Goal: Task Accomplishment & Management: Manage account settings

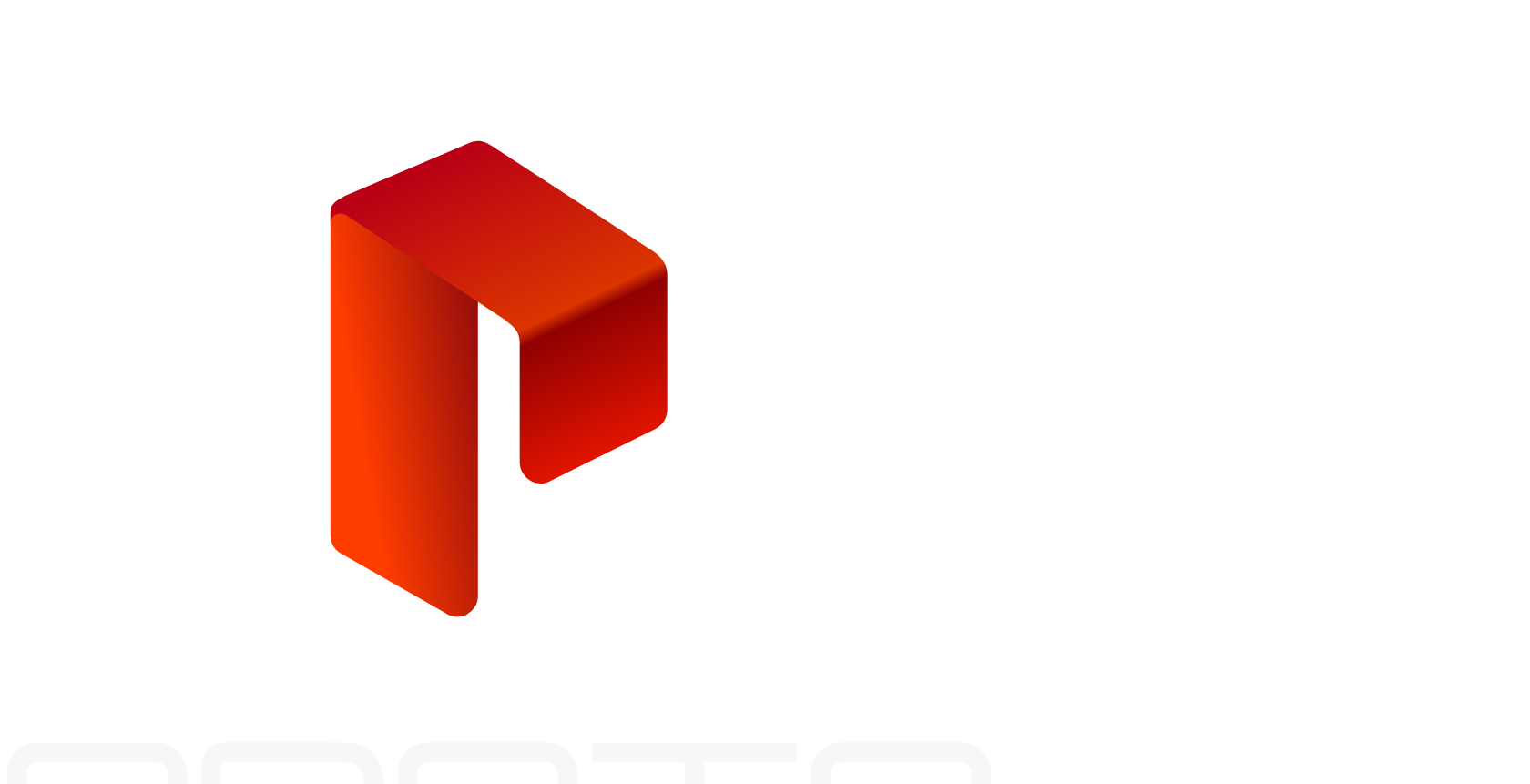
type input "**********"
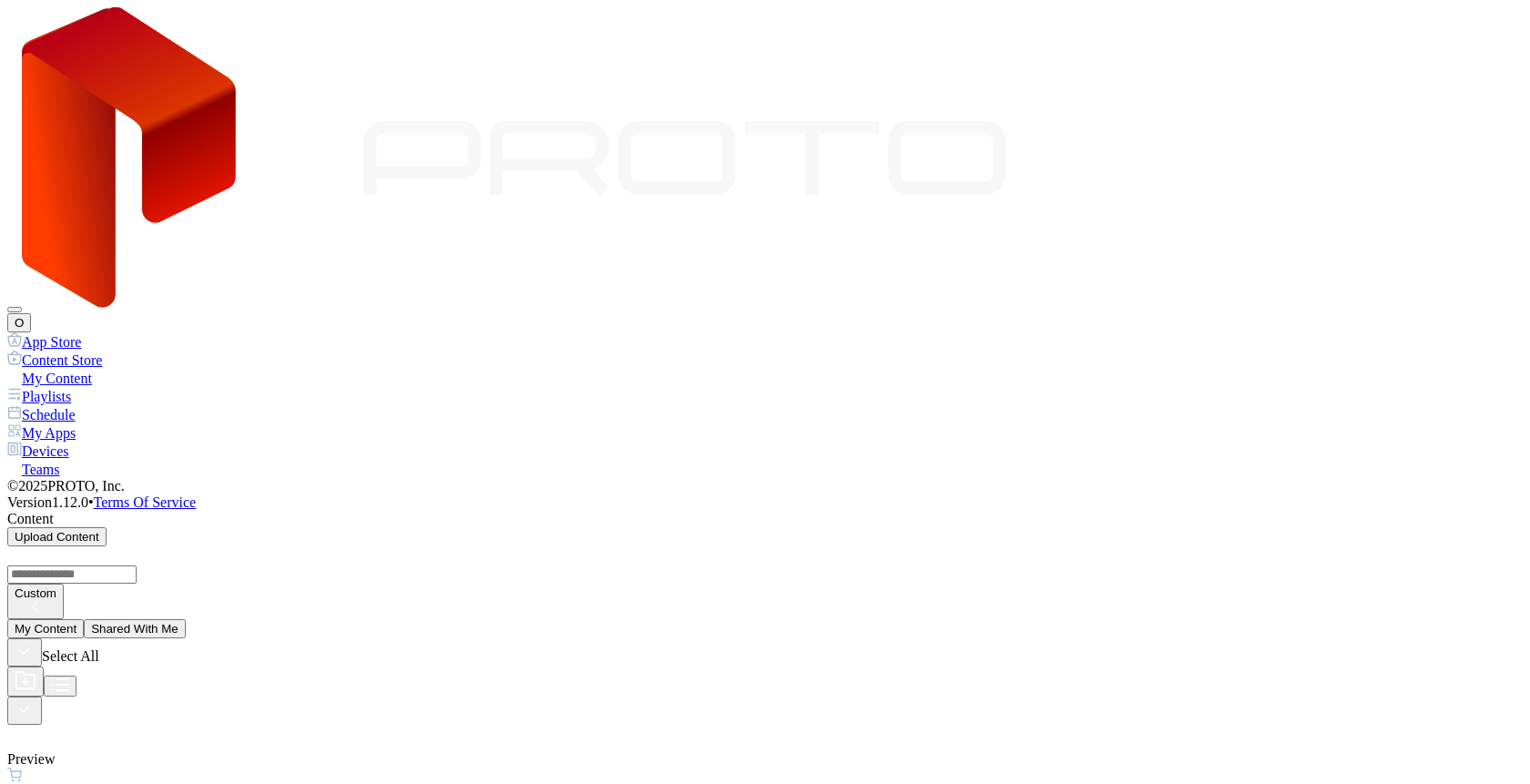
click at [1498, 313] on div "O" at bounding box center [765, 322] width 1515 height 19
click at [31, 313] on button "O" at bounding box center [19, 322] width 23 height 19
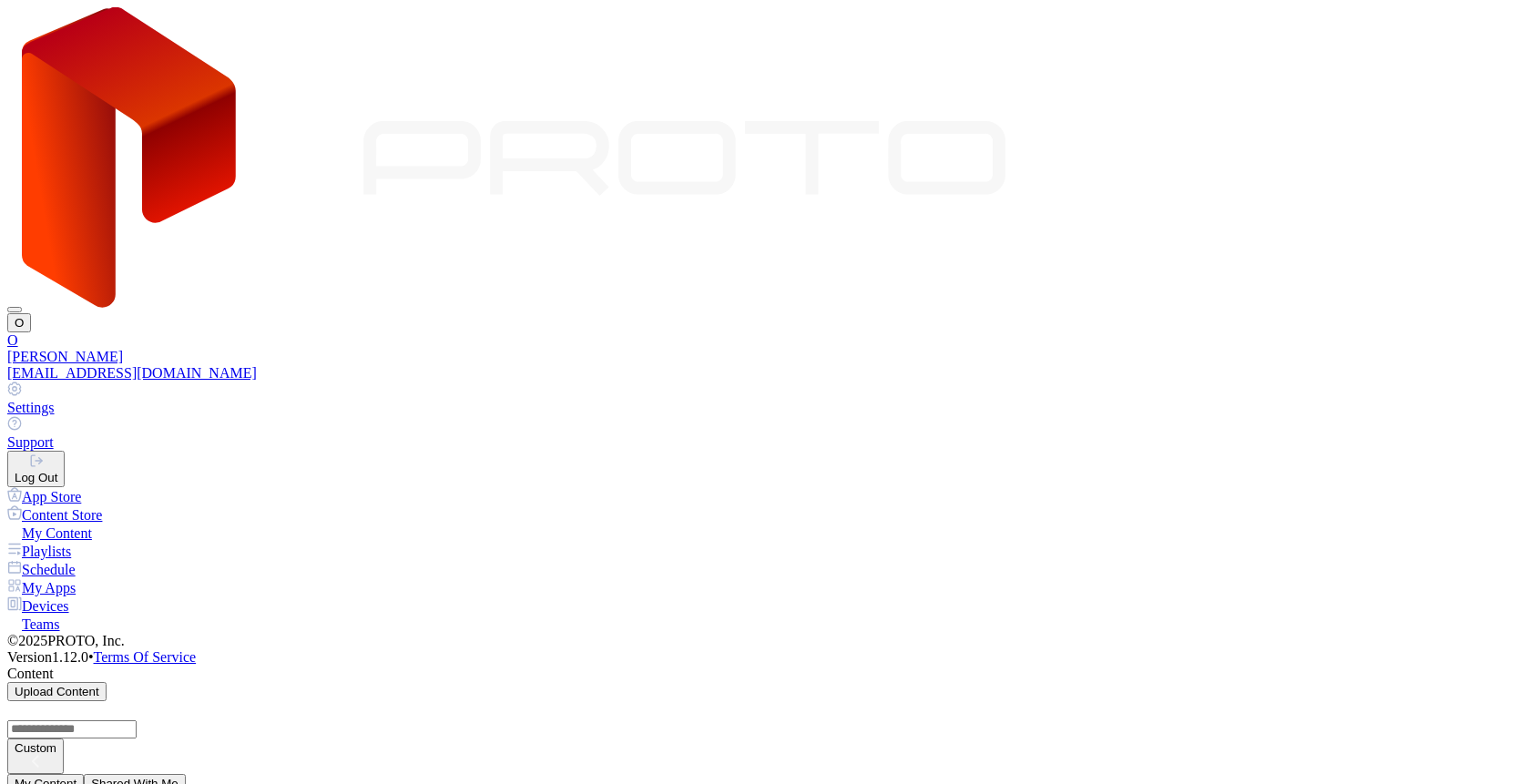
click at [1311, 365] on div "[EMAIL_ADDRESS][DOMAIN_NAME]" at bounding box center [765, 373] width 1515 height 16
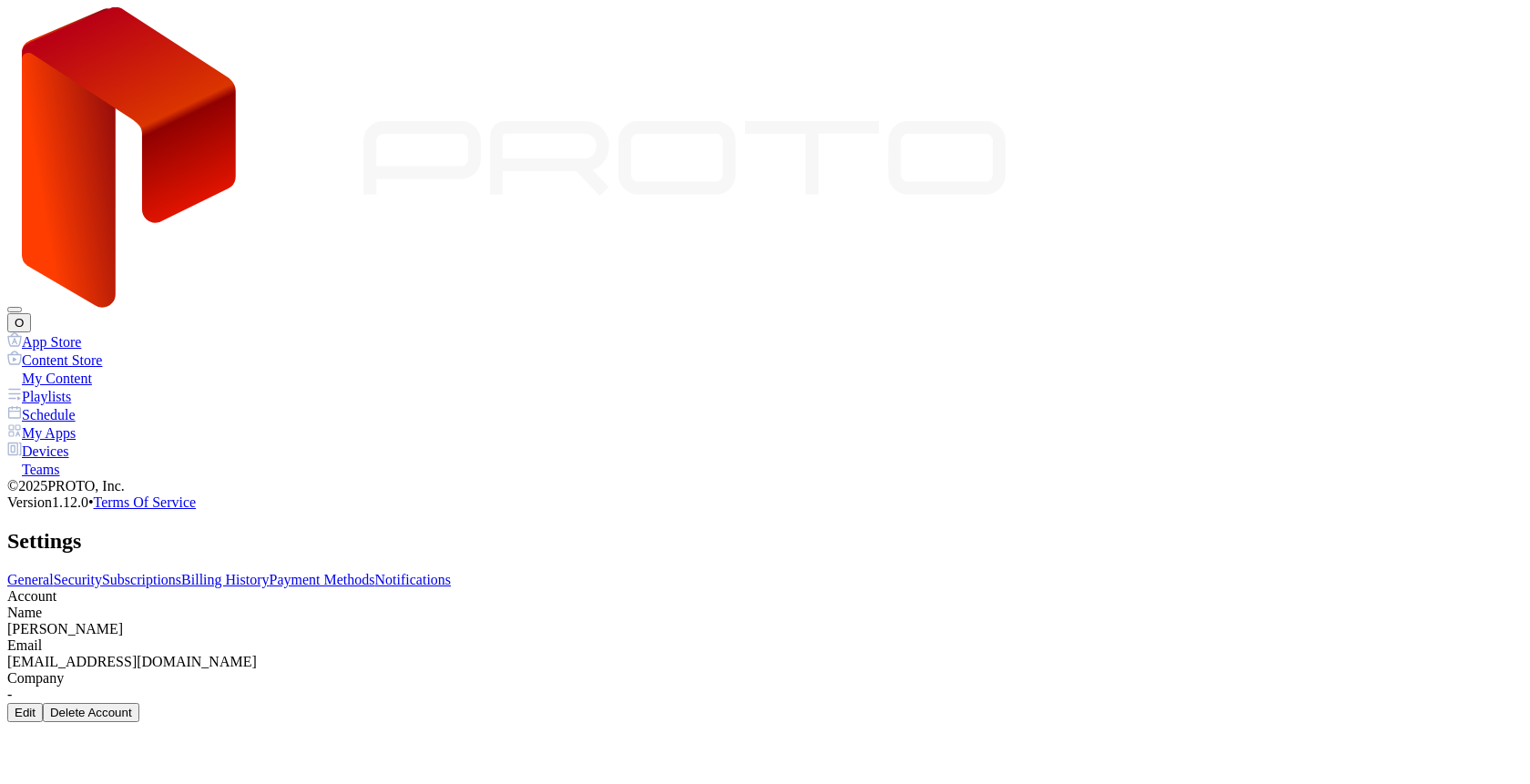
click at [36, 705] on div "Edit" at bounding box center [25, 712] width 21 height 14
click at [137, 761] on input "**********" at bounding box center [72, 769] width 129 height 18
click at [137, 780] on input "**********" at bounding box center [72, 789] width 129 height 18
click at [955, 722] on div "Edit Account Information" at bounding box center [765, 741] width 1515 height 38
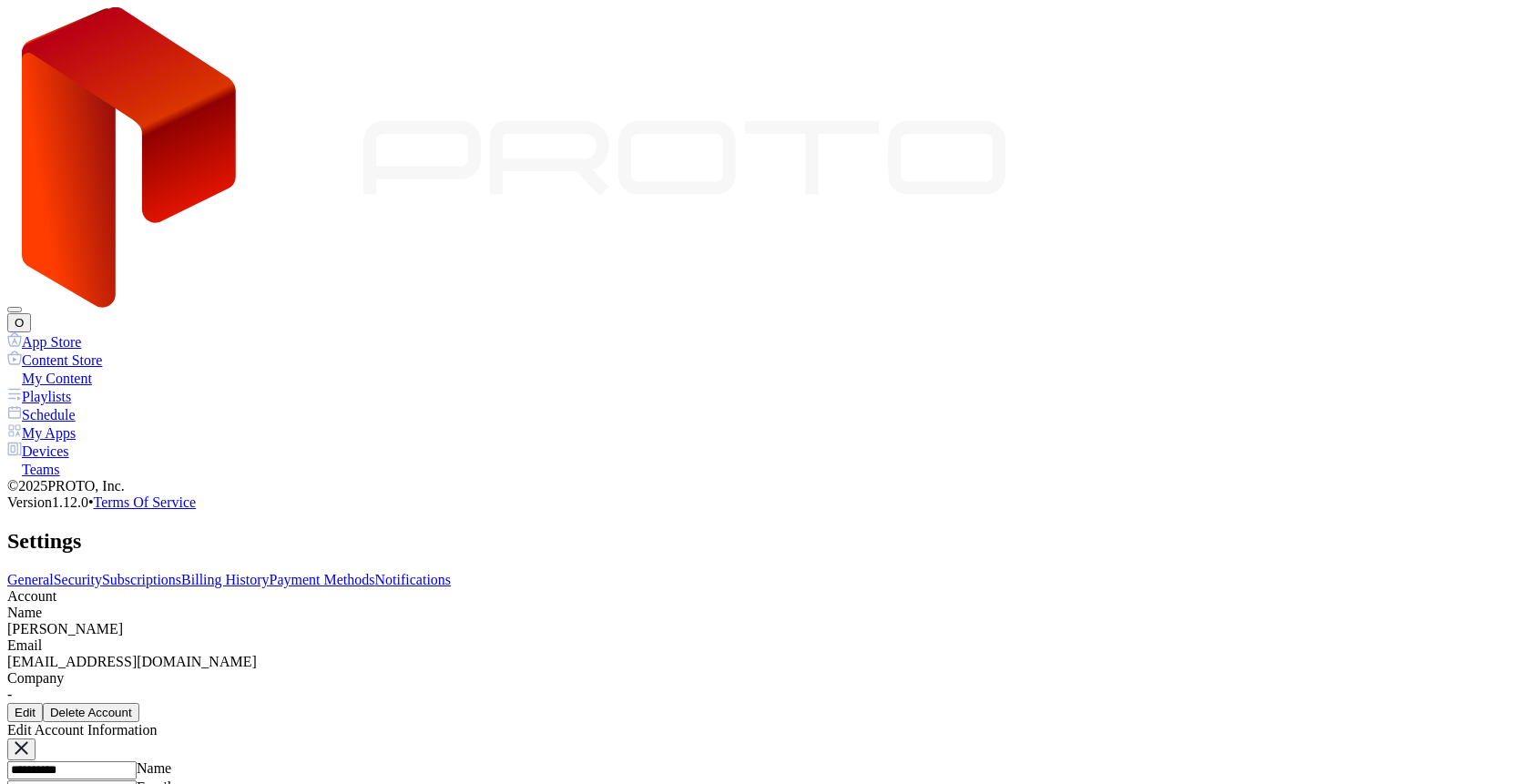
click at [988, 722] on div "Edit Account Information" at bounding box center [765, 741] width 1515 height 38
click at [26, 742] on icon "button" at bounding box center [22, 747] width 11 height 11
click at [337, 621] on div "[PERSON_NAME]" at bounding box center [765, 629] width 1515 height 16
click at [36, 705] on div "Edit" at bounding box center [25, 712] width 21 height 14
click at [137, 761] on input "**********" at bounding box center [72, 769] width 129 height 18
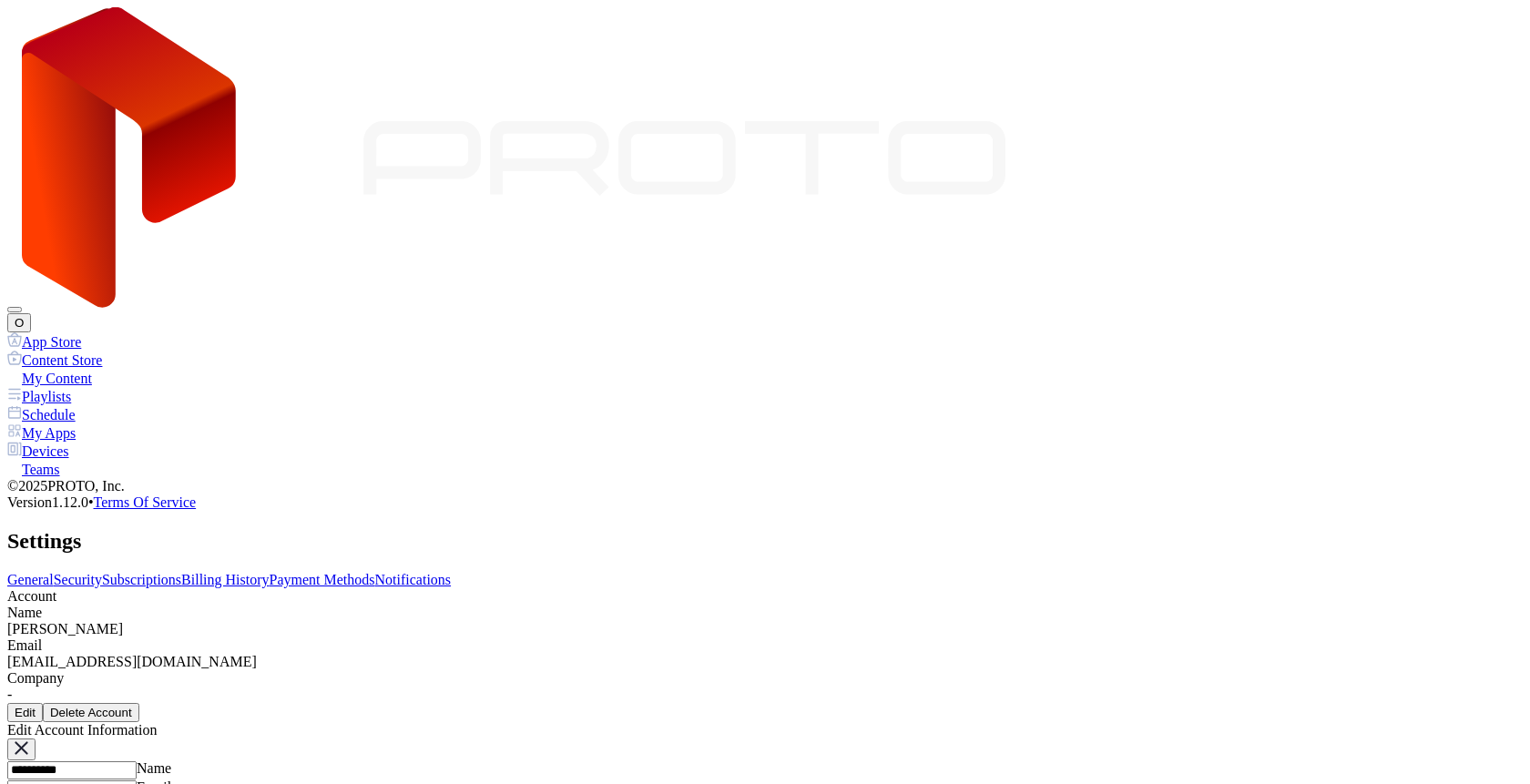
click at [137, 761] on input "**********" at bounding box center [72, 769] width 129 height 18
click at [28, 741] on icon "button" at bounding box center [22, 747] width 14 height 14
click at [1487, 19] on div "O" at bounding box center [765, 170] width 1515 height 325
click at [31, 313] on button "O" at bounding box center [19, 322] width 23 height 19
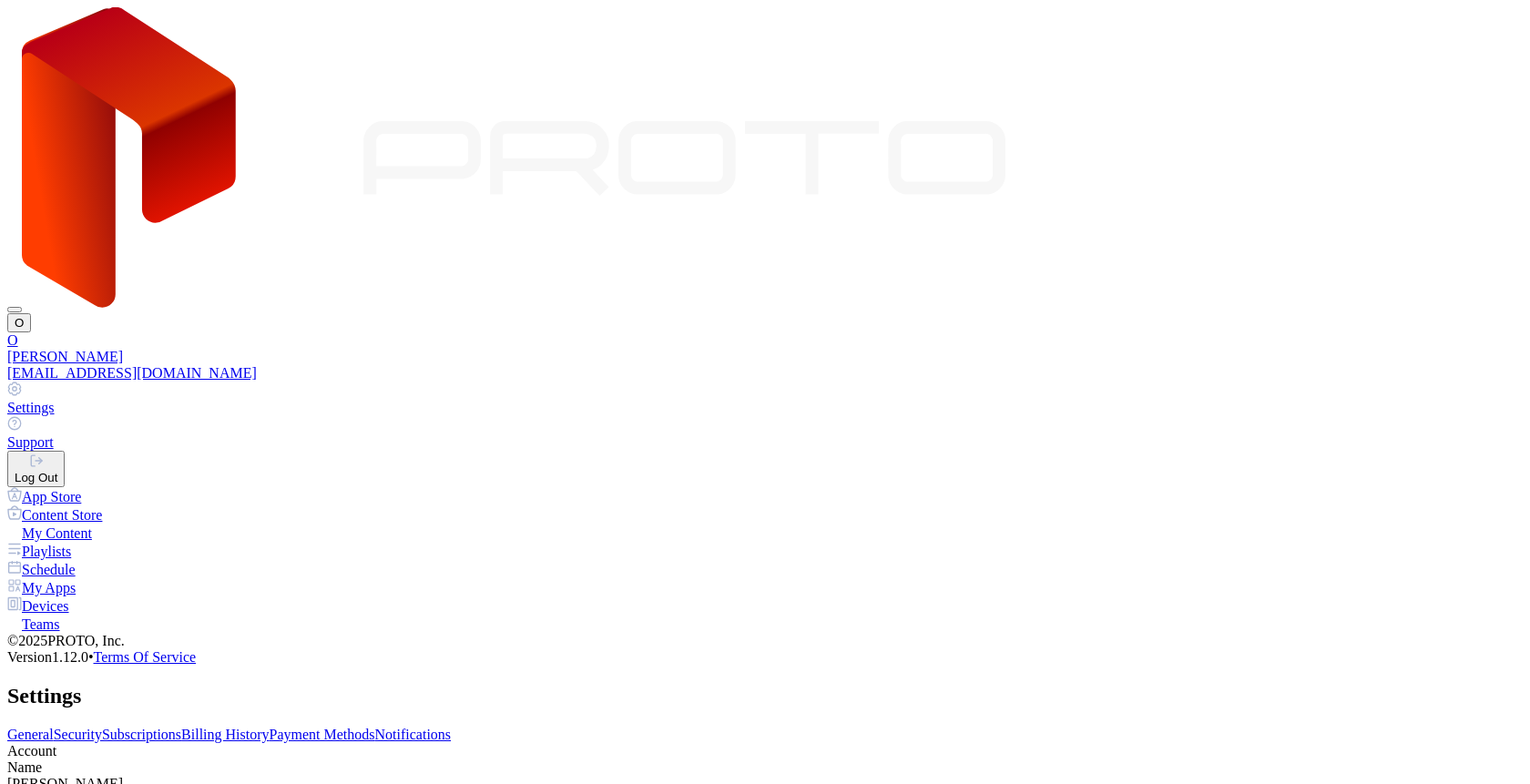
click at [65, 451] on button "Log Out" at bounding box center [36, 468] width 57 height 37
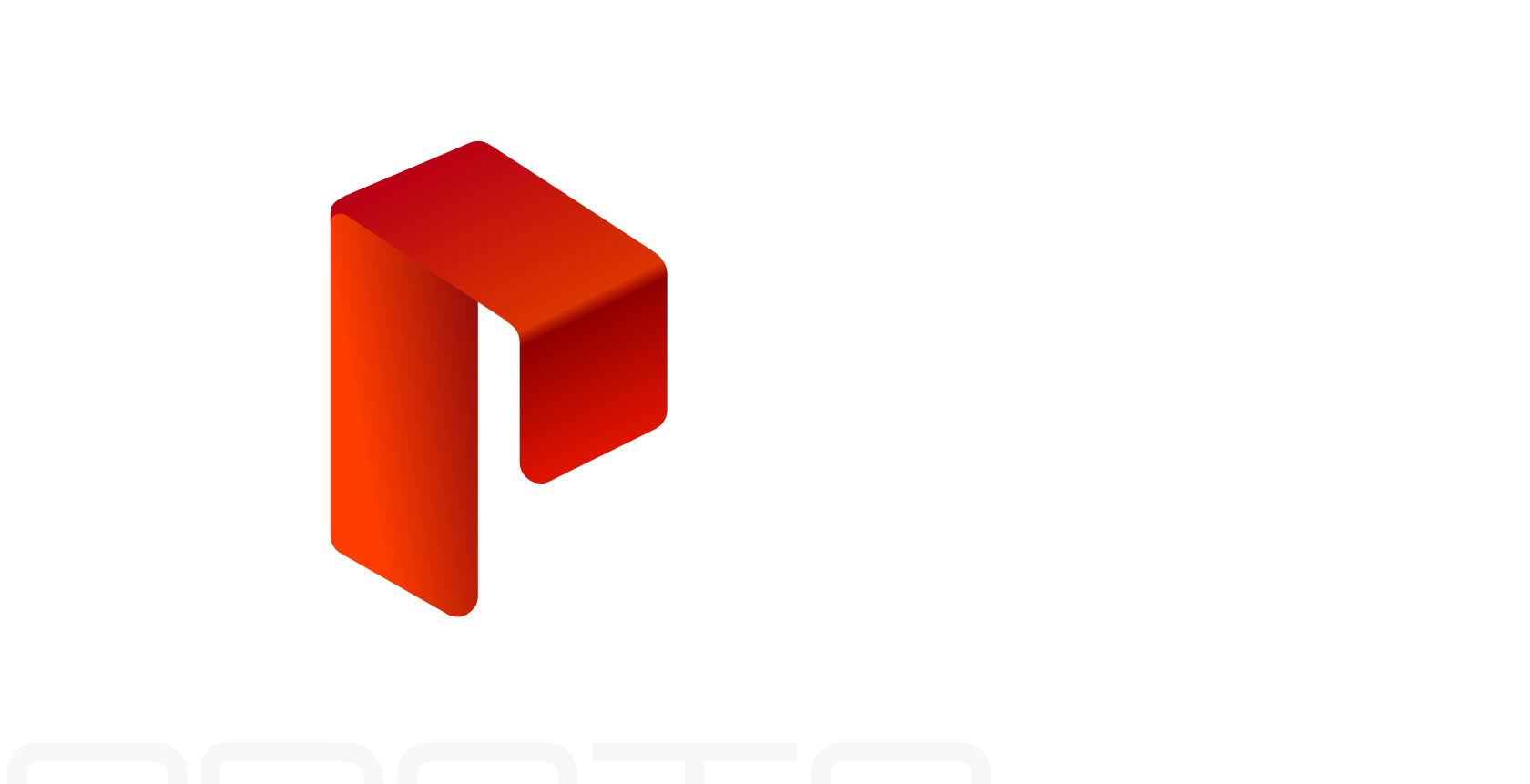
type input "**********"
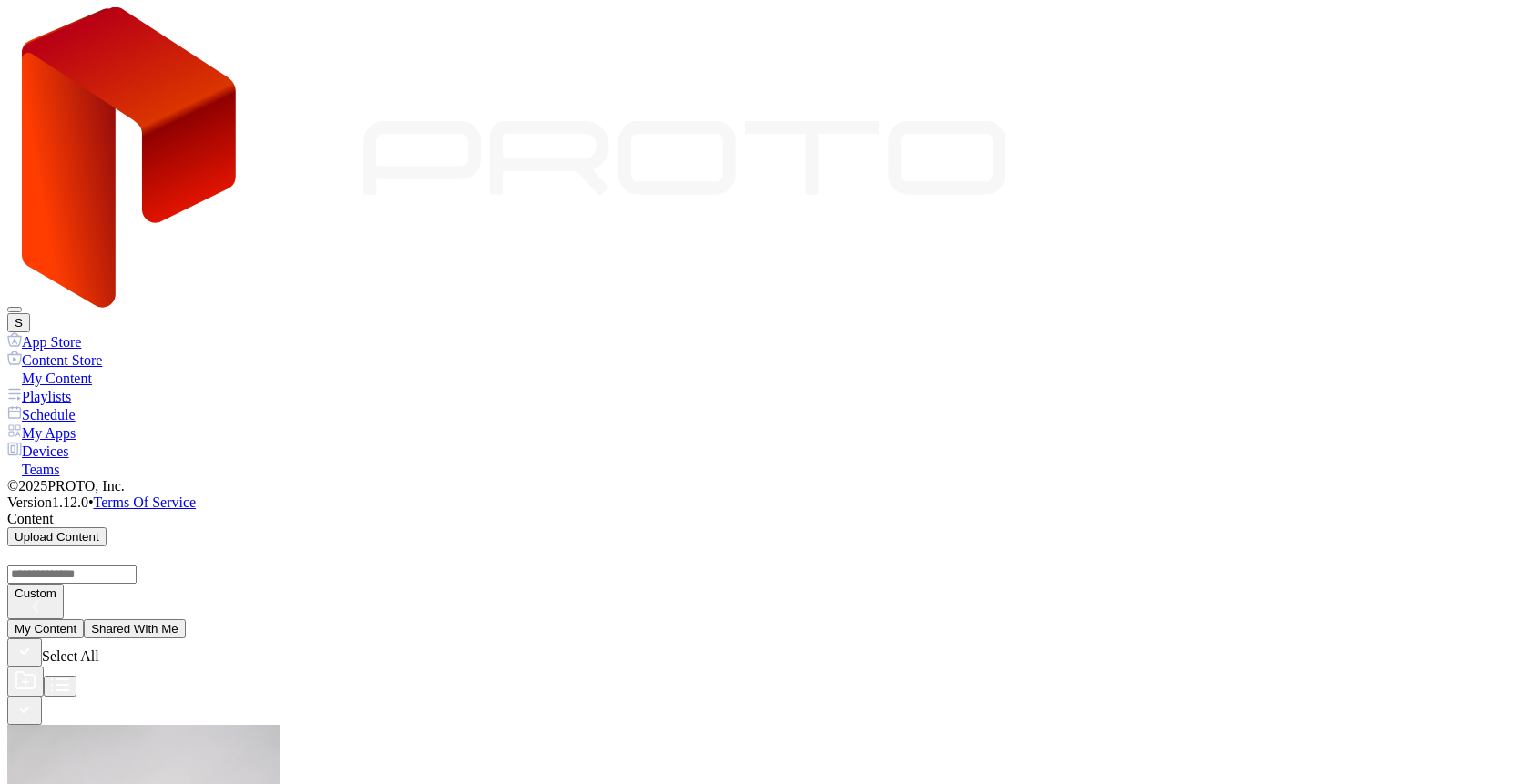
click at [30, 313] on button "S" at bounding box center [19, 322] width 22 height 19
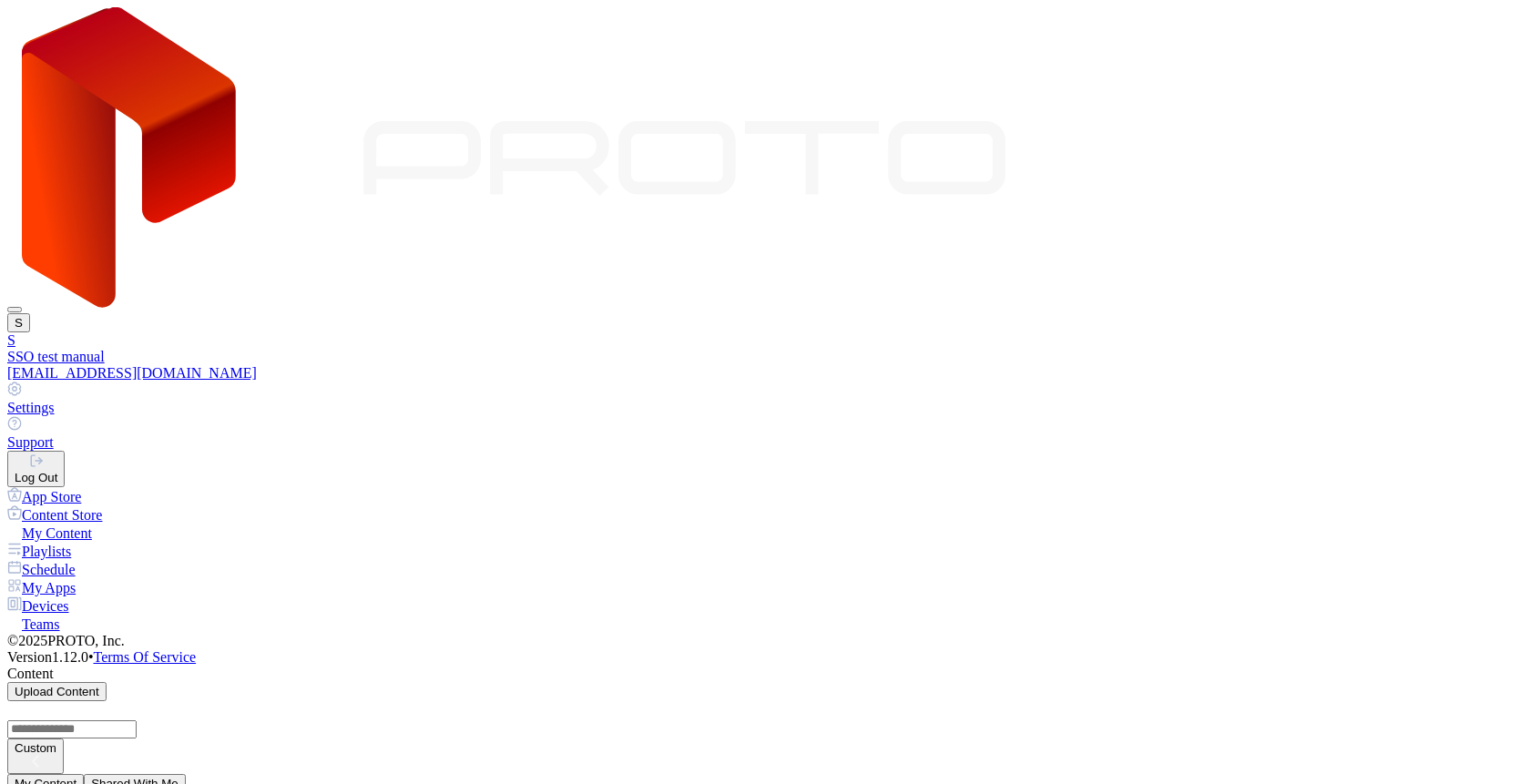
click at [1344, 381] on link "Settings" at bounding box center [765, 398] width 1515 height 35
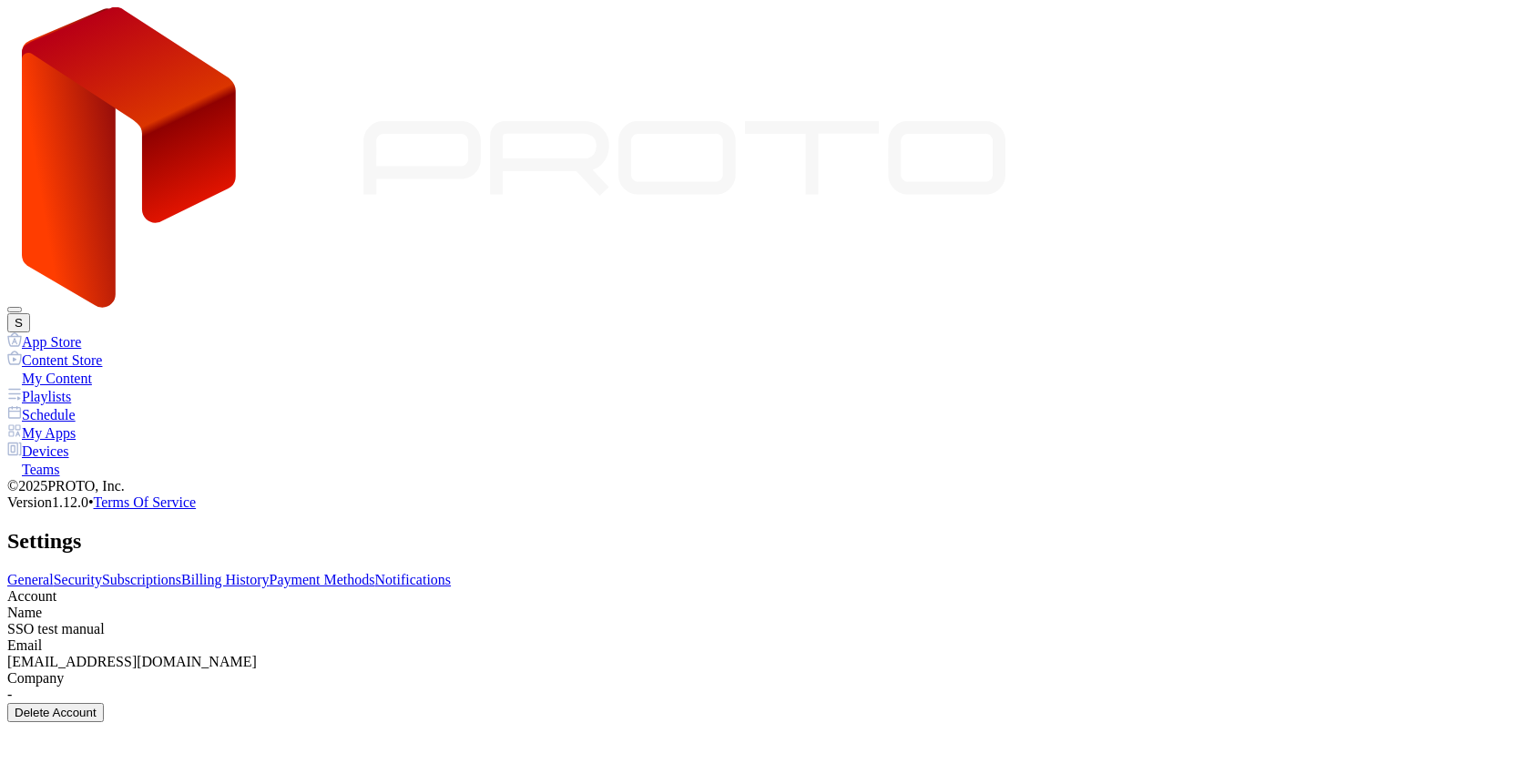
click at [307, 637] on div "Email" at bounding box center [765, 644] width 1515 height 16
click at [307, 621] on div "SSO test manual" at bounding box center [765, 629] width 1515 height 16
click at [359, 637] on div "Email" at bounding box center [765, 644] width 1515 height 16
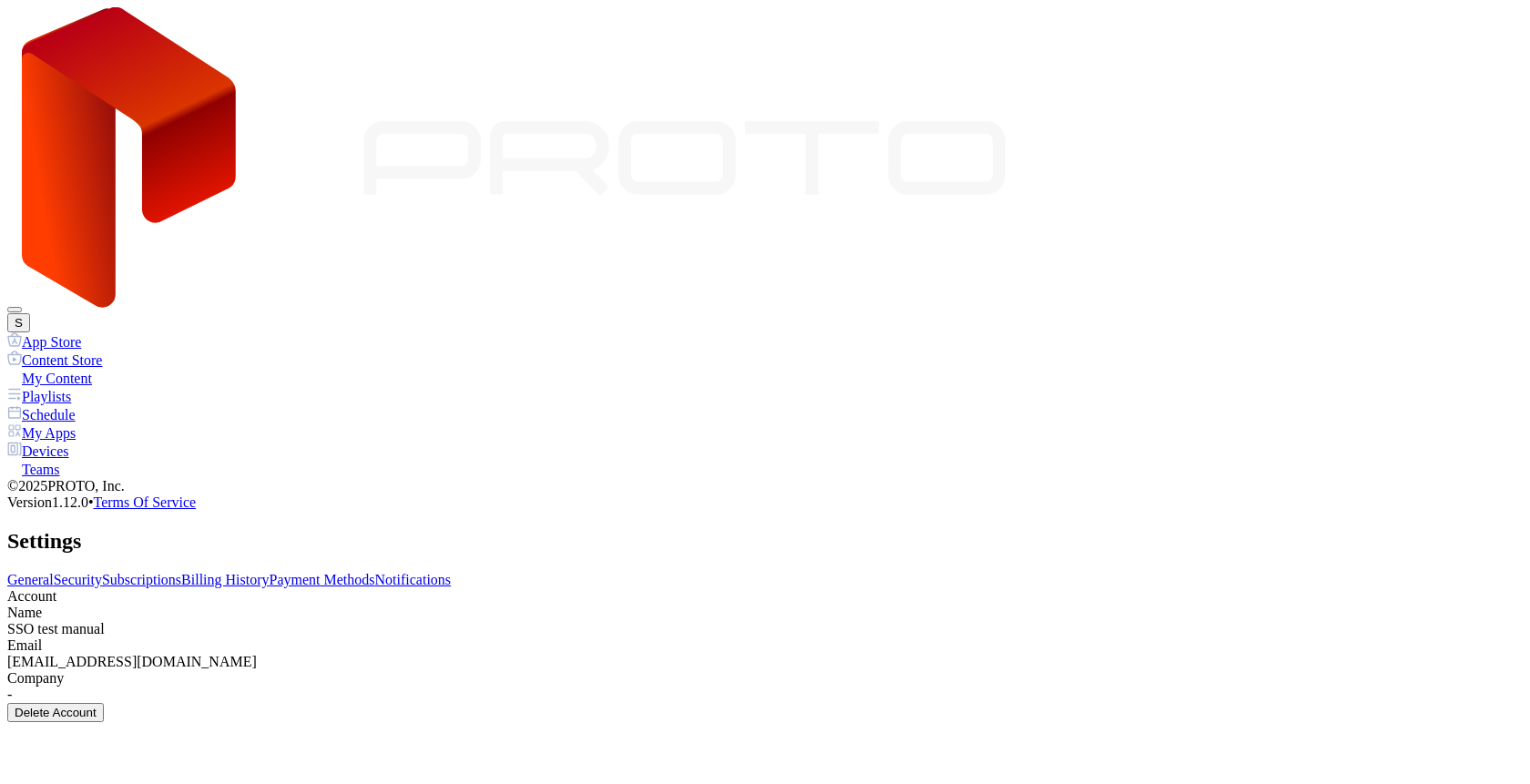
click at [359, 654] on div "[EMAIL_ADDRESS][DOMAIN_NAME]" at bounding box center [765, 661] width 1515 height 16
click at [282, 670] on div "Company" at bounding box center [765, 677] width 1515 height 16
click at [264, 687] on div "-" at bounding box center [765, 694] width 1515 height 16
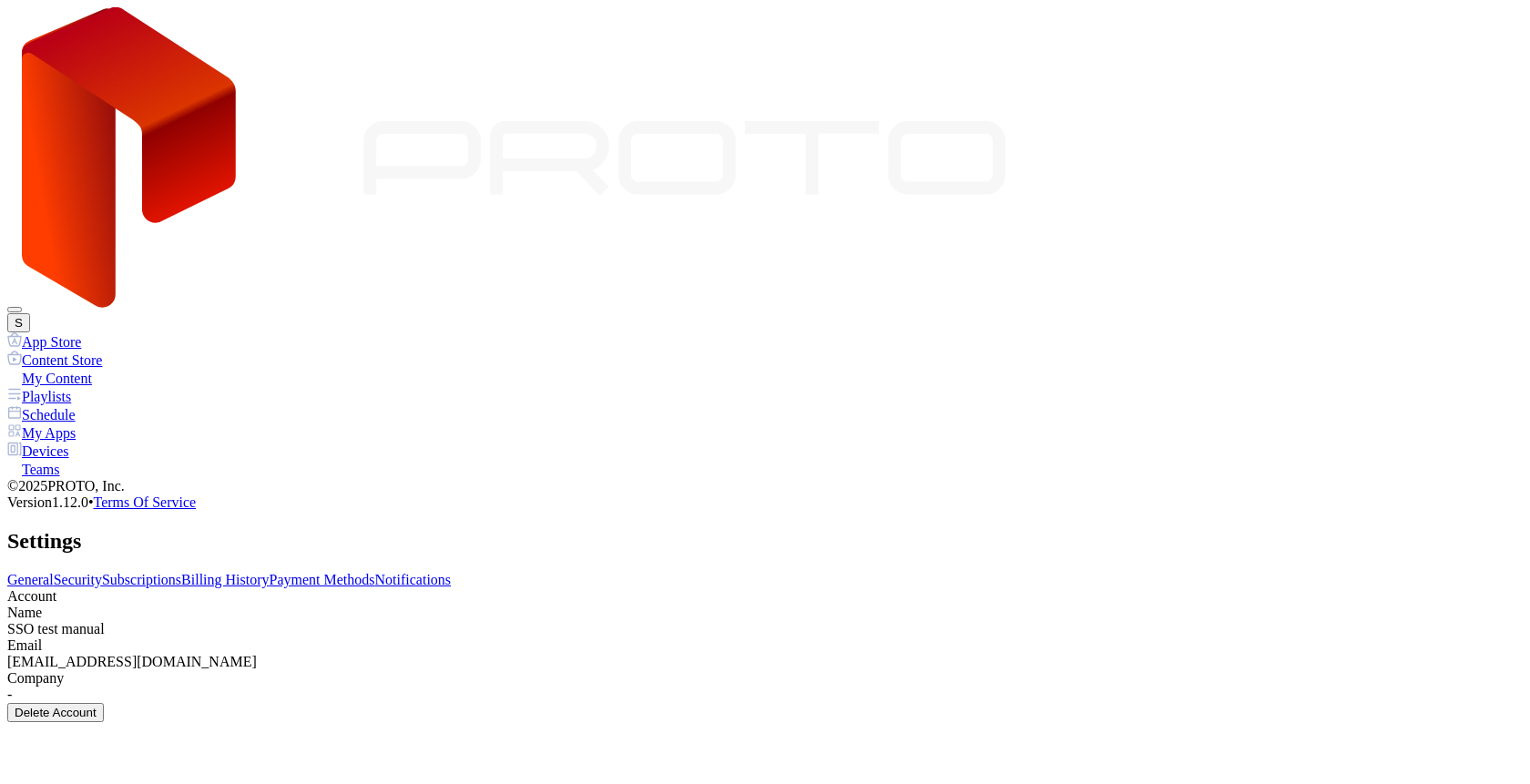
click at [97, 705] on div "Delete Account" at bounding box center [55, 712] width 82 height 14
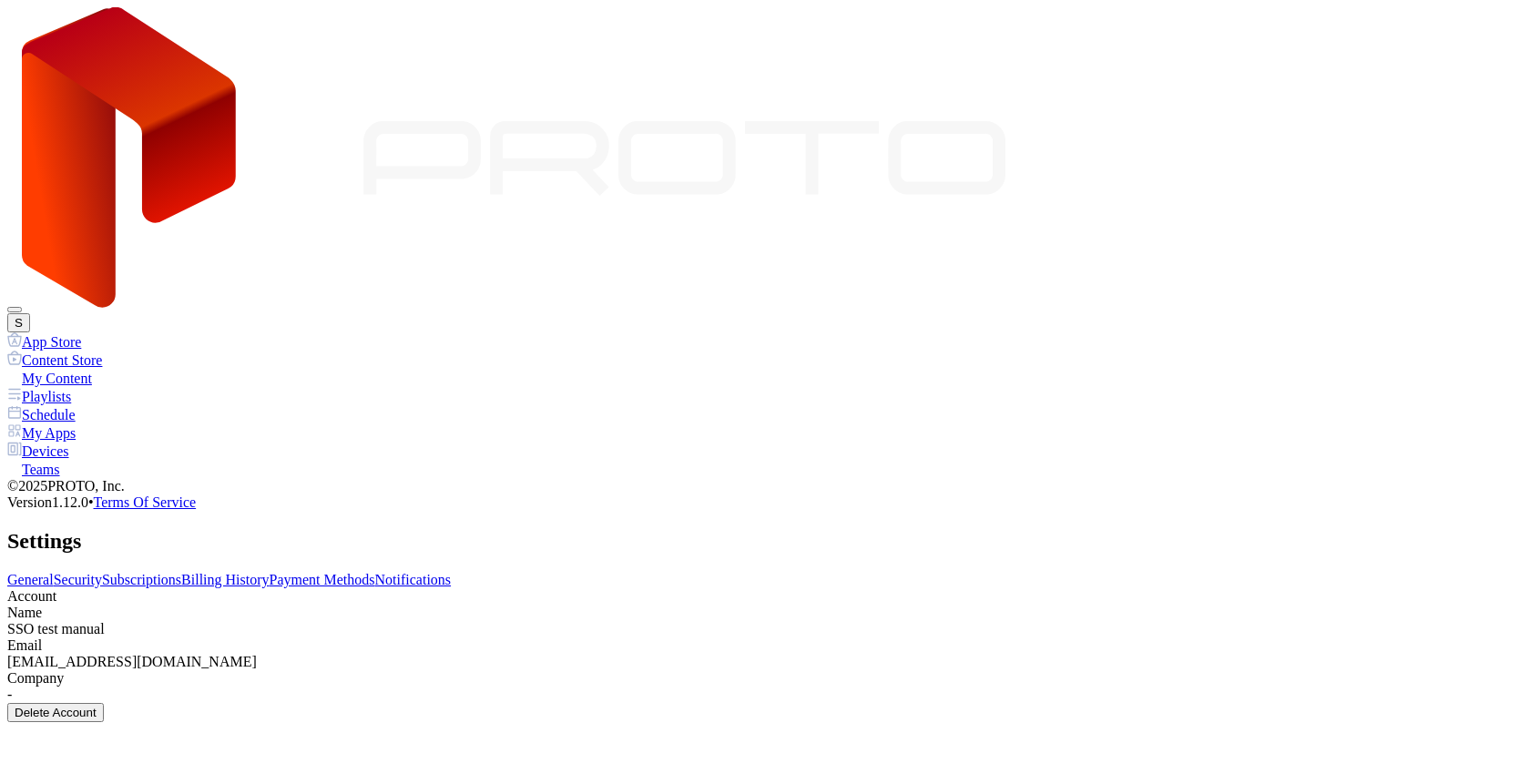
click at [301, 621] on div "SSO test manual" at bounding box center [765, 629] width 1515 height 16
click at [284, 654] on div "[EMAIL_ADDRESS][DOMAIN_NAME]" at bounding box center [765, 661] width 1515 height 16
click at [284, 670] on div "Company" at bounding box center [765, 677] width 1515 height 16
click at [102, 571] on link "Security" at bounding box center [78, 579] width 49 height 16
click at [53, 571] on link "General" at bounding box center [31, 579] width 47 height 16
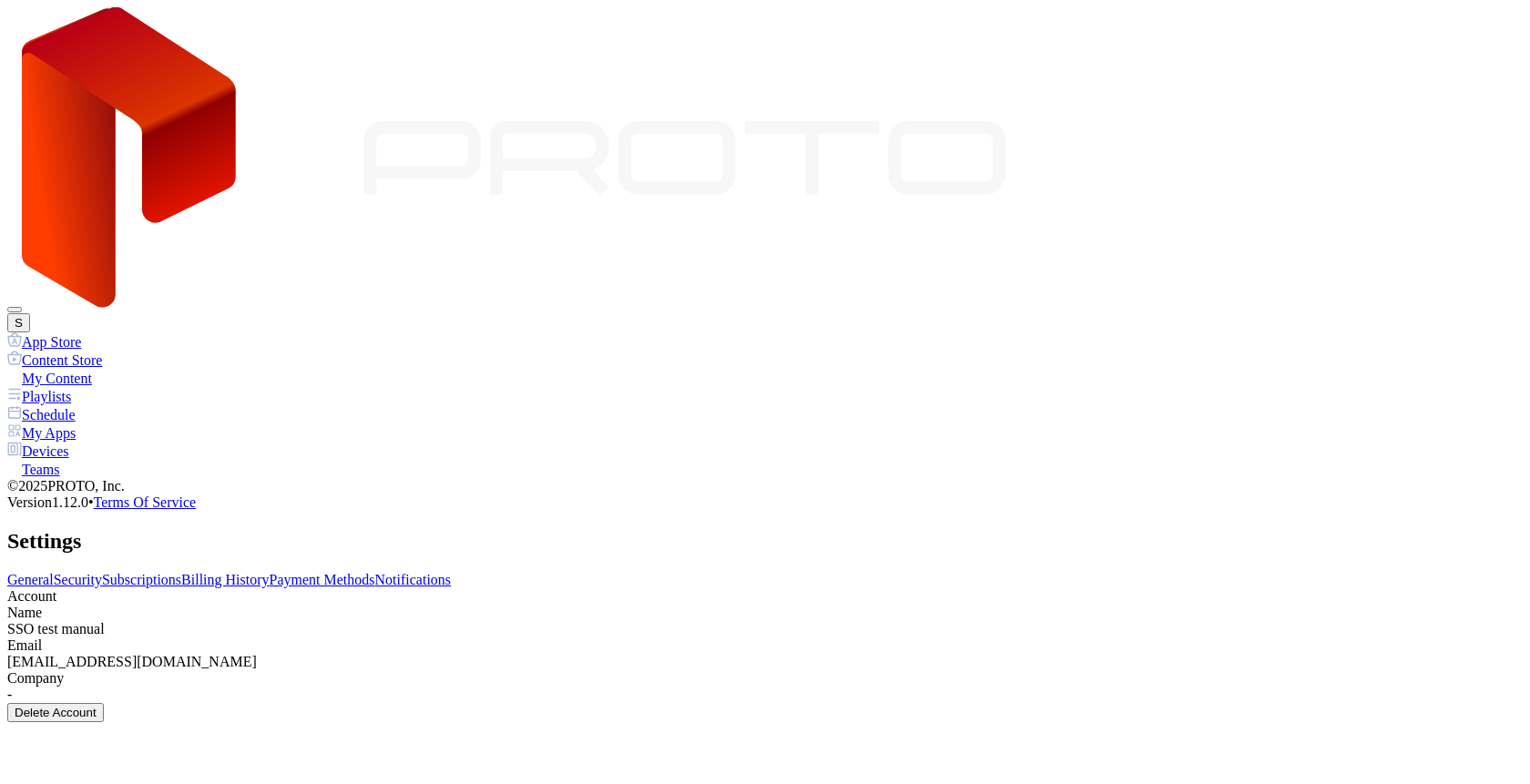
click at [421, 571] on div "General Security Subscriptions Billing History Payment Methods Notifications Ac…" at bounding box center [765, 646] width 1515 height 150
click at [102, 571] on link "Security" at bounding box center [78, 579] width 49 height 16
click at [181, 571] on link "Subscriptions" at bounding box center [141, 579] width 80 height 16
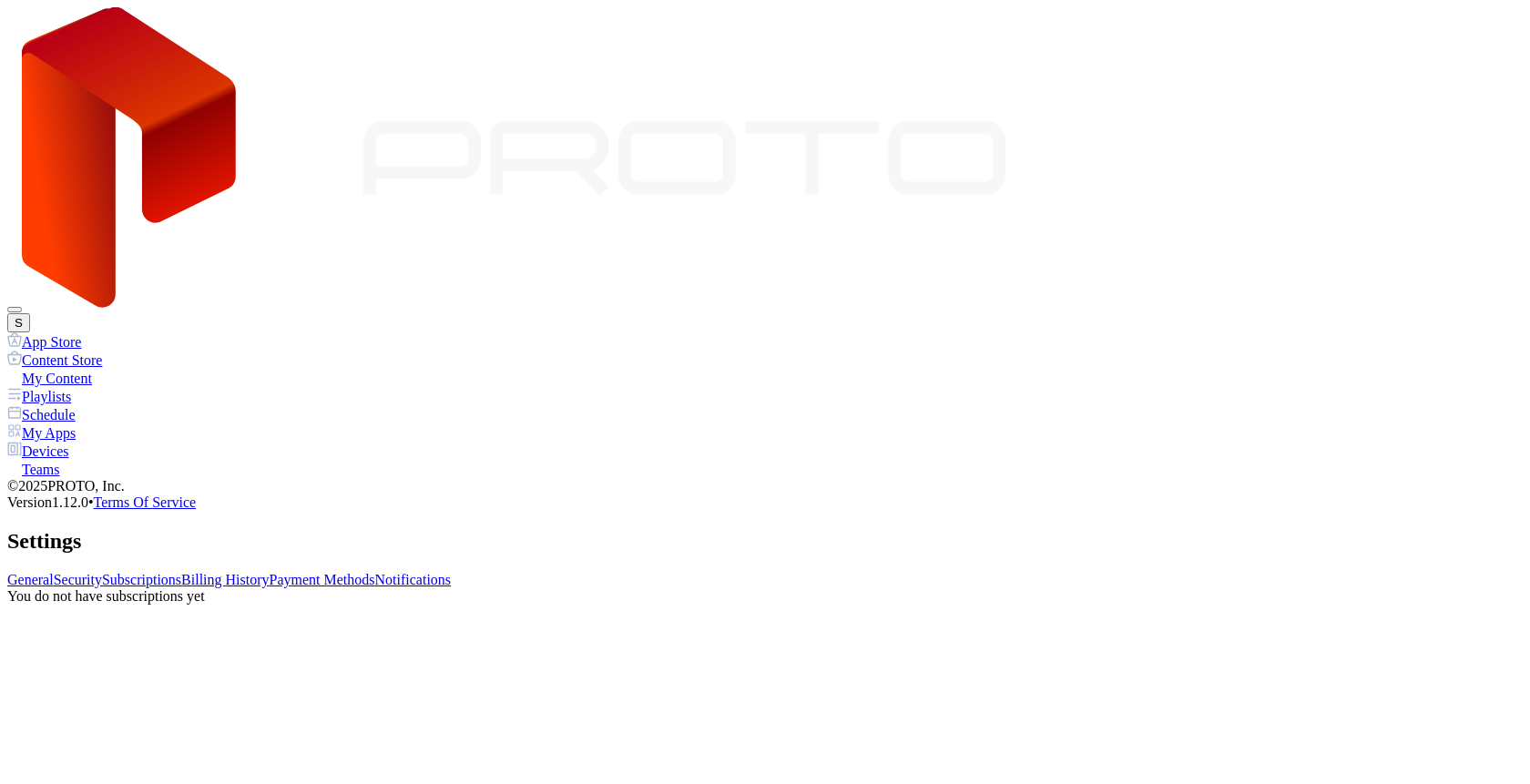
click at [269, 571] on link "Billing History" at bounding box center [224, 579] width 87 height 16
click at [375, 571] on link "Payment Methods" at bounding box center [322, 579] width 106 height 16
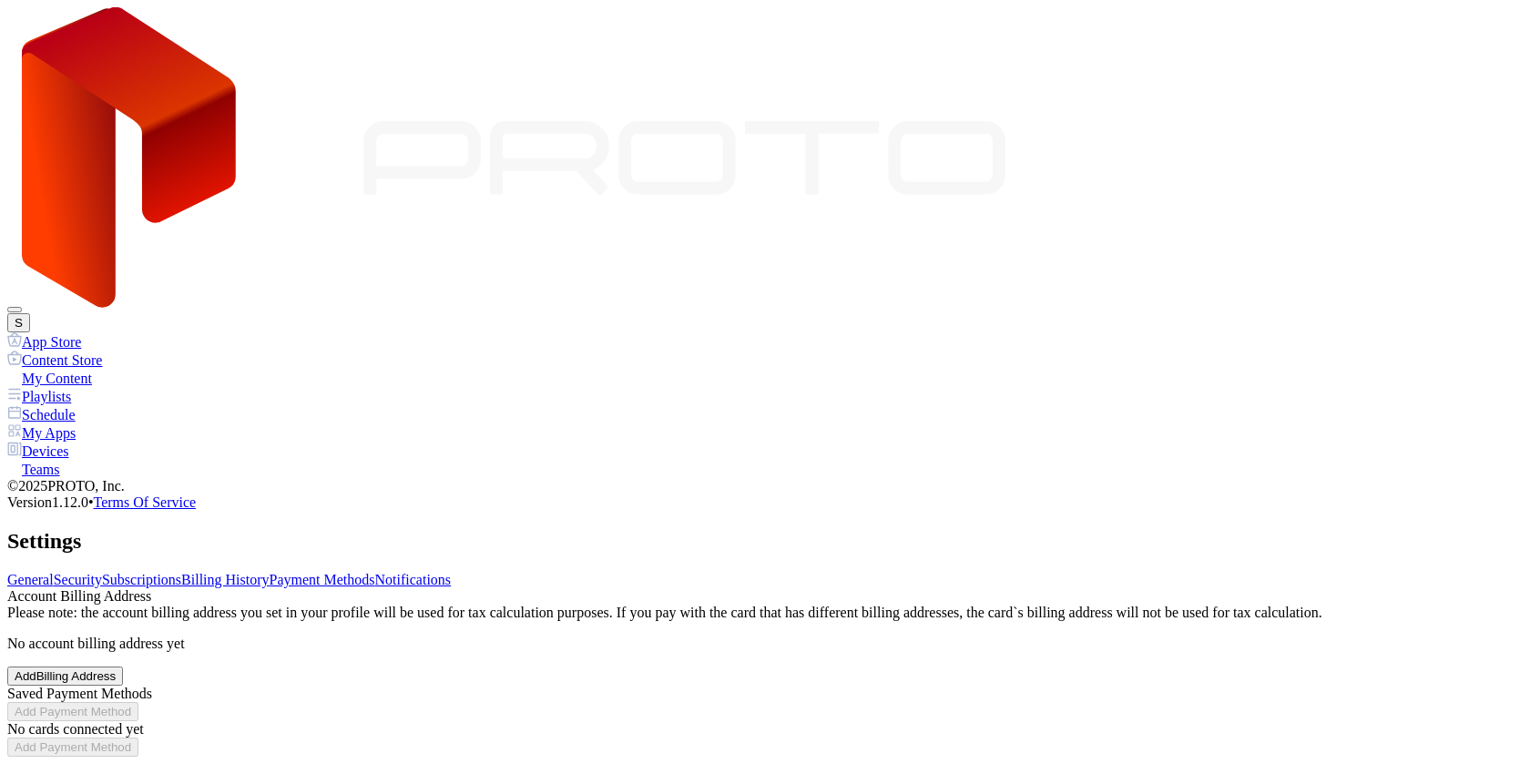
click at [452, 571] on link "Notifications" at bounding box center [413, 579] width 77 height 16
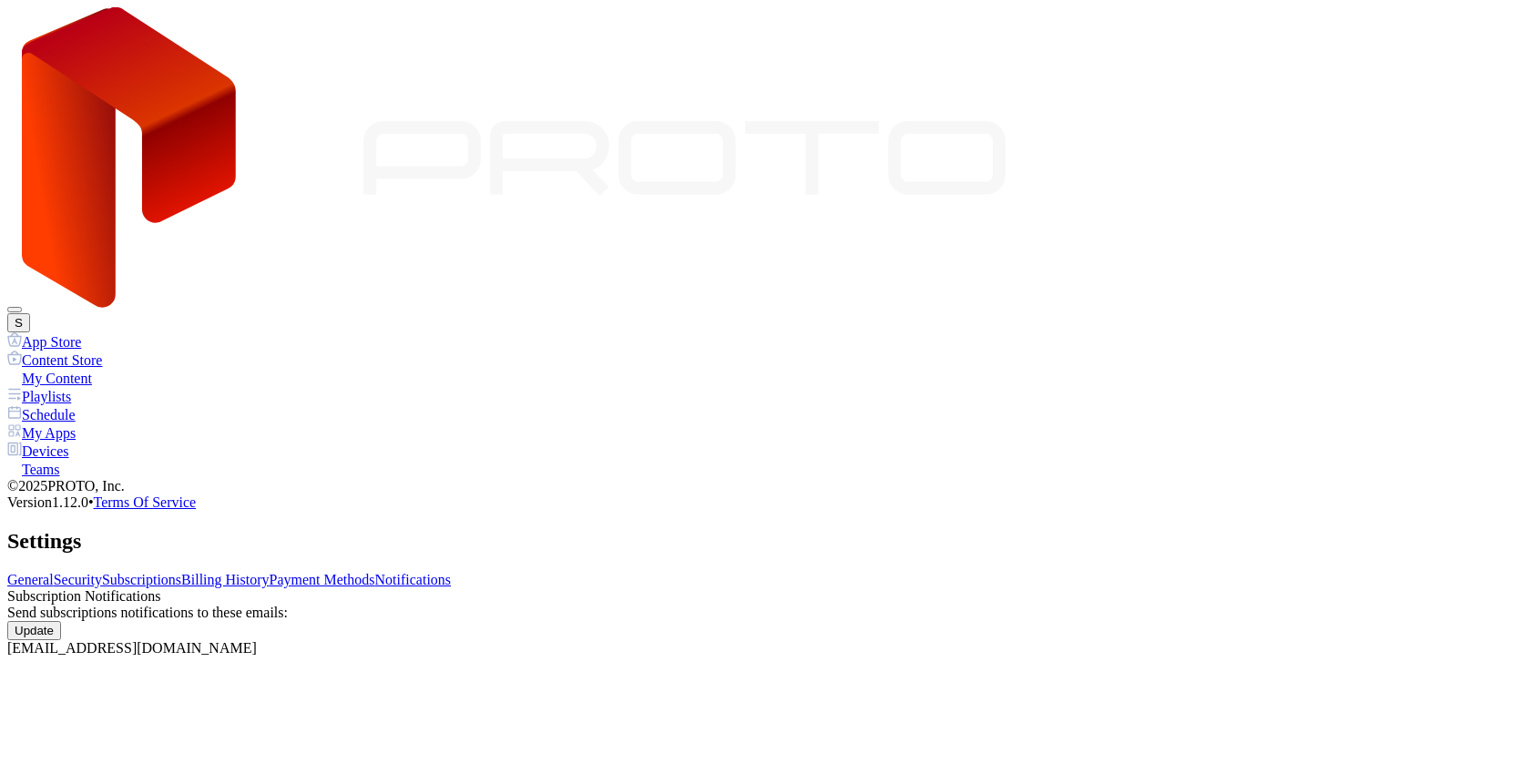
click at [375, 571] on link "Payment Methods" at bounding box center [322, 579] width 106 height 16
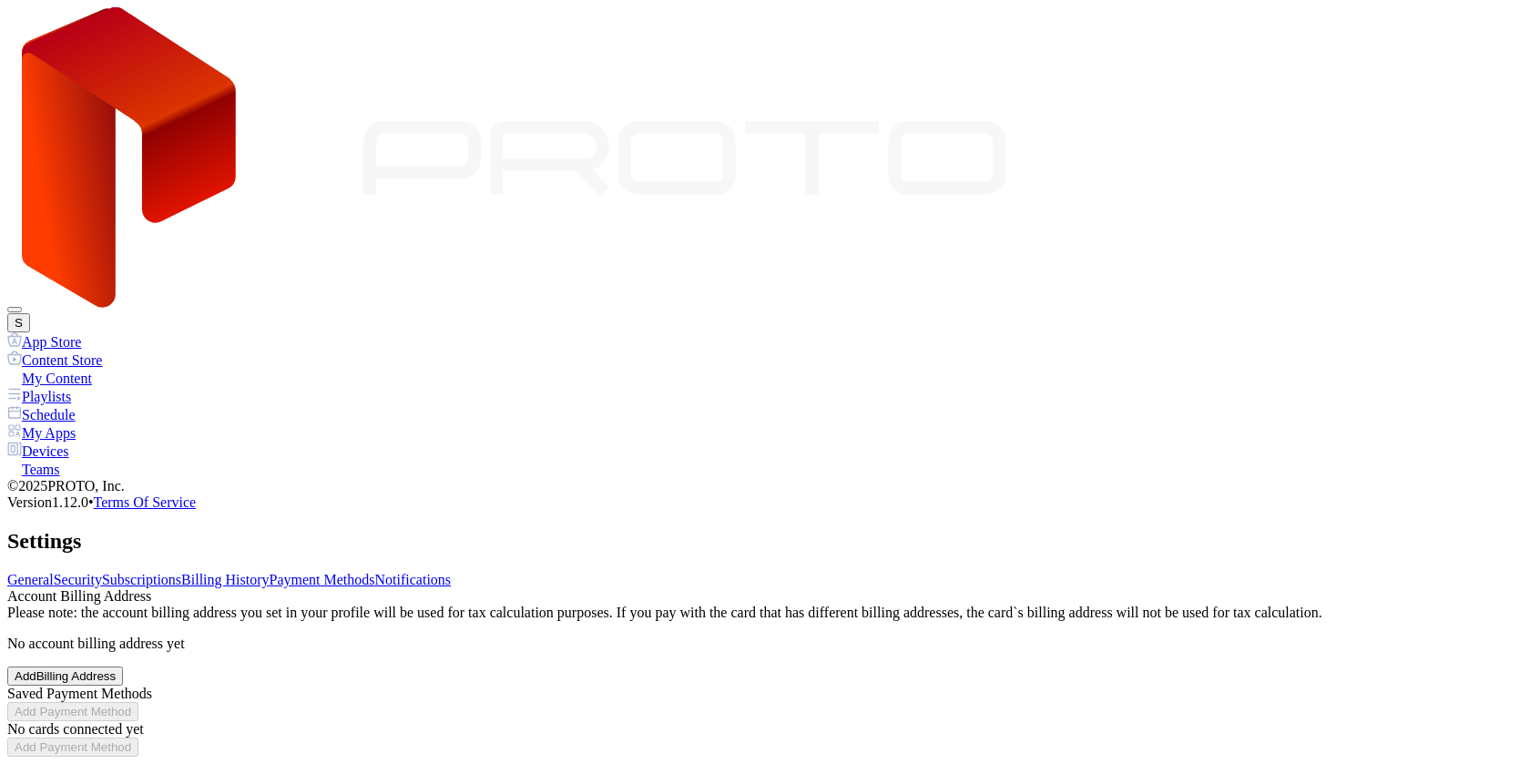
click at [452, 571] on link "Notifications" at bounding box center [413, 579] width 77 height 16
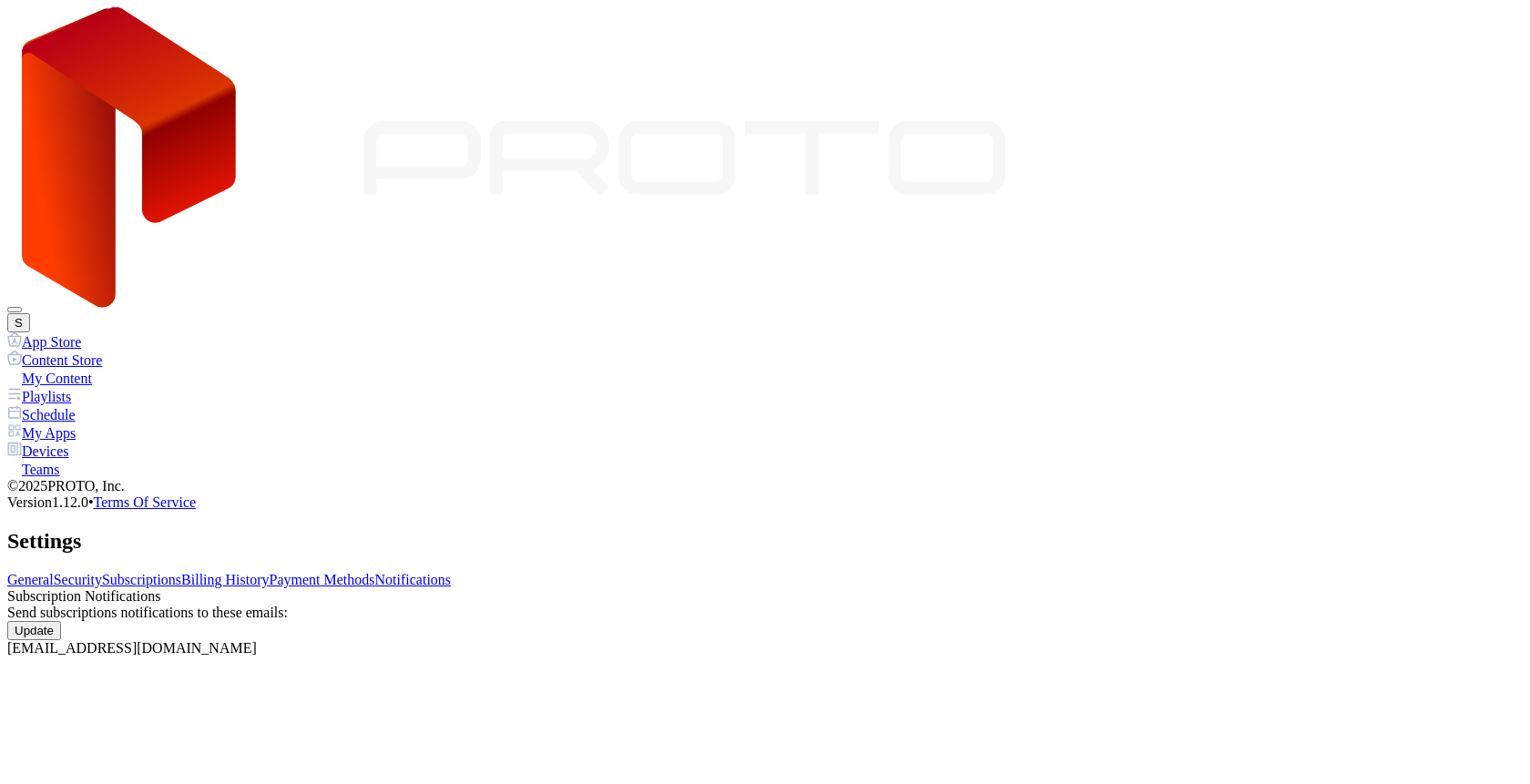
click at [375, 571] on link "Payment Methods" at bounding box center [322, 579] width 106 height 16
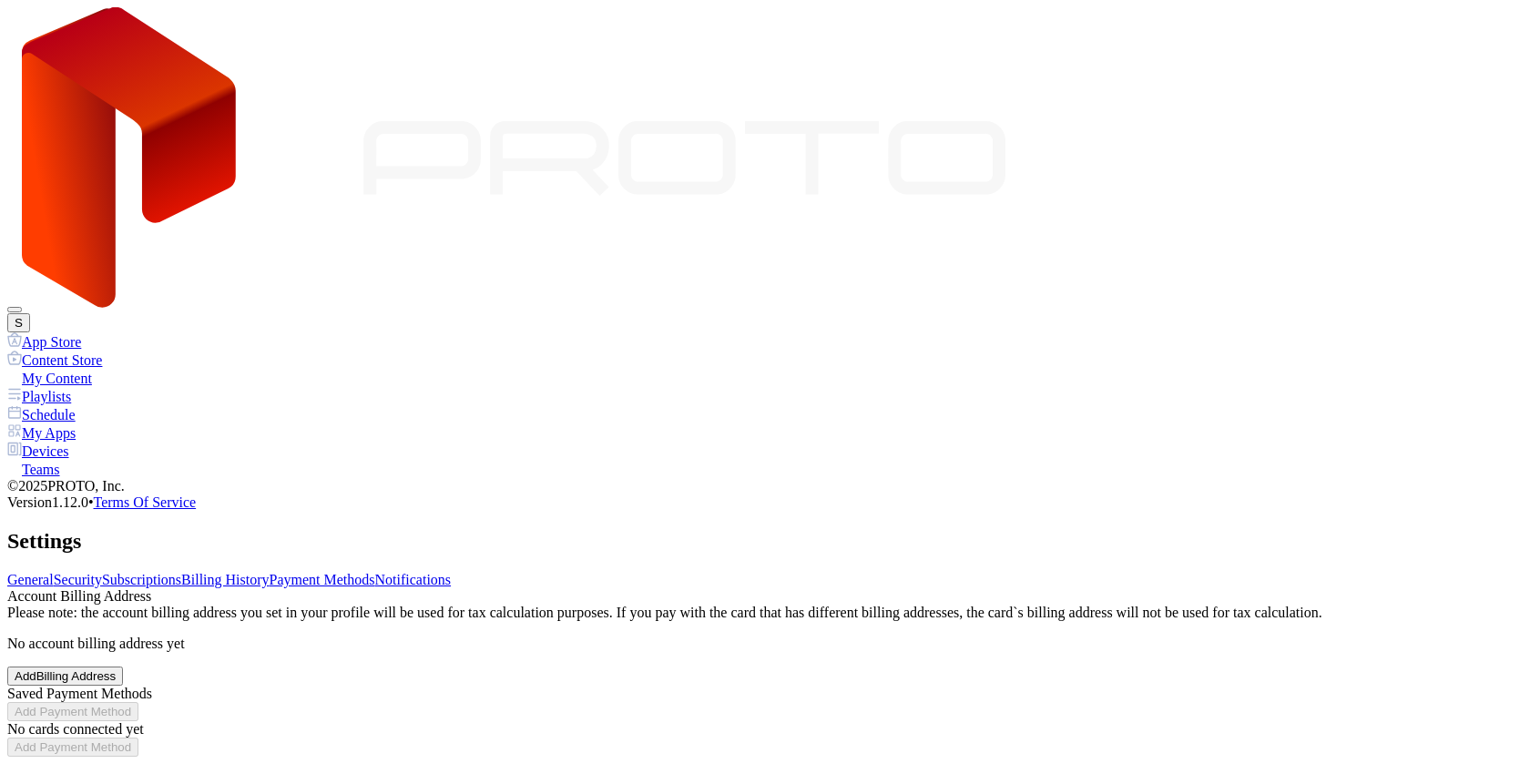
click at [115, 669] on div "Add Billing Address" at bounding box center [66, 675] width 101 height 14
click at [26, 777] on icon "button" at bounding box center [22, 782] width 11 height 11
click at [452, 571] on link "Notifications" at bounding box center [413, 579] width 77 height 16
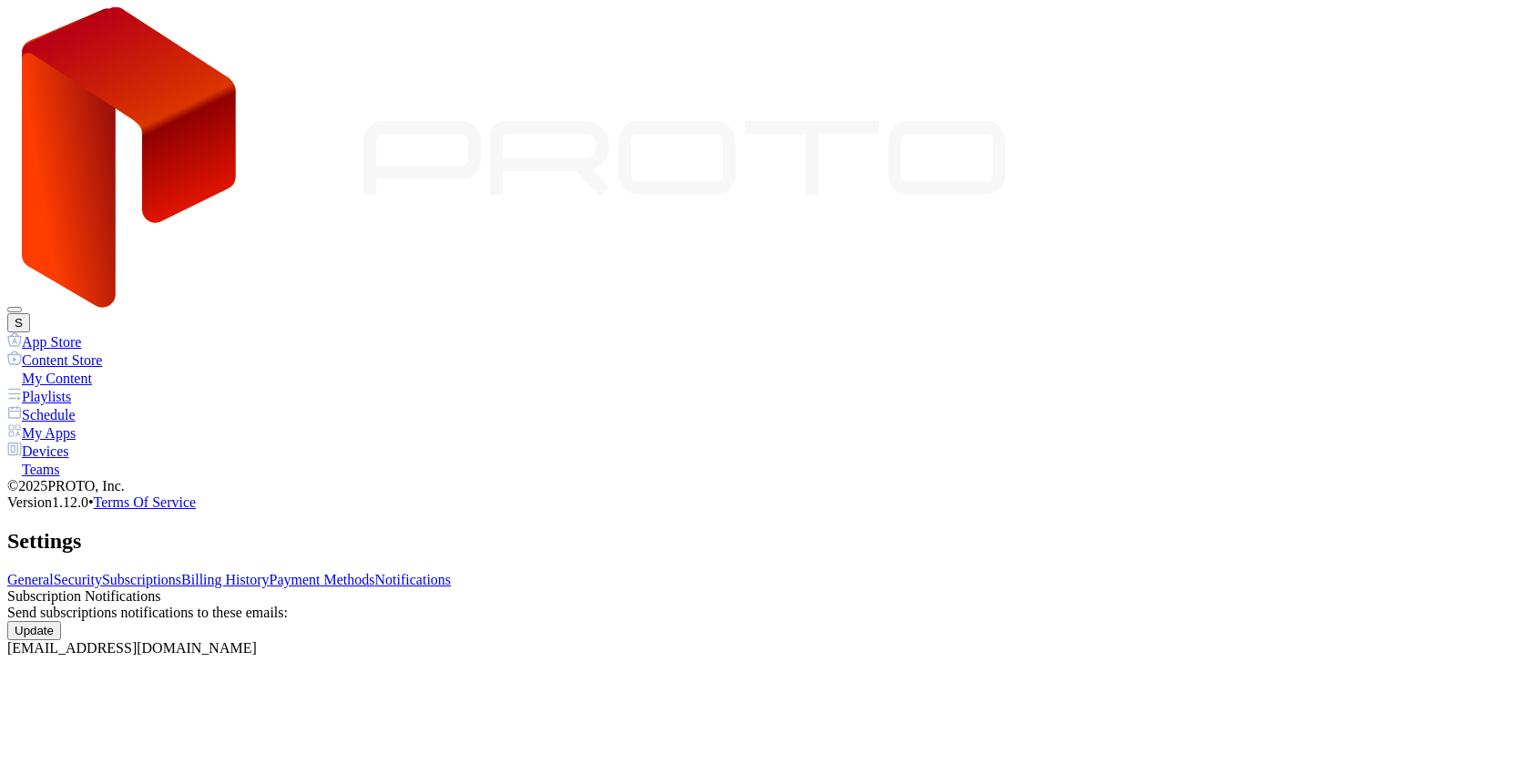
click at [86, 405] on div "Schedule" at bounding box center [765, 413] width 1515 height 18
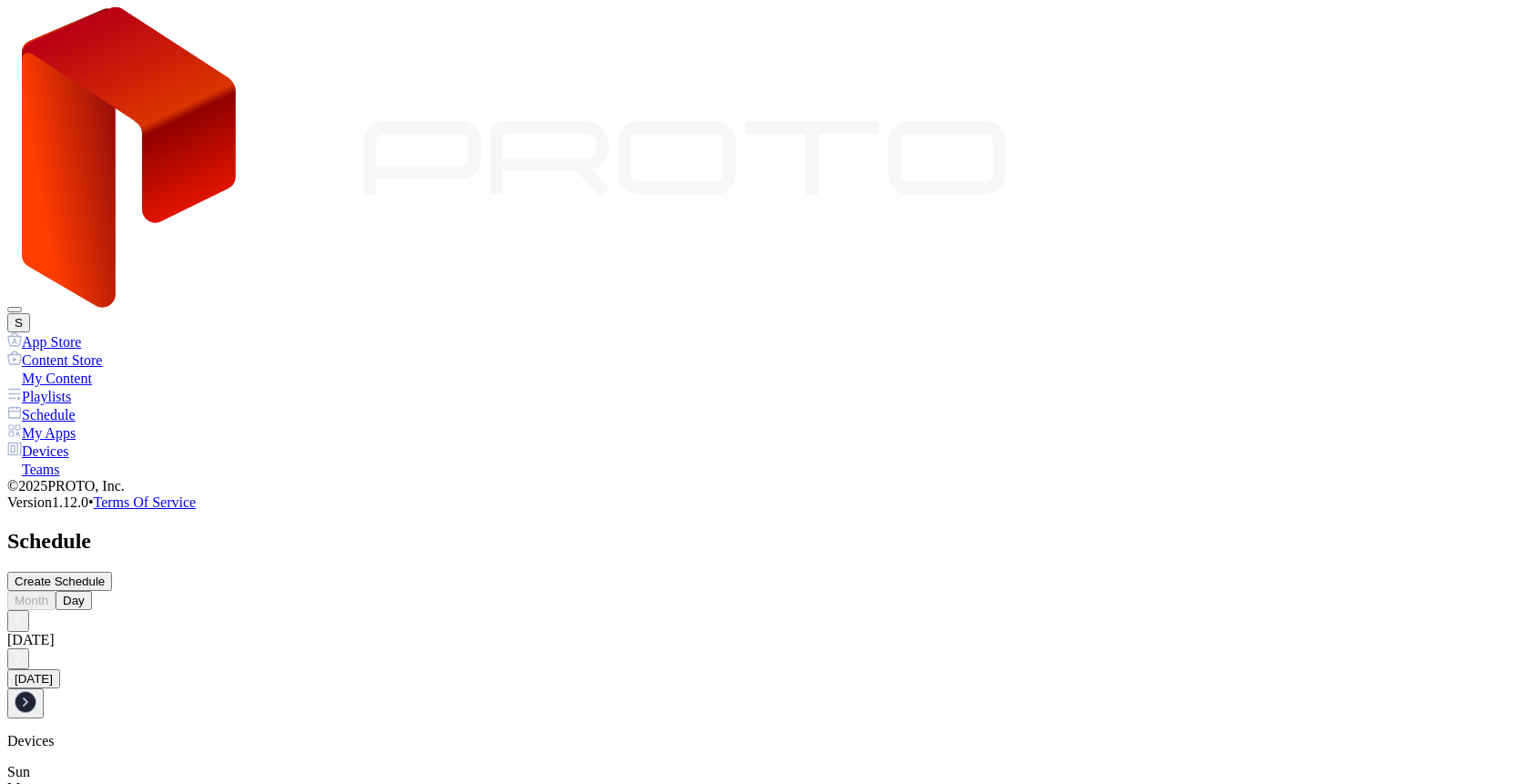
click at [52, 423] on div "My Apps" at bounding box center [765, 432] width 1515 height 18
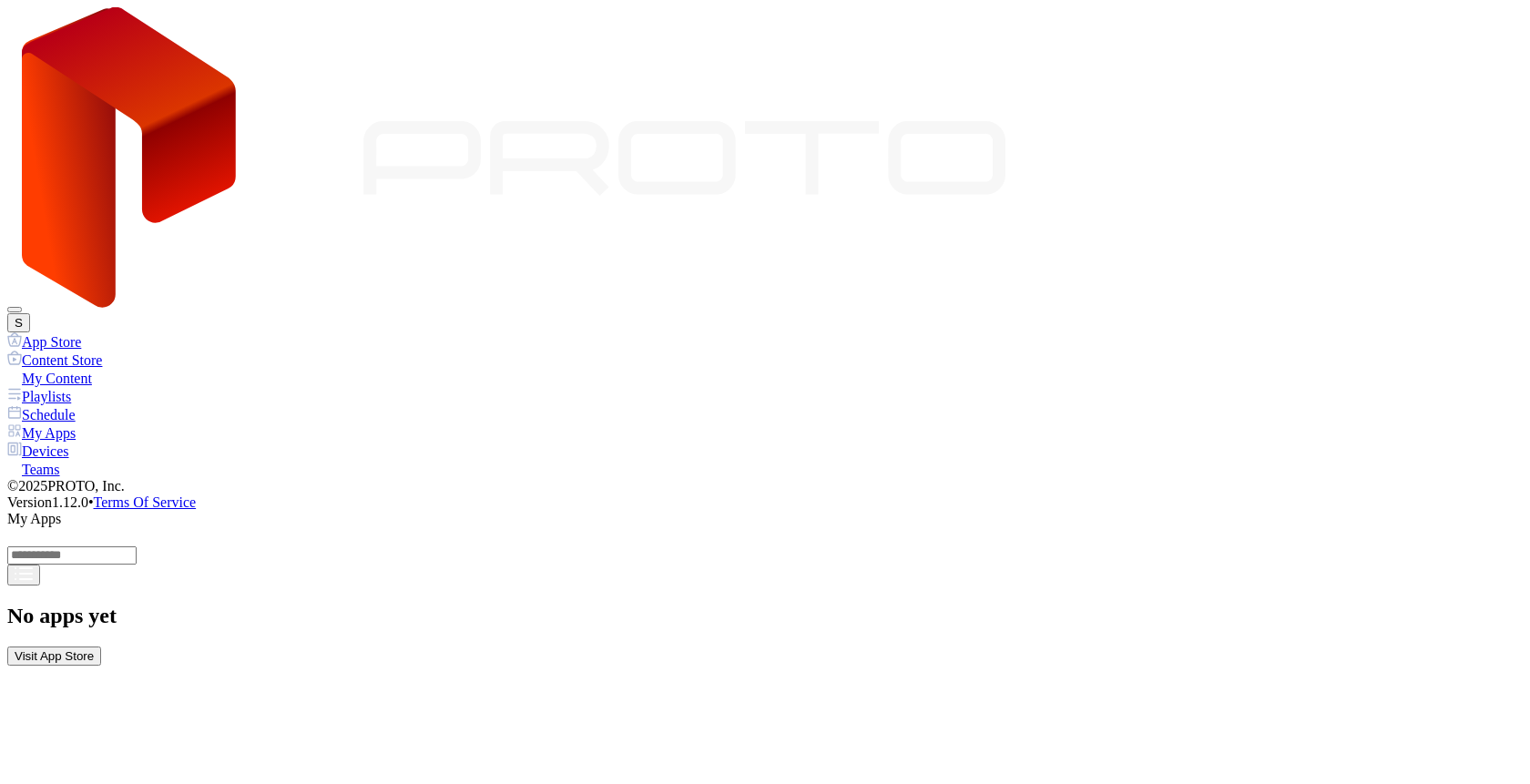
click at [83, 441] on div "Devices" at bounding box center [765, 450] width 1515 height 18
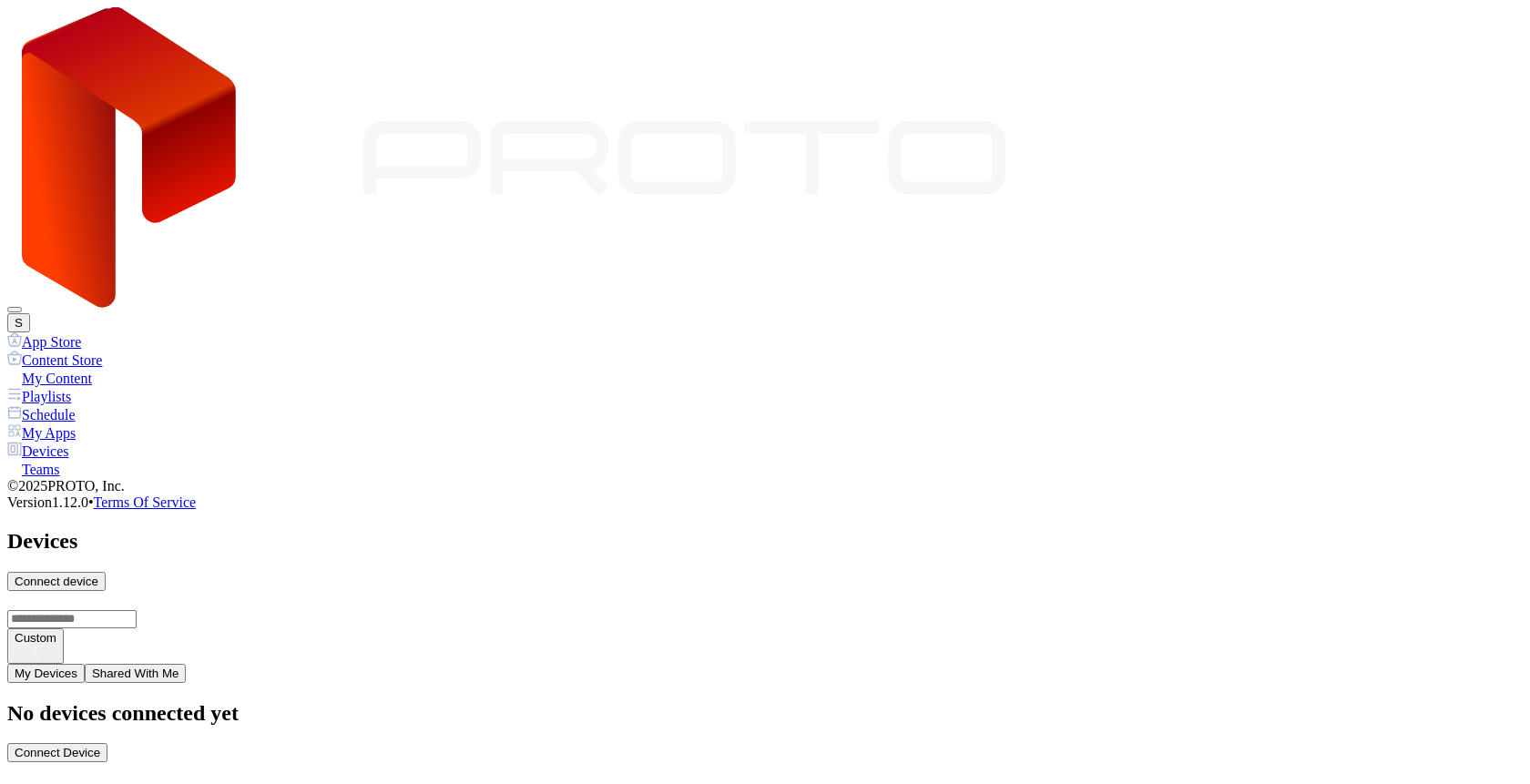
click at [94, 460] on div "Teams" at bounding box center [765, 468] width 1515 height 18
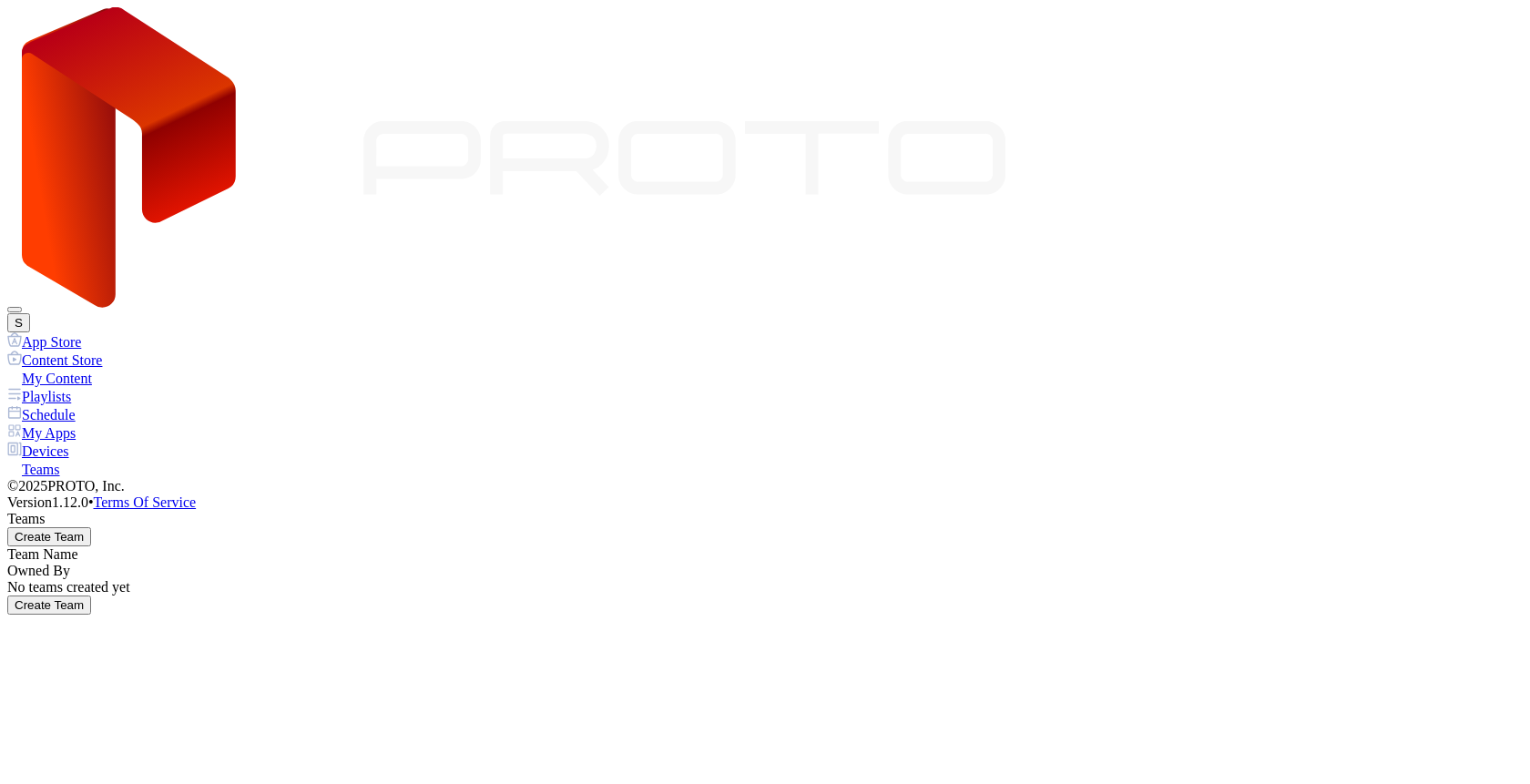
click at [91, 369] on div "My Content" at bounding box center [765, 377] width 1515 height 18
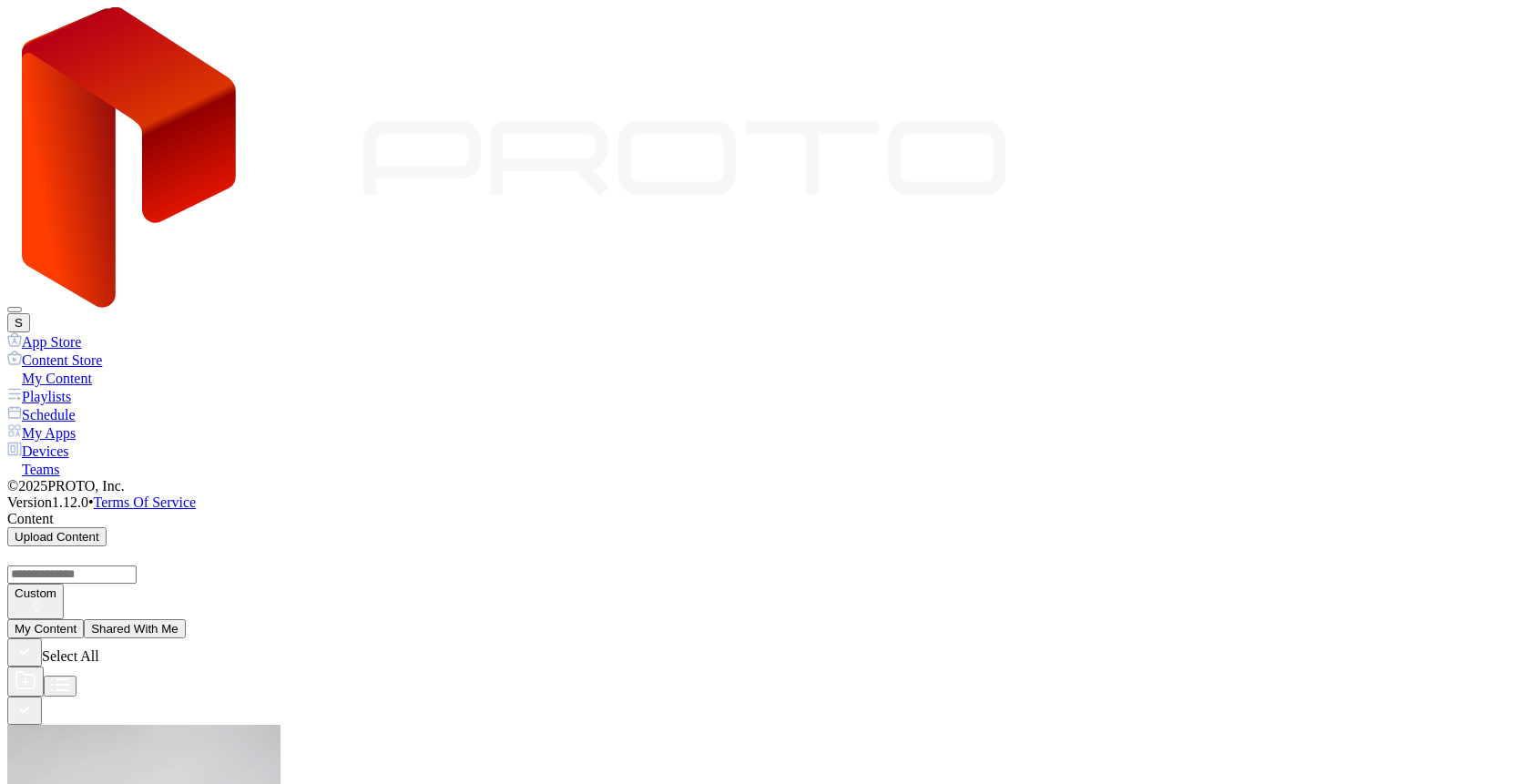
click at [56, 333] on div "App Store" at bounding box center [765, 341] width 1515 height 18
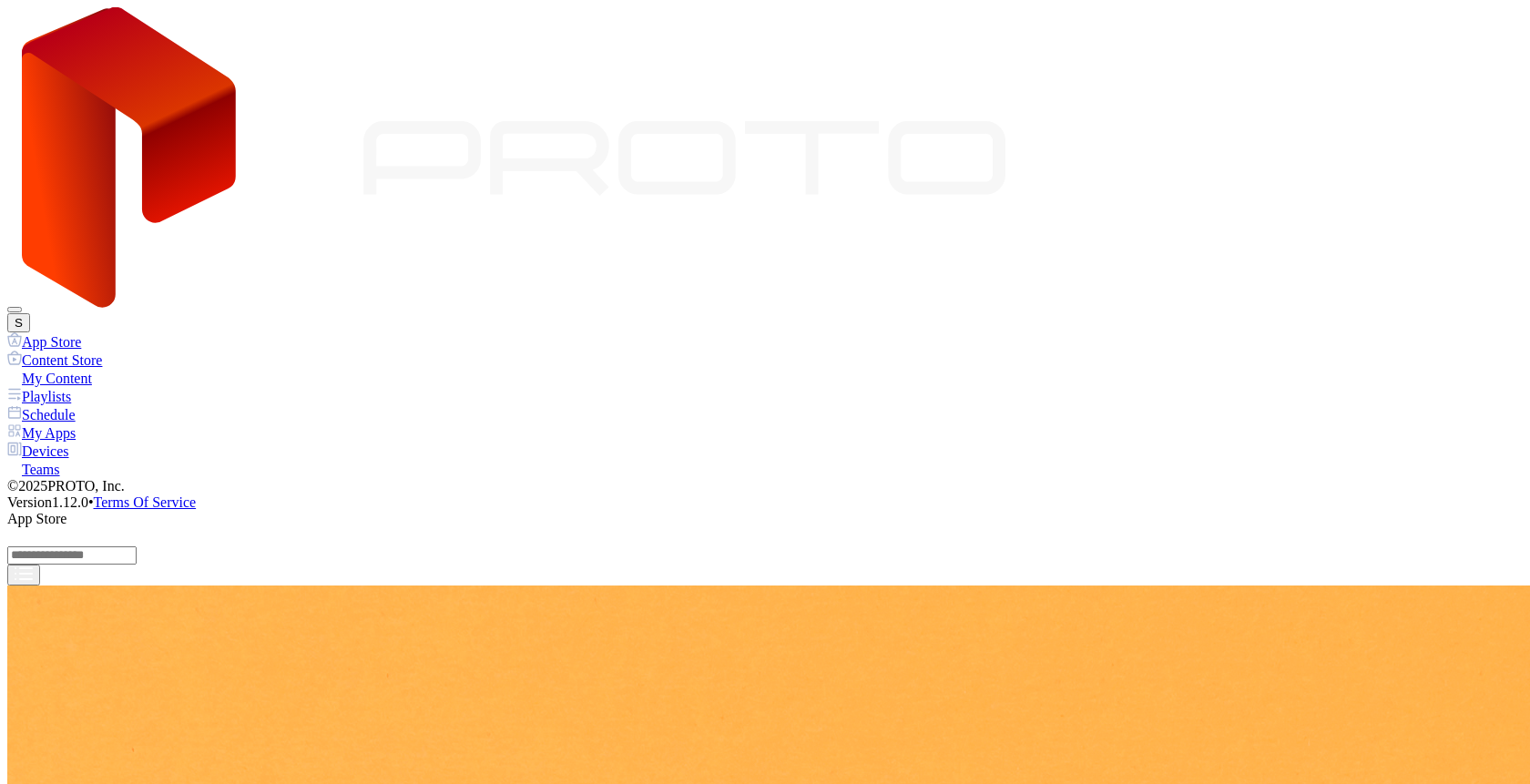
click at [90, 350] on div "Content Store" at bounding box center [765, 359] width 1515 height 18
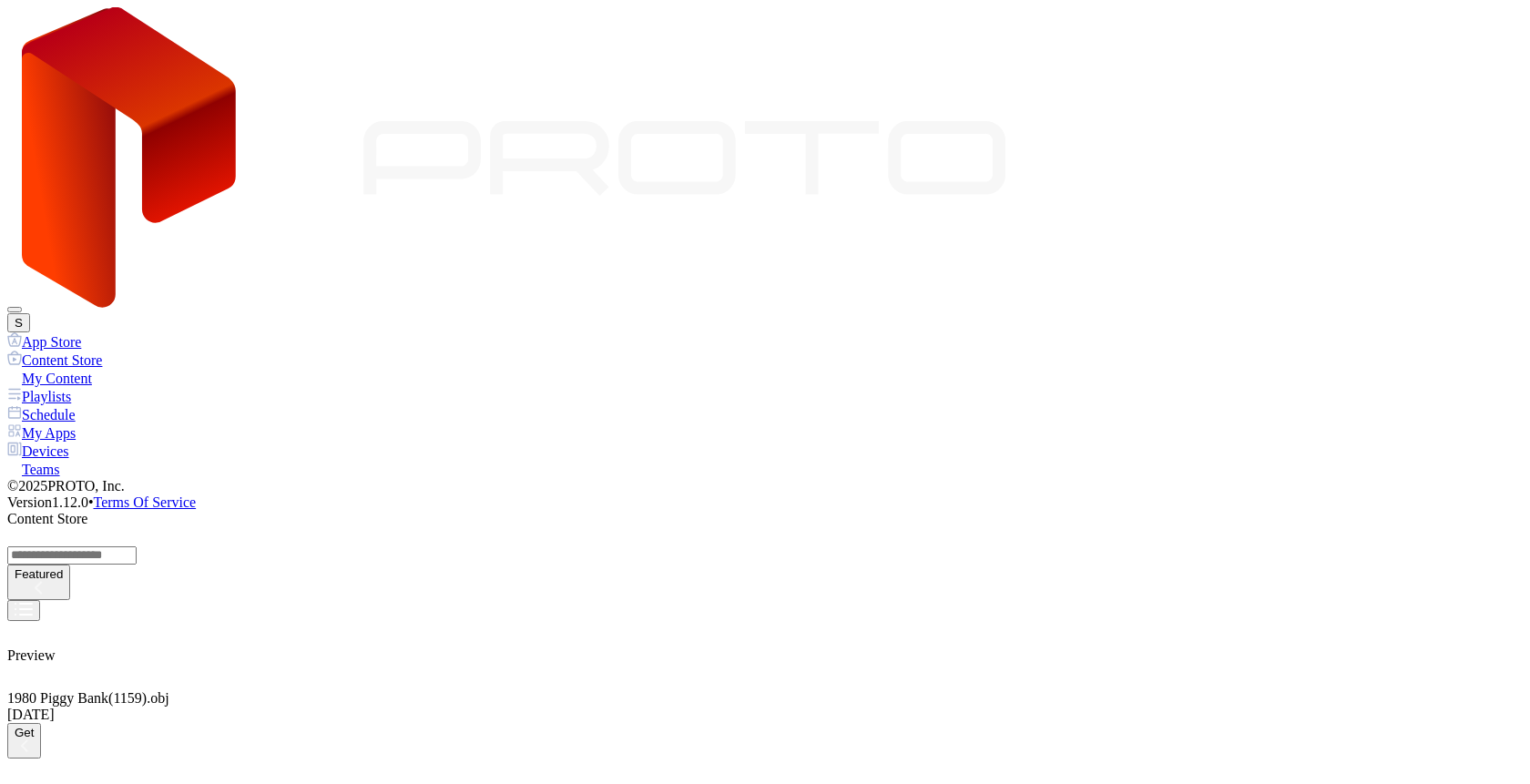
click at [30, 313] on button "S" at bounding box center [19, 322] width 22 height 19
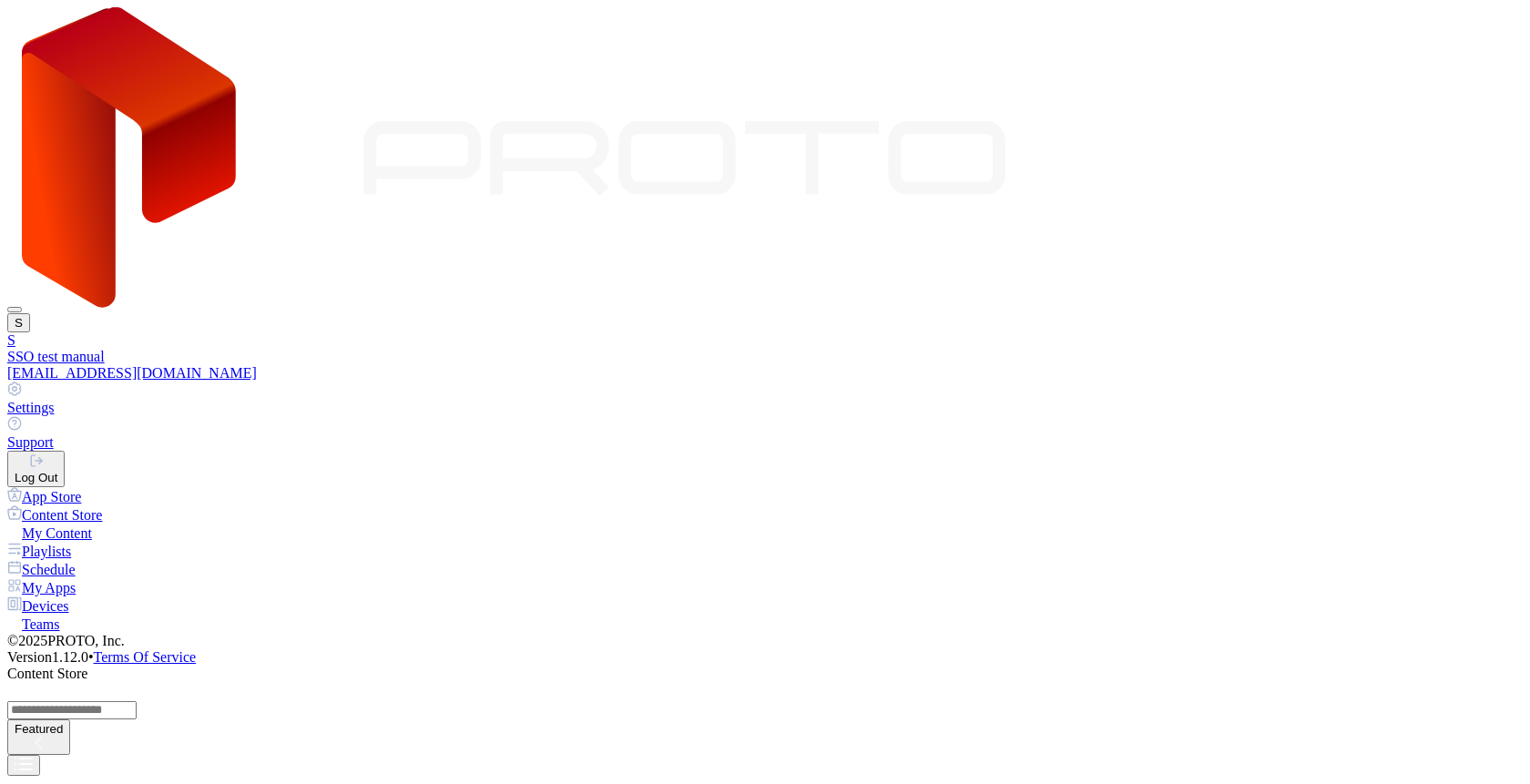
click at [1341, 400] on div "Settings" at bounding box center [765, 407] width 1515 height 16
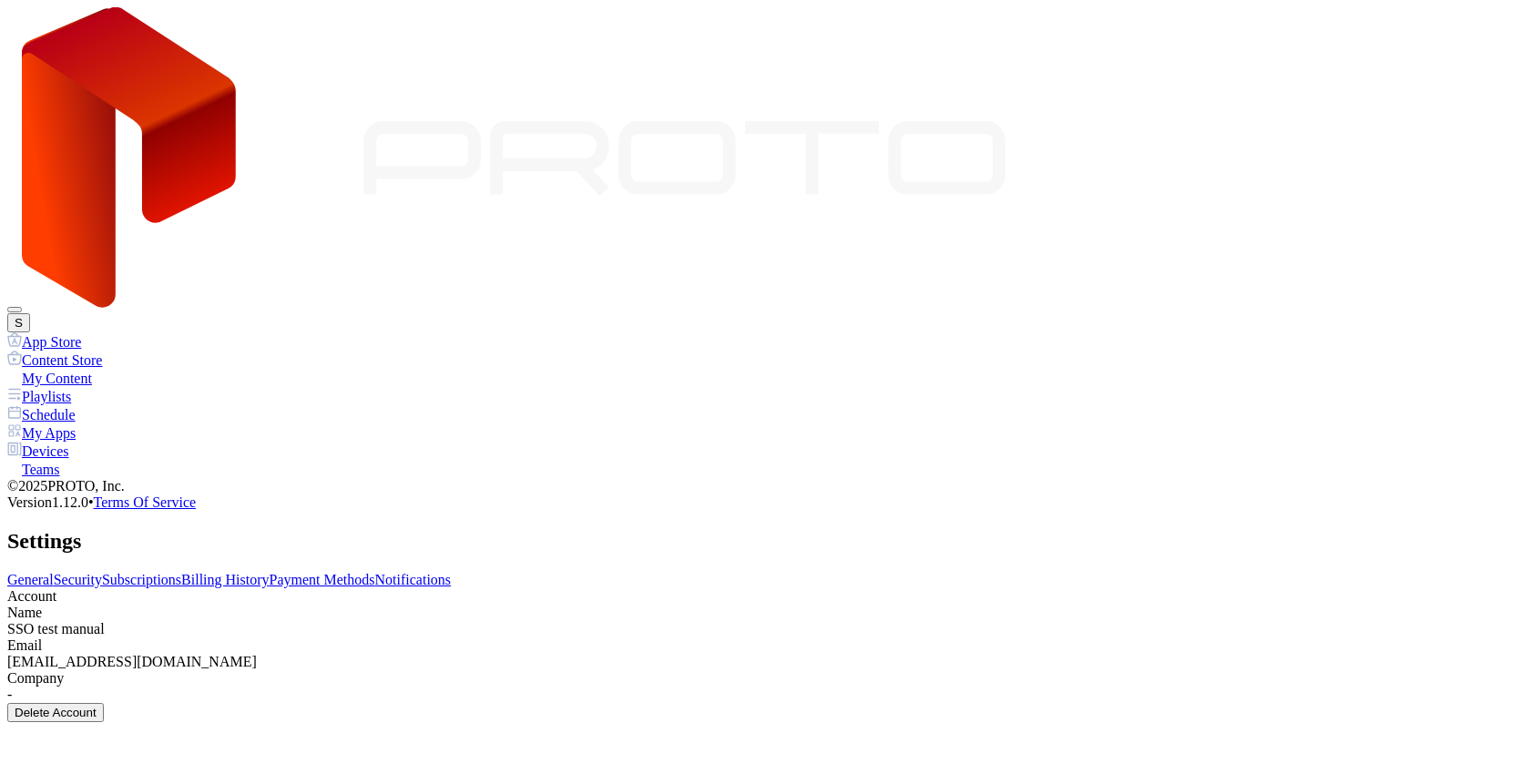
click at [30, 313] on button "S" at bounding box center [19, 322] width 22 height 19
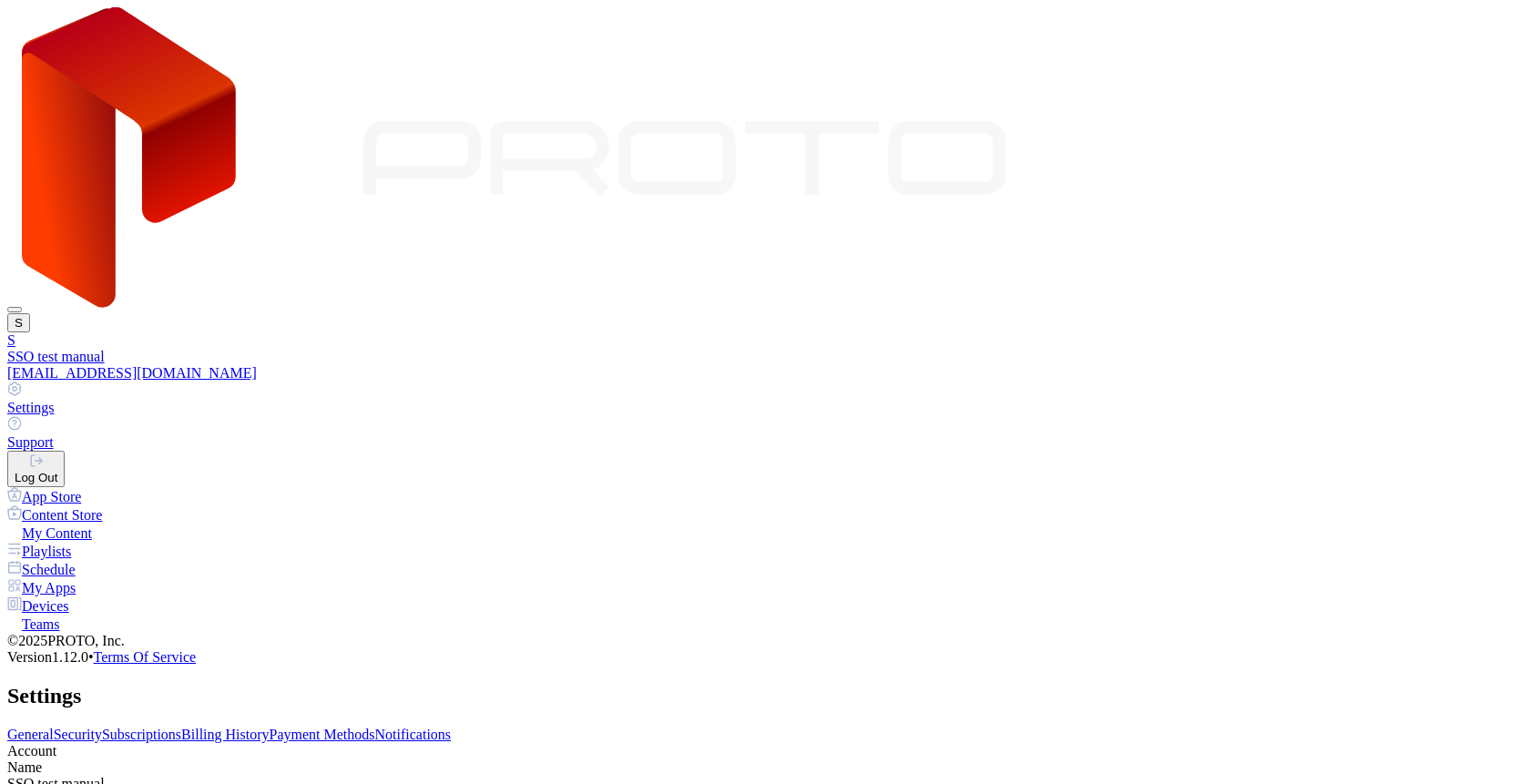
click at [57, 470] on div "Log Out" at bounding box center [37, 477] width 43 height 14
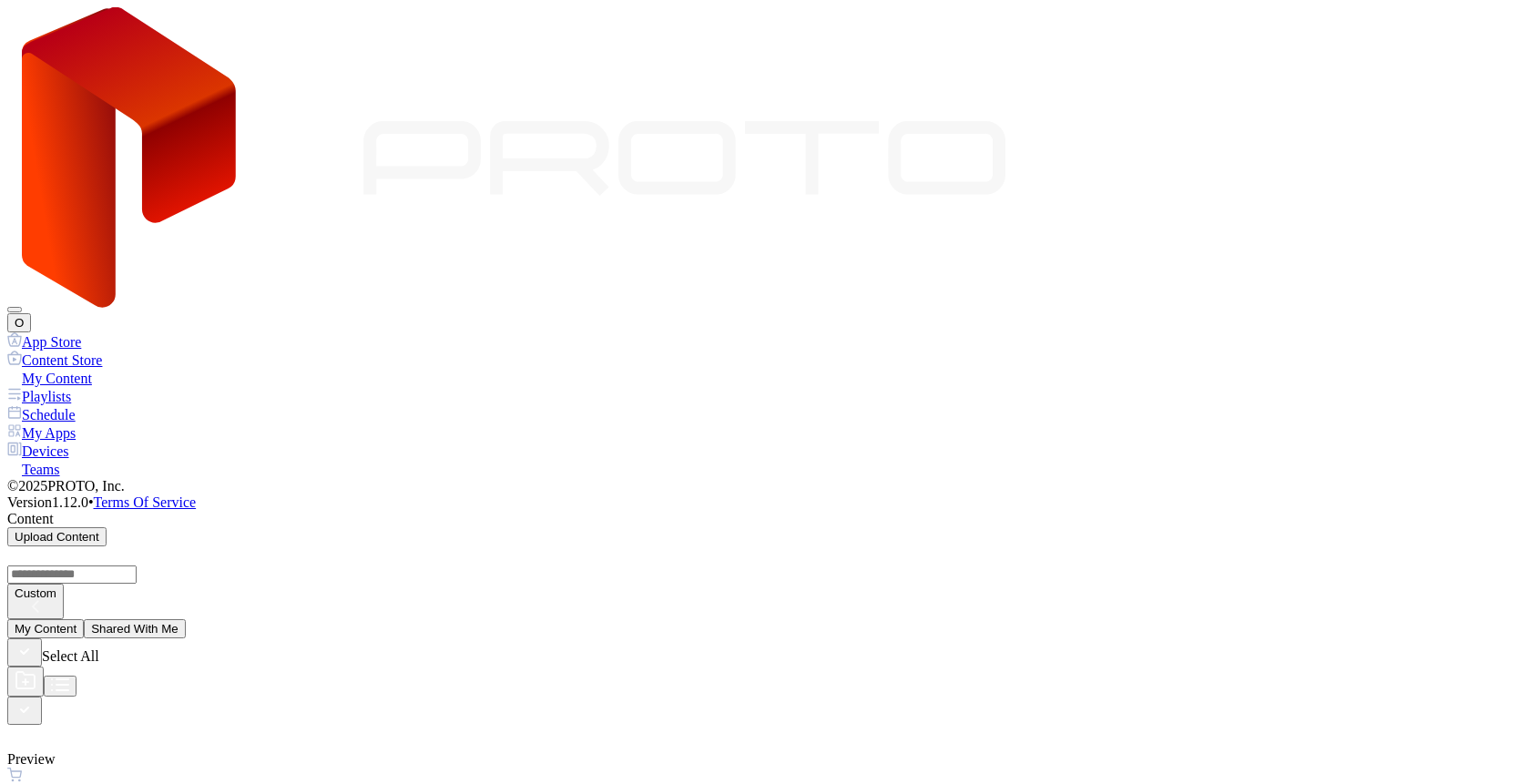
click at [31, 313] on button "O" at bounding box center [19, 322] width 23 height 19
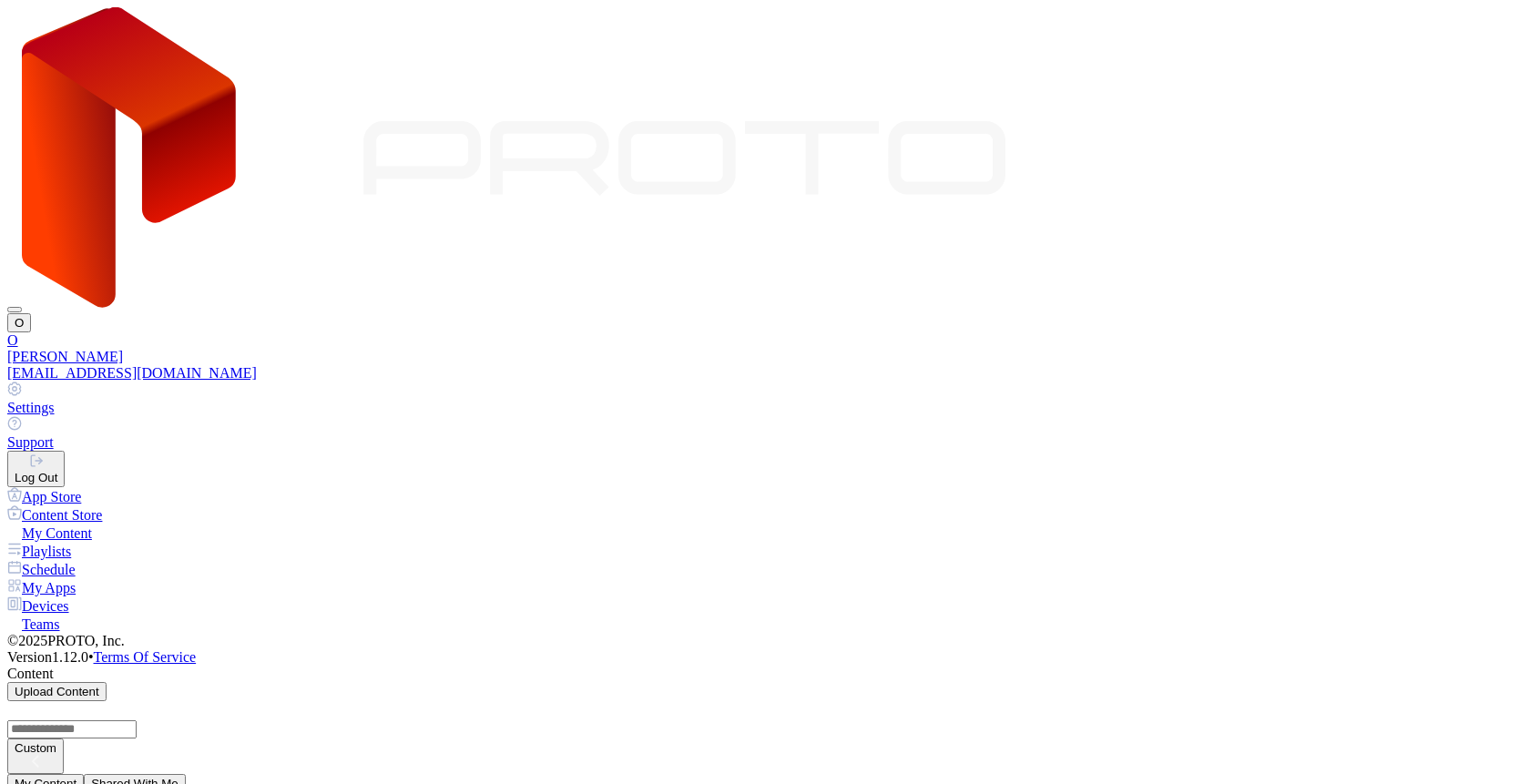
click at [1350, 381] on link "Settings" at bounding box center [765, 398] width 1515 height 35
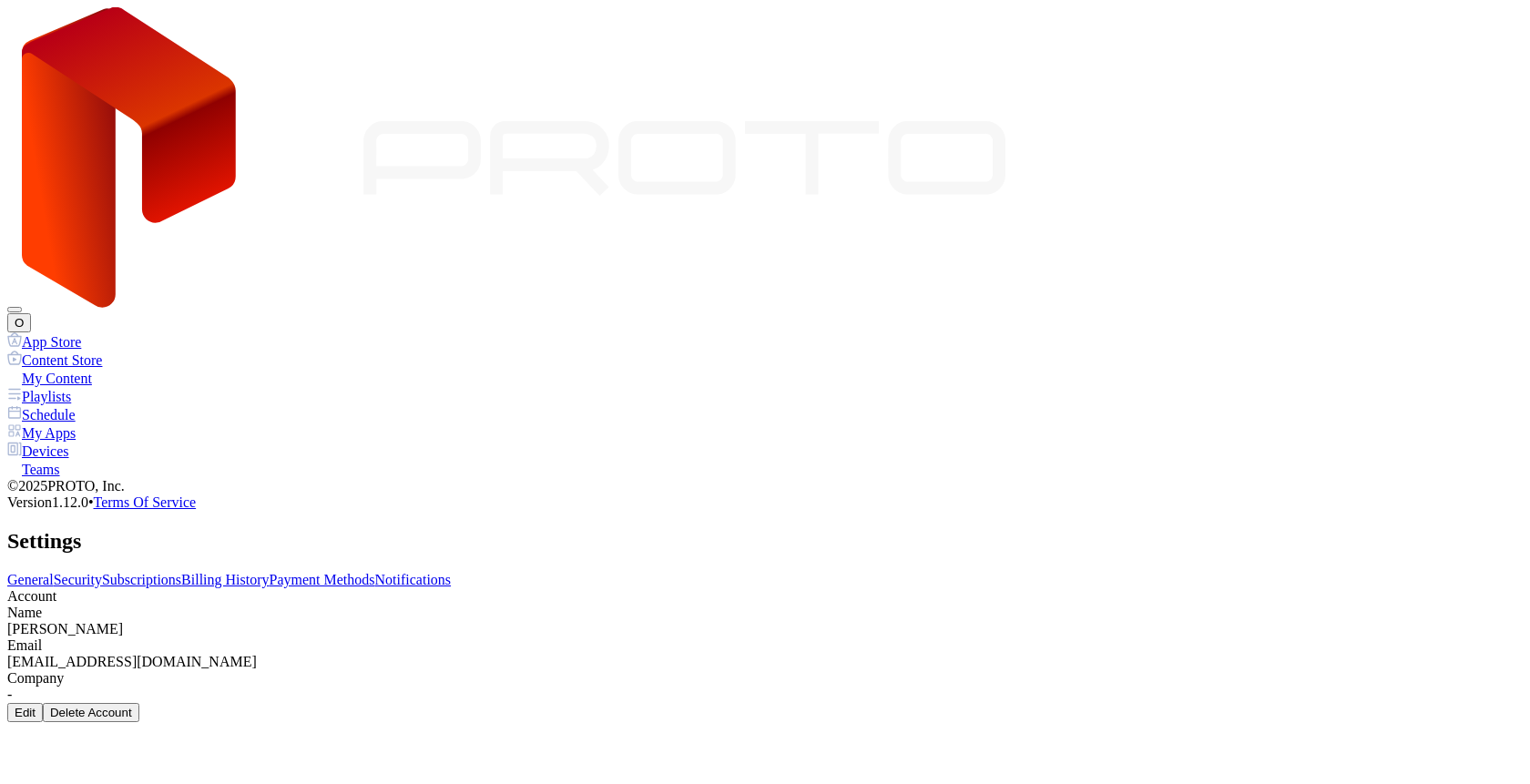
click at [36, 705] on div "Edit" at bounding box center [25, 712] width 21 height 14
click at [137, 761] on input "**********" at bounding box center [72, 769] width 129 height 18
type input "**********"
drag, startPoint x: 826, startPoint y: 536, endPoint x: 676, endPoint y: 395, distance: 205.9
click at [676, 722] on div "**********" at bounding box center [765, 779] width 1515 height 114
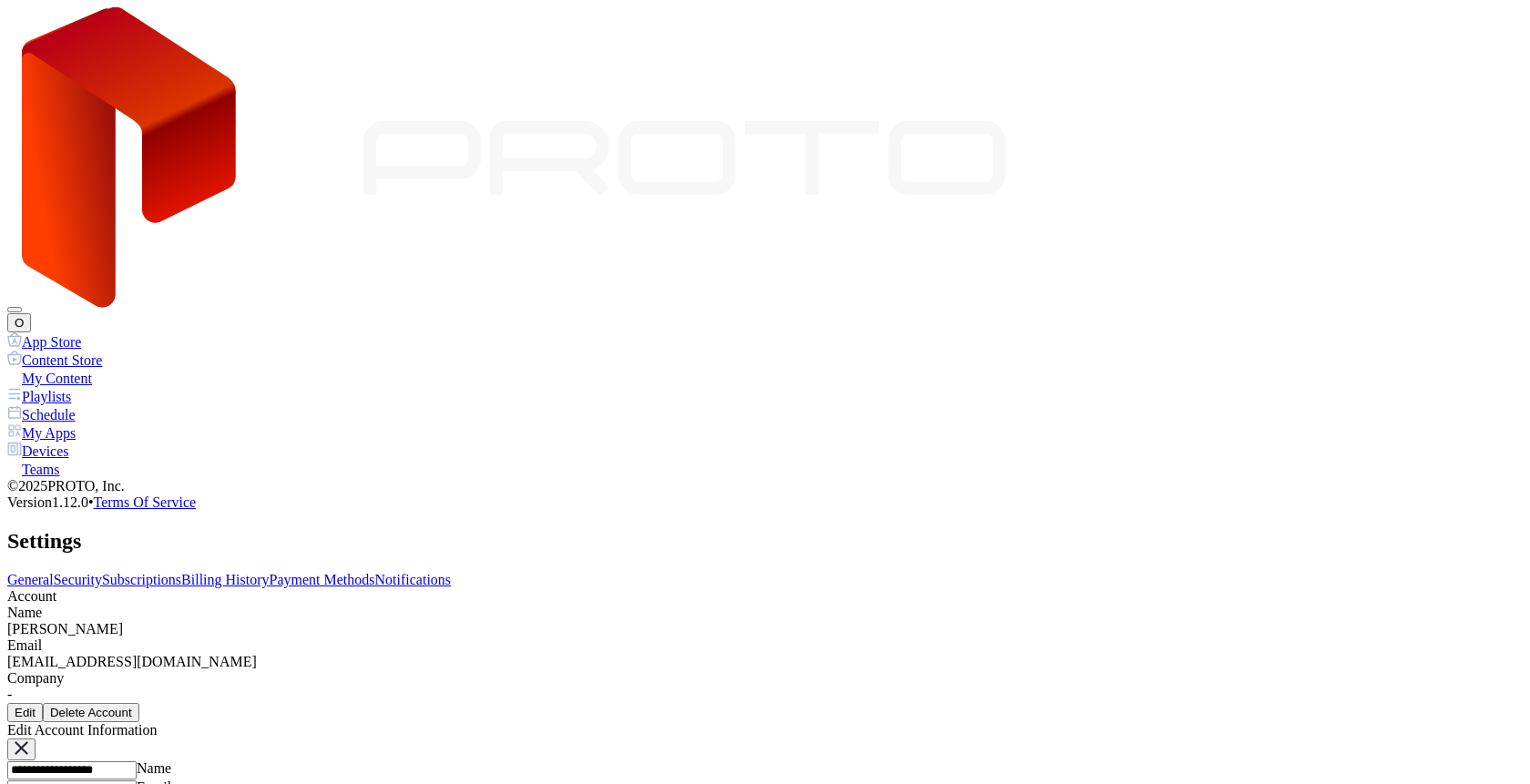
type input "*****"
click at [36, 705] on div "Edit" at bounding box center [25, 712] width 21 height 14
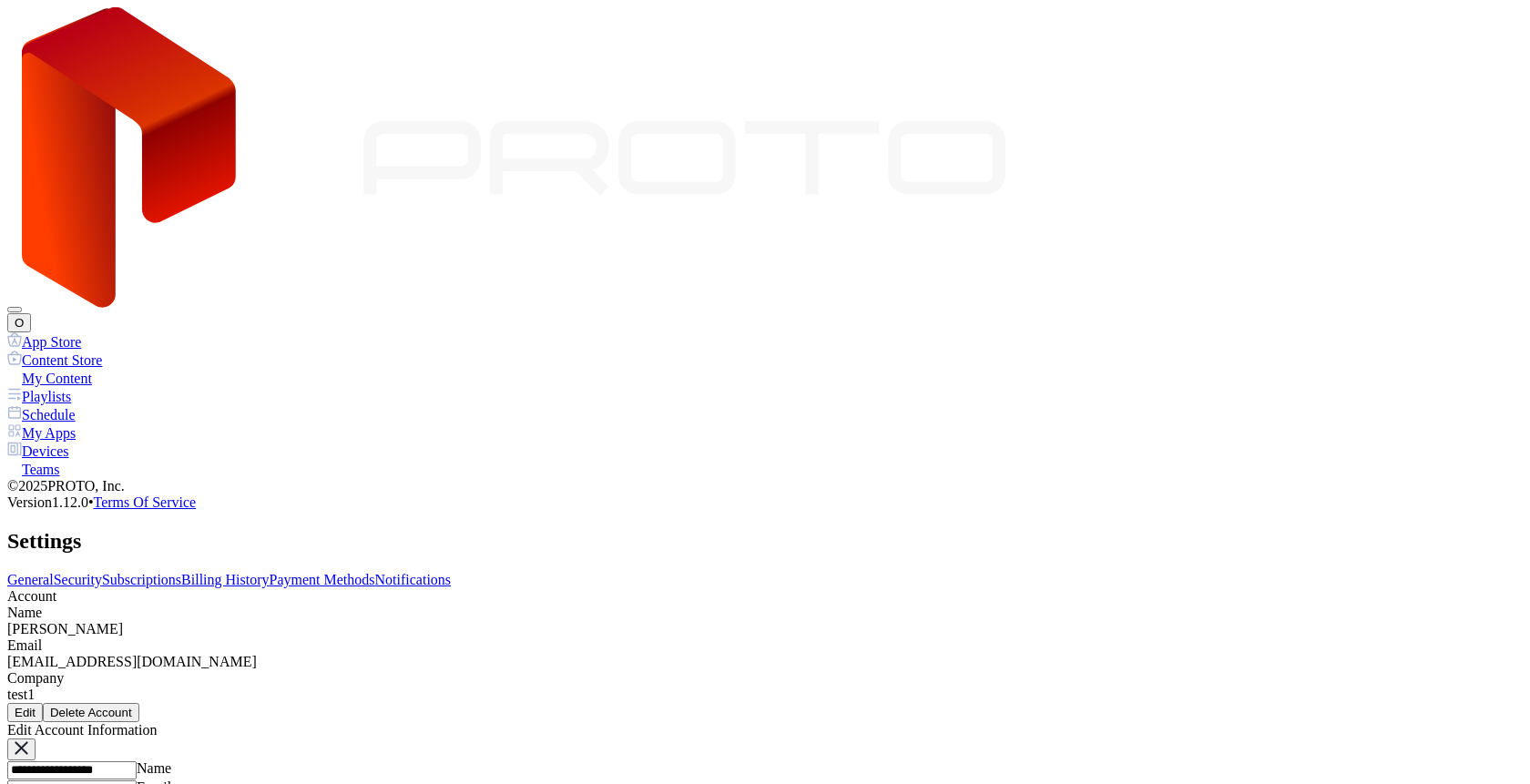
click at [137, 761] on input "**********" at bounding box center [72, 769] width 129 height 18
click at [28, 741] on icon "button" at bounding box center [22, 747] width 14 height 14
click at [102, 571] on link "Security" at bounding box center [78, 579] width 49 height 16
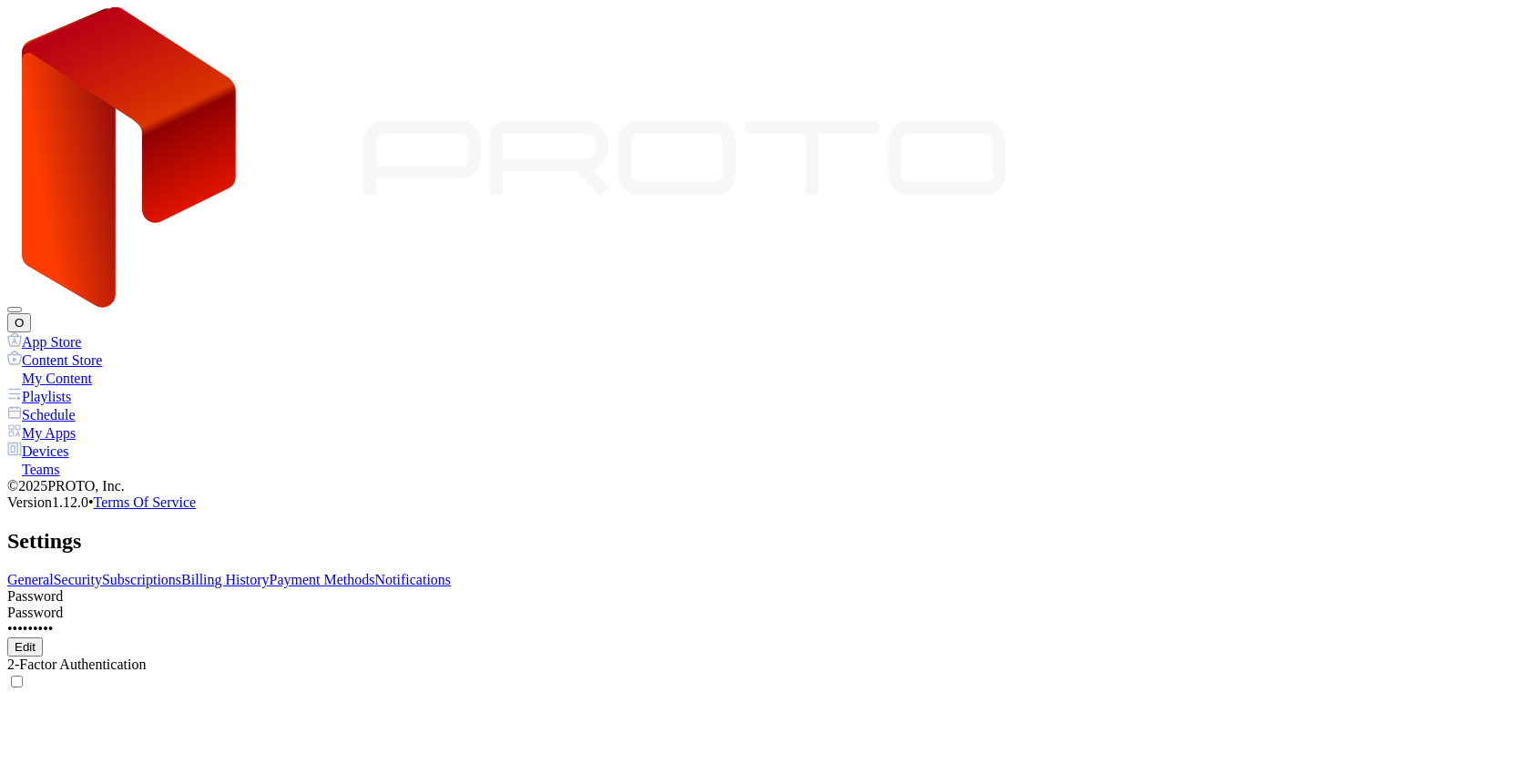
click at [268, 571] on div "General Security Subscriptions Billing History Payment Methods Notifications Pa…" at bounding box center [765, 630] width 1515 height 119
click at [53, 571] on link "General" at bounding box center [31, 579] width 47 height 16
click at [1504, 39] on div "O" at bounding box center [765, 170] width 1515 height 325
click at [31, 313] on button "O" at bounding box center [19, 322] width 23 height 19
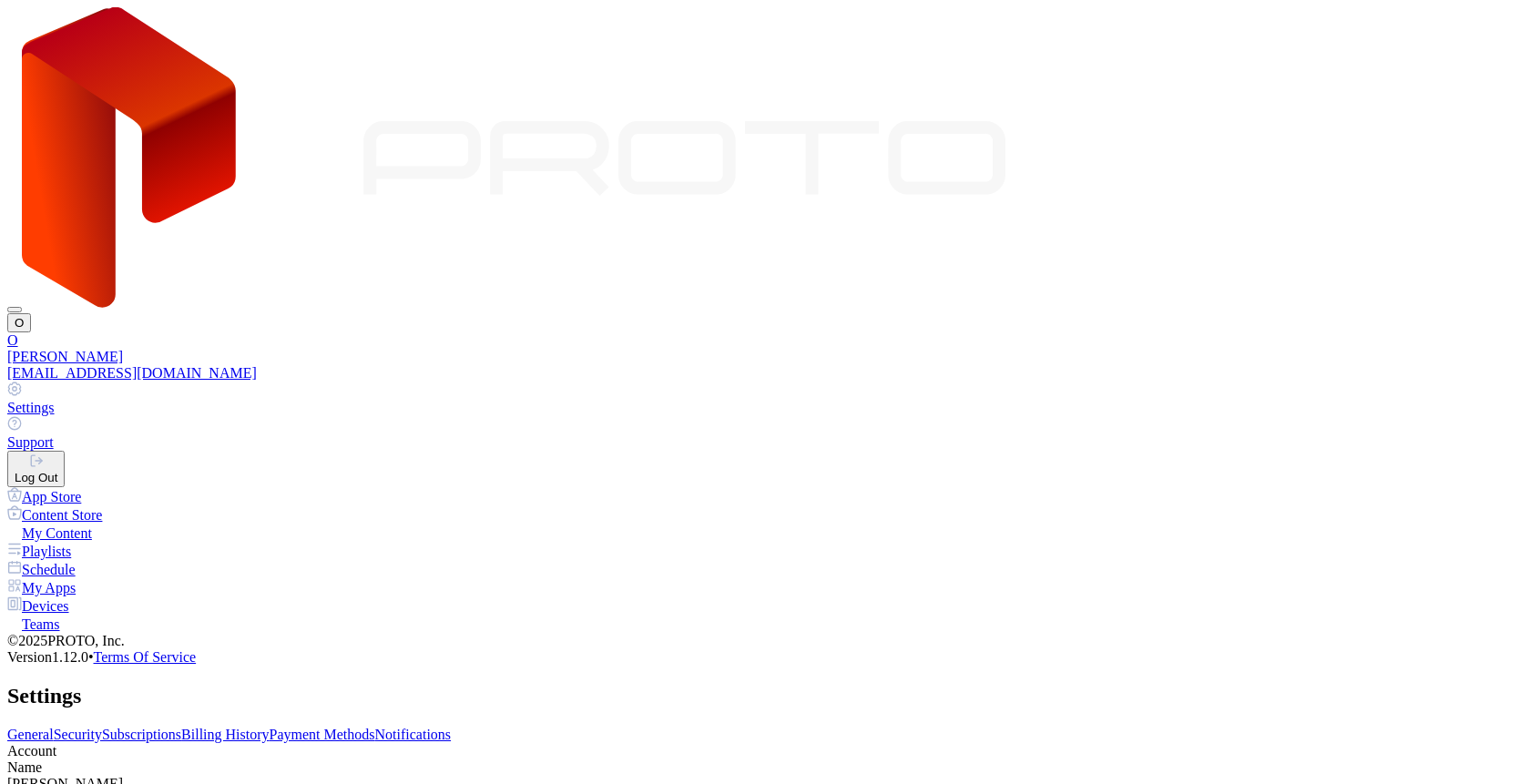
click at [1358, 381] on link "Settings" at bounding box center [765, 398] width 1515 height 35
click at [65, 451] on button "Log Out" at bounding box center [36, 468] width 57 height 37
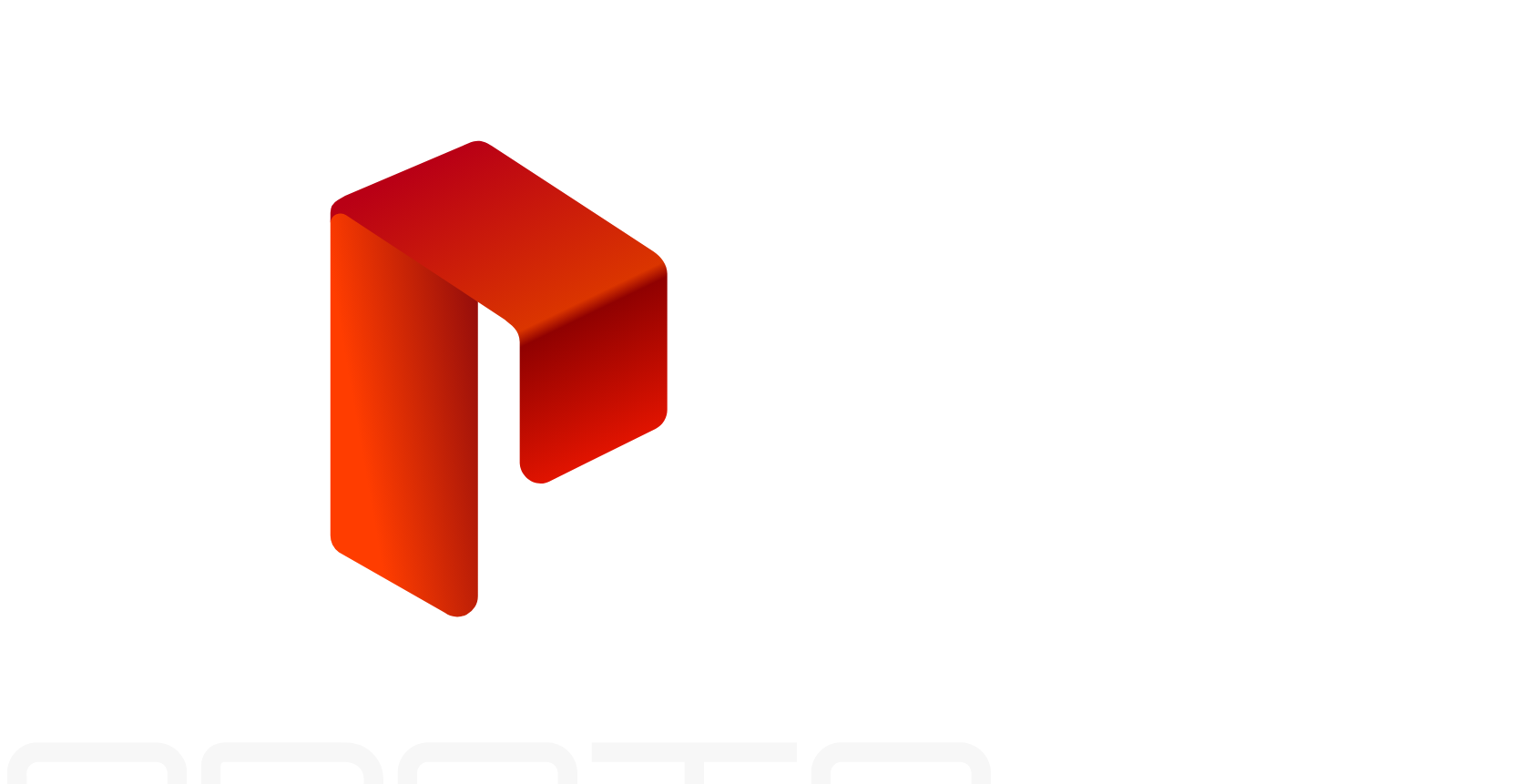
type input "**********"
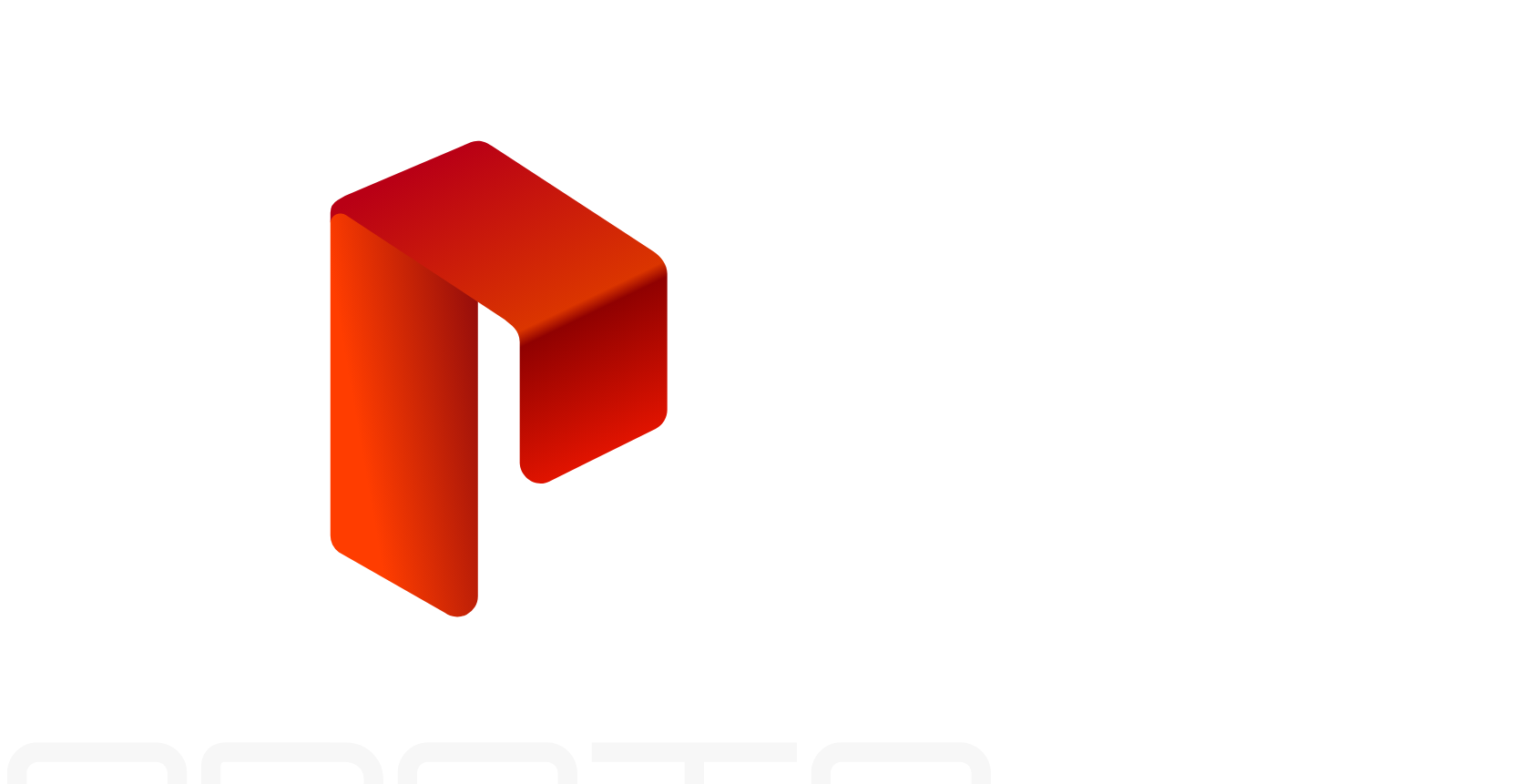
paste input "**********"
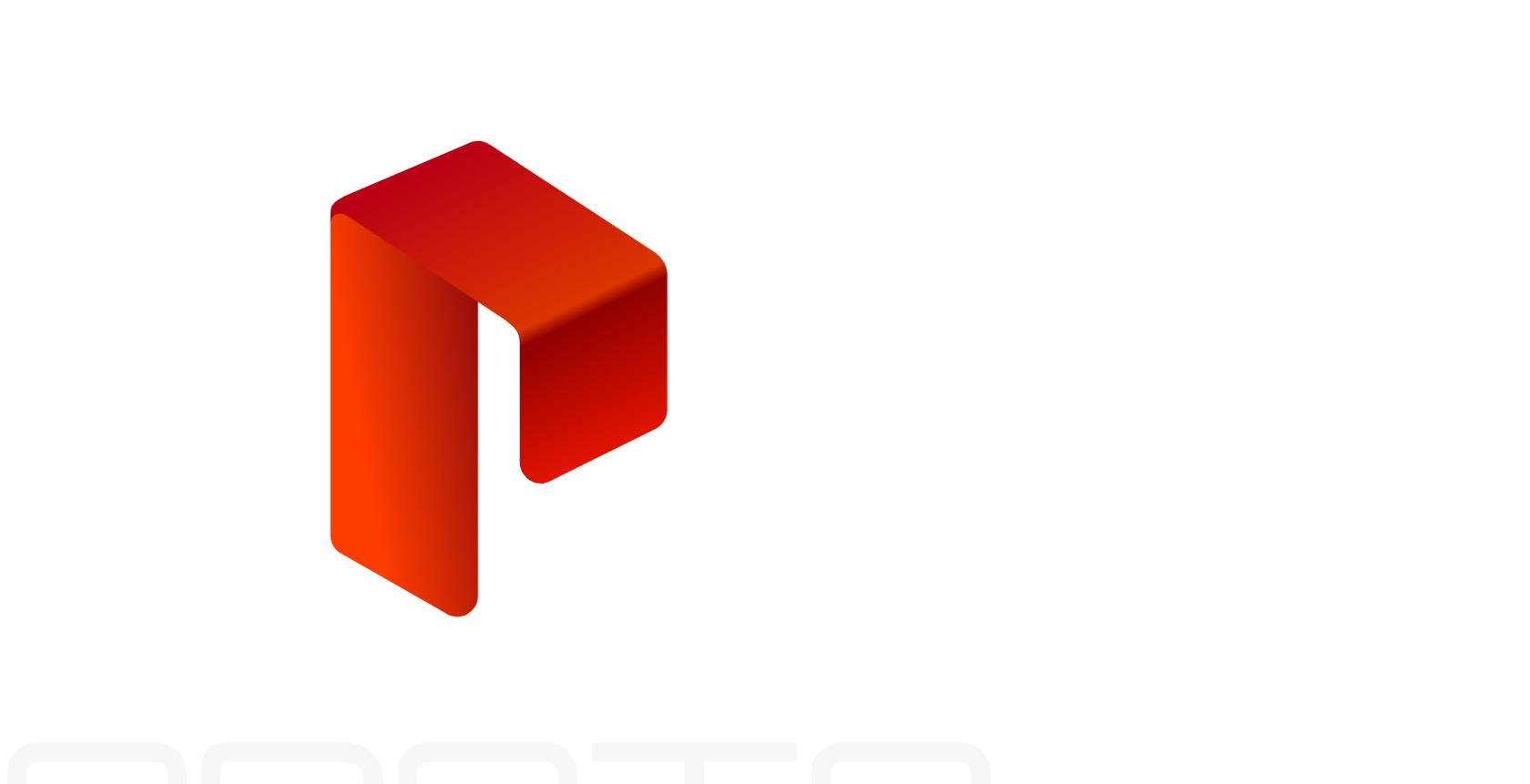
type input "**********"
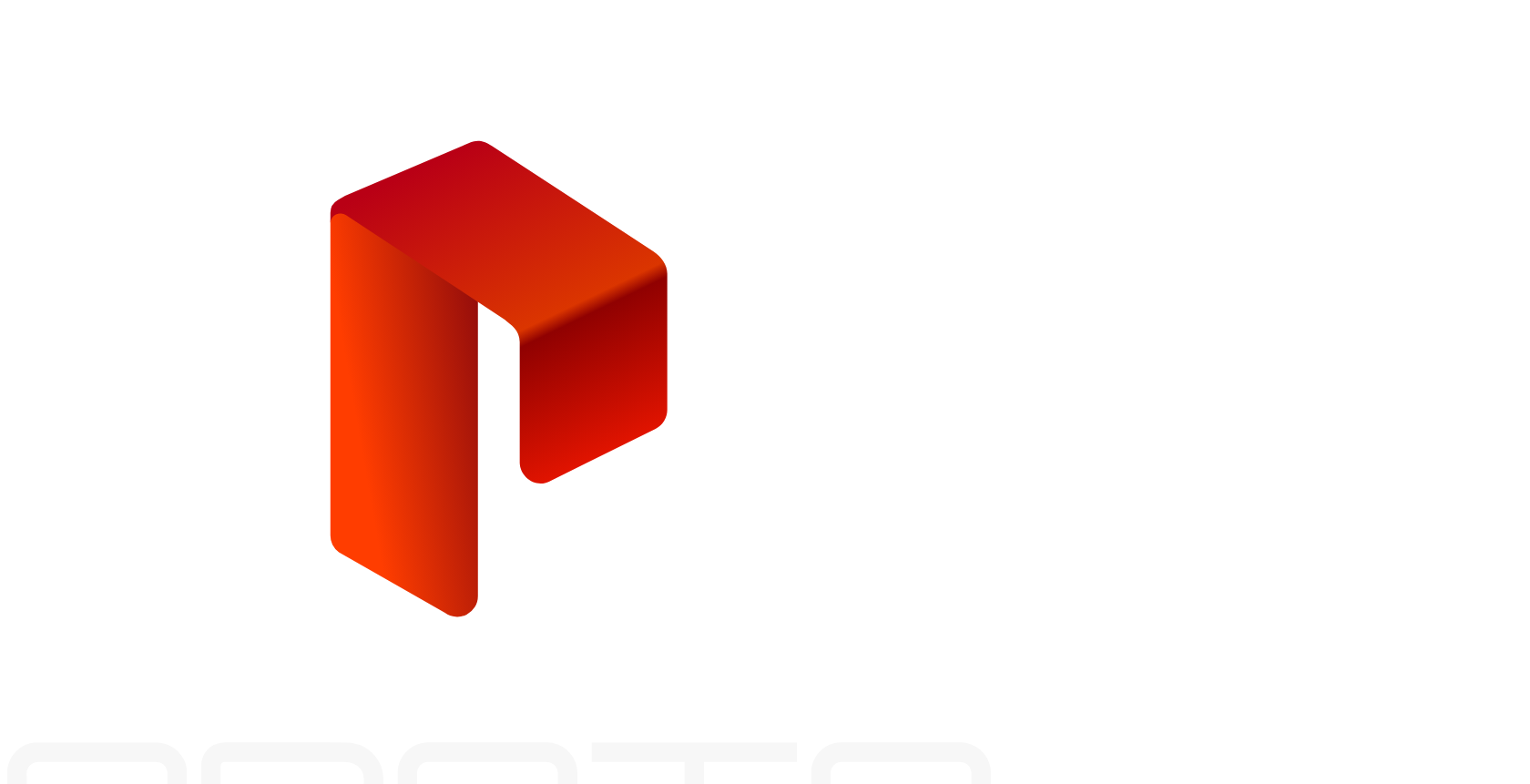
paste input "**********"
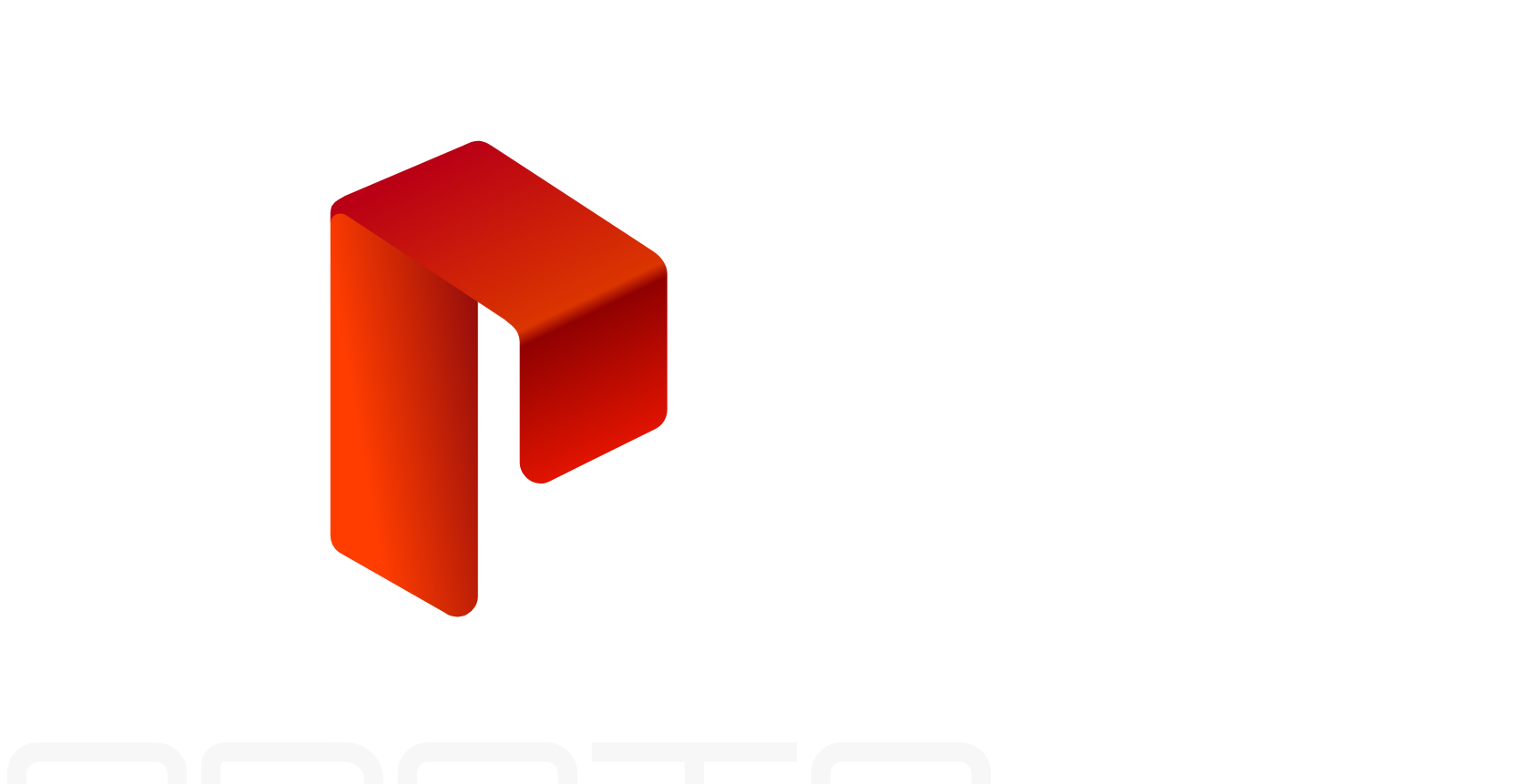
type input "**********"
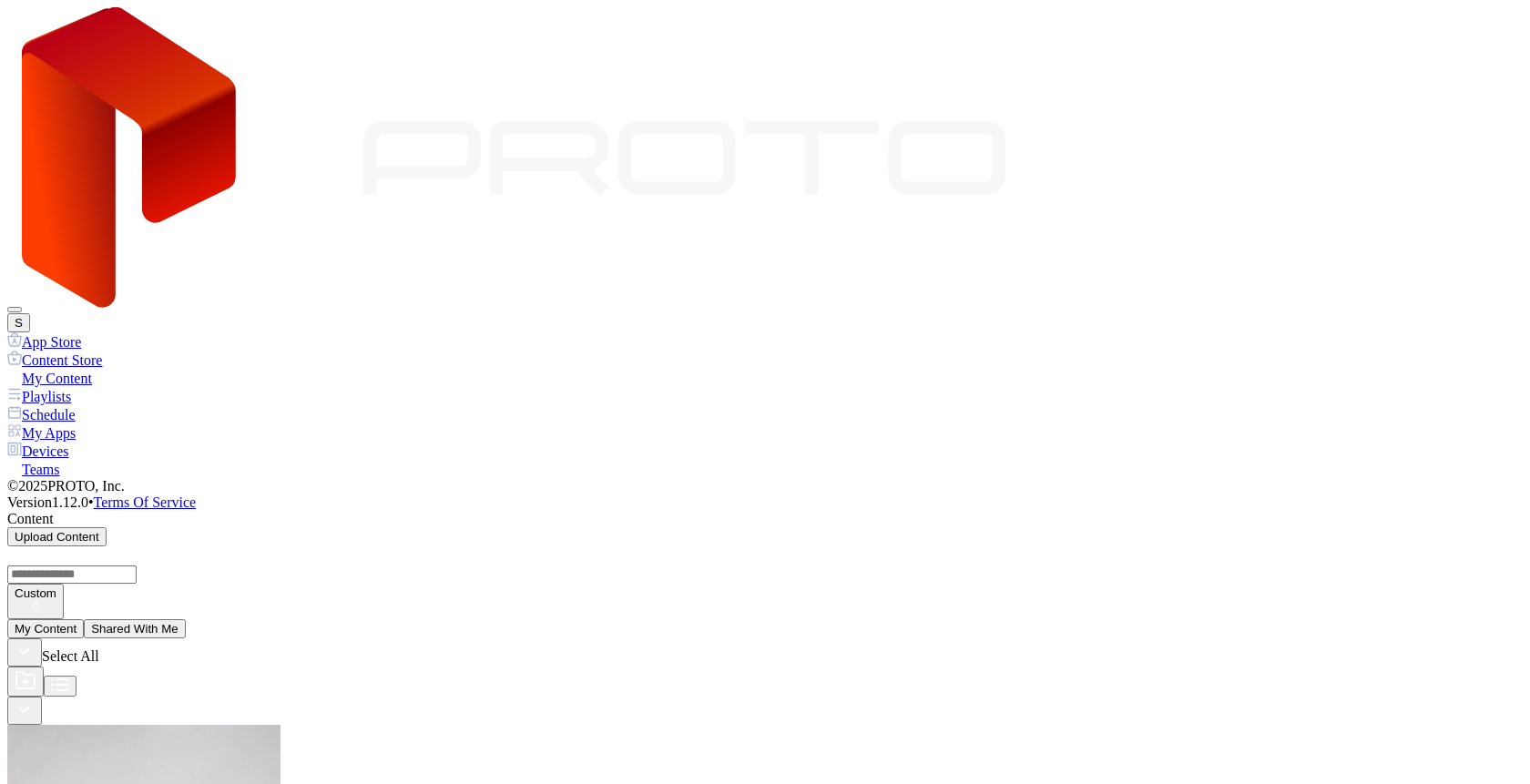
click at [30, 313] on button "S" at bounding box center [19, 322] width 22 height 19
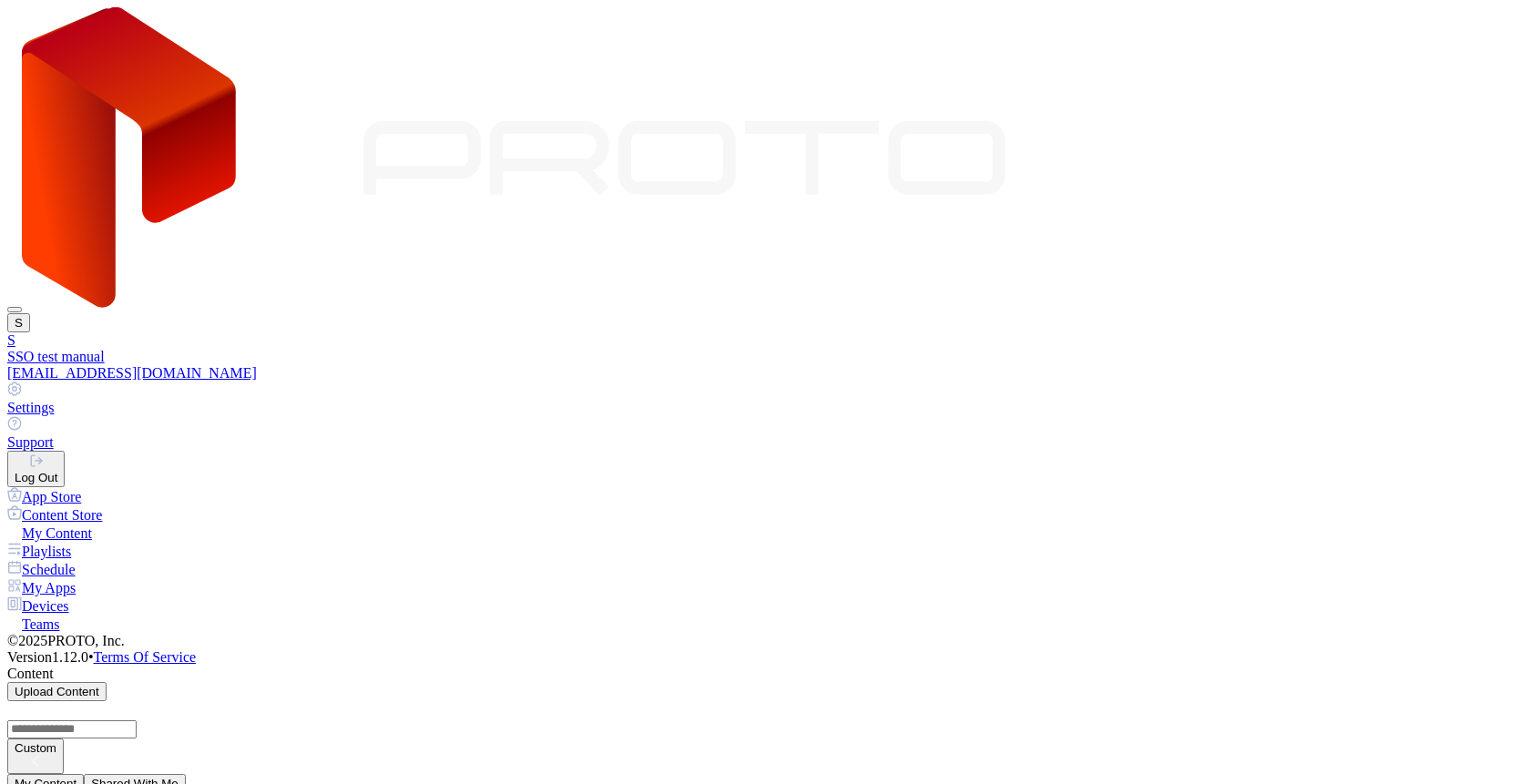
click at [1345, 348] on div "SSO test manual" at bounding box center [765, 356] width 1515 height 16
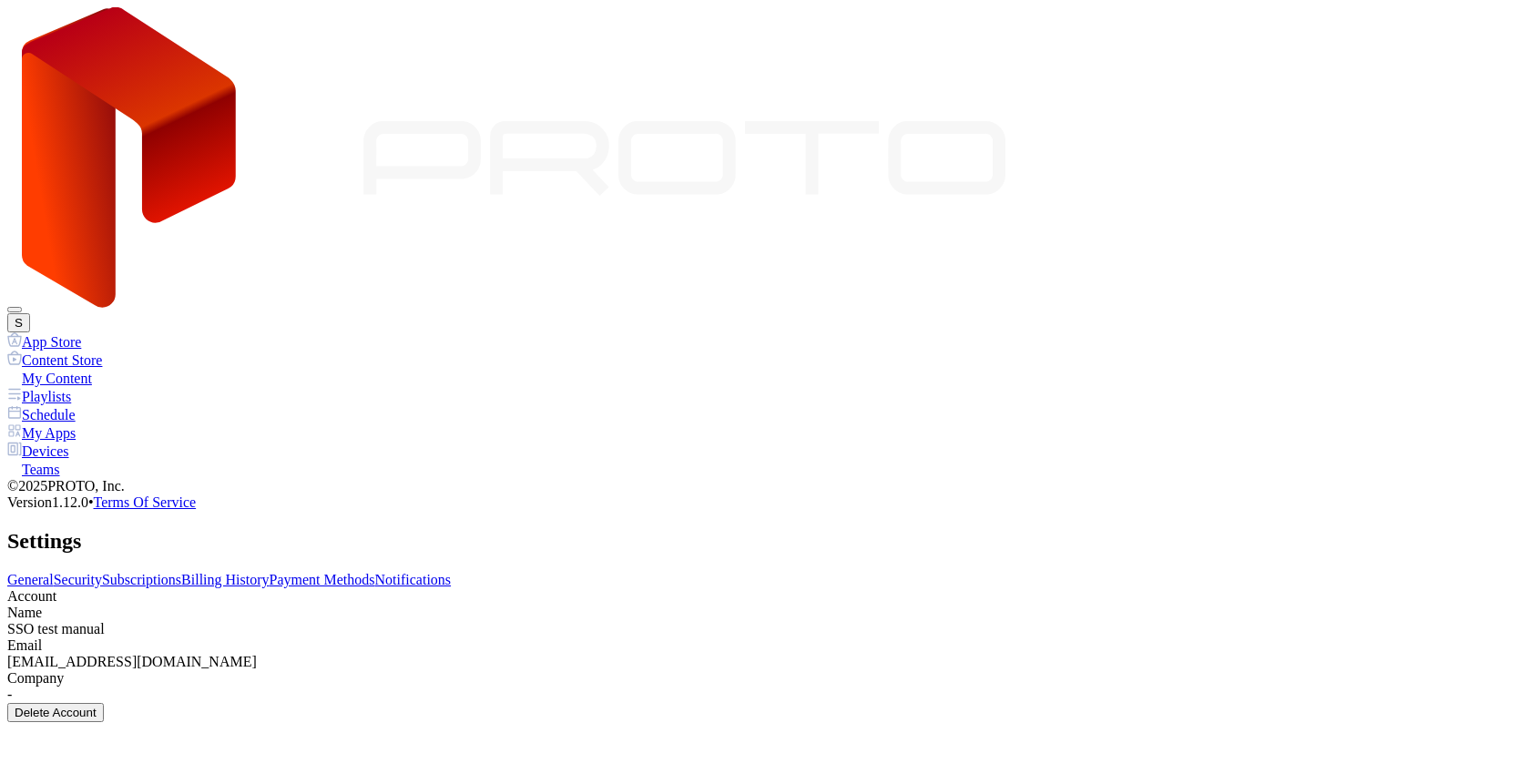
click at [139, 28] on icon at bounding box center [513, 158] width 984 height 303
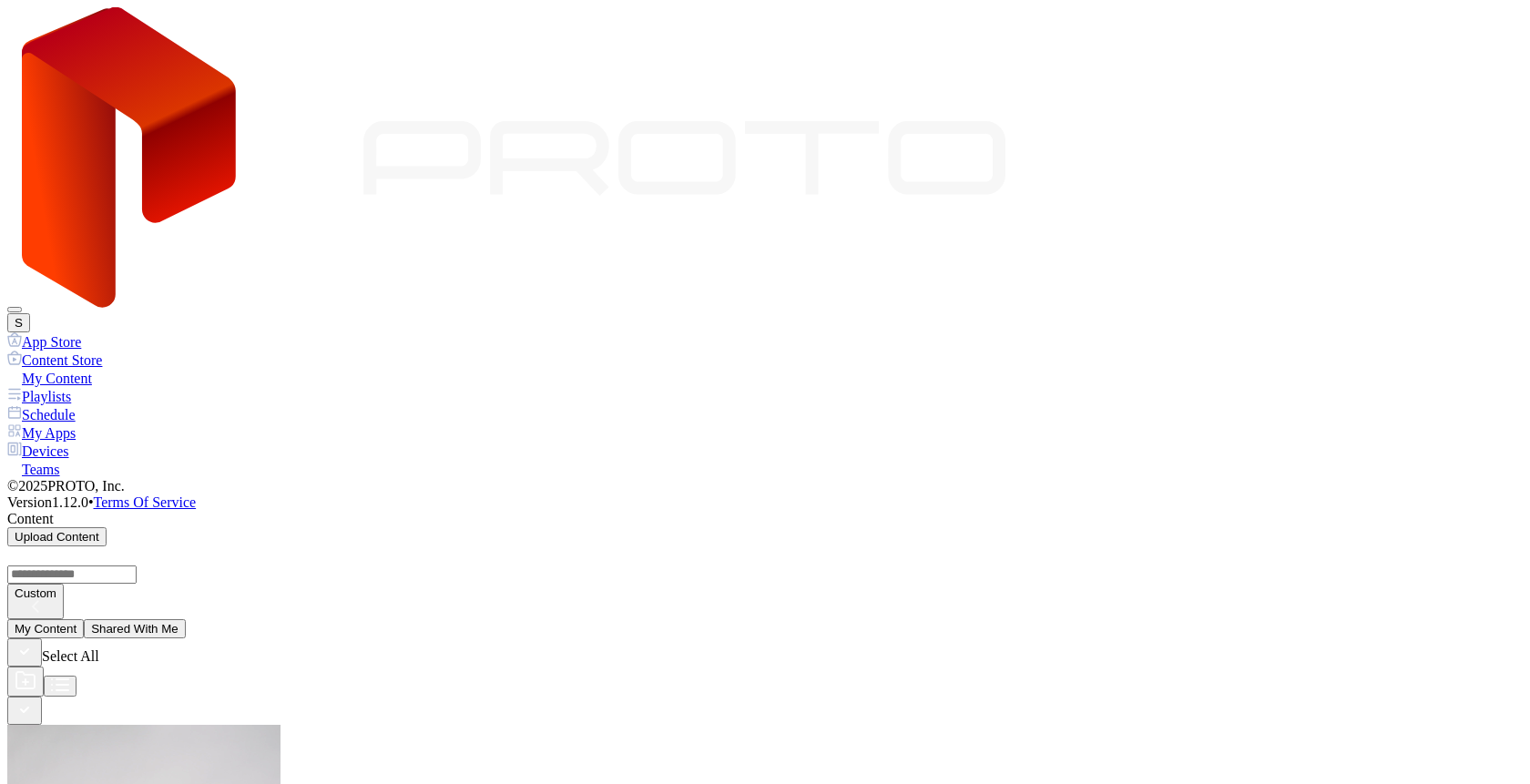
click at [30, 313] on button "S" at bounding box center [19, 322] width 22 height 19
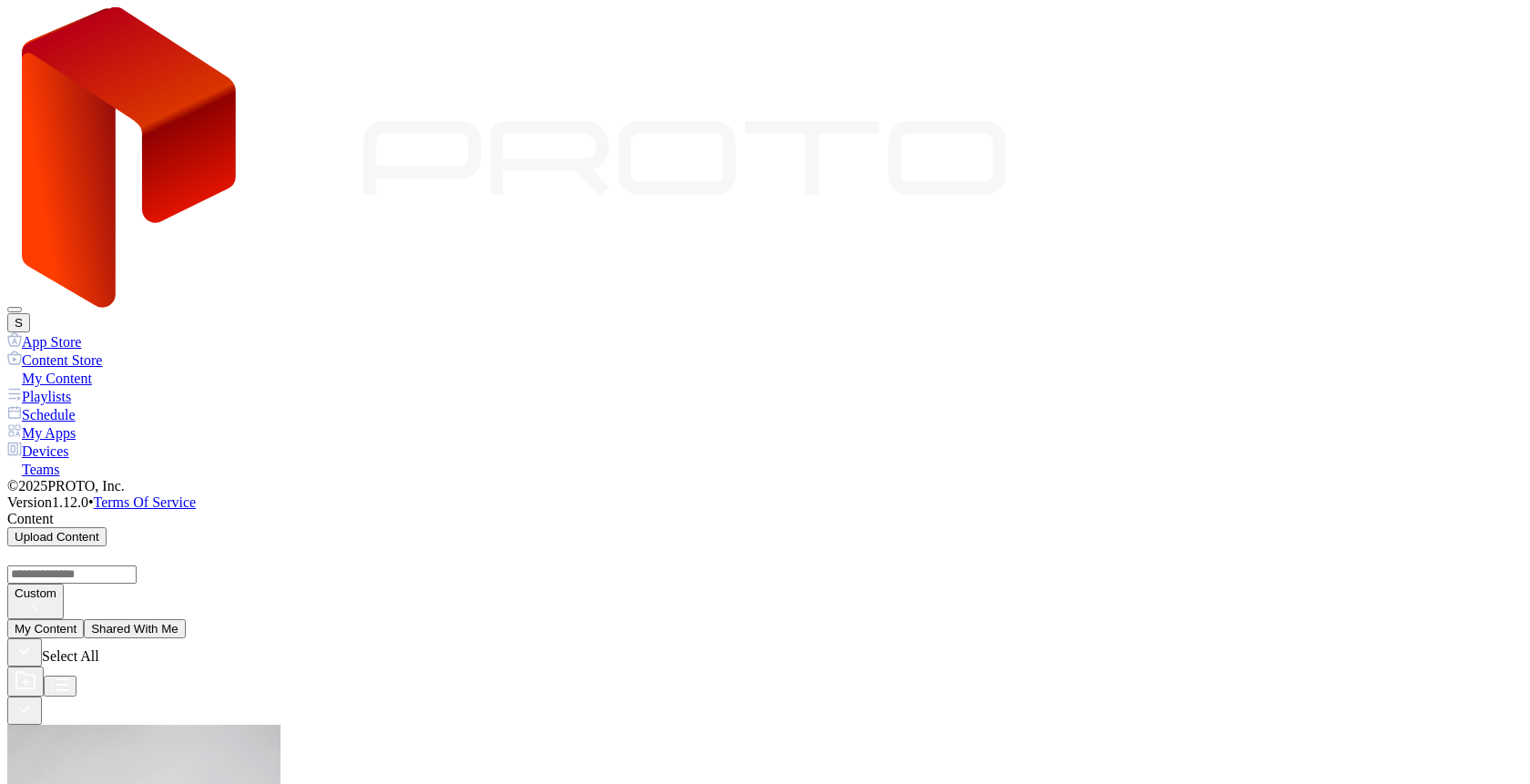
click at [1501, 46] on div "S" at bounding box center [765, 170] width 1515 height 325
click at [30, 313] on button "S" at bounding box center [19, 322] width 22 height 19
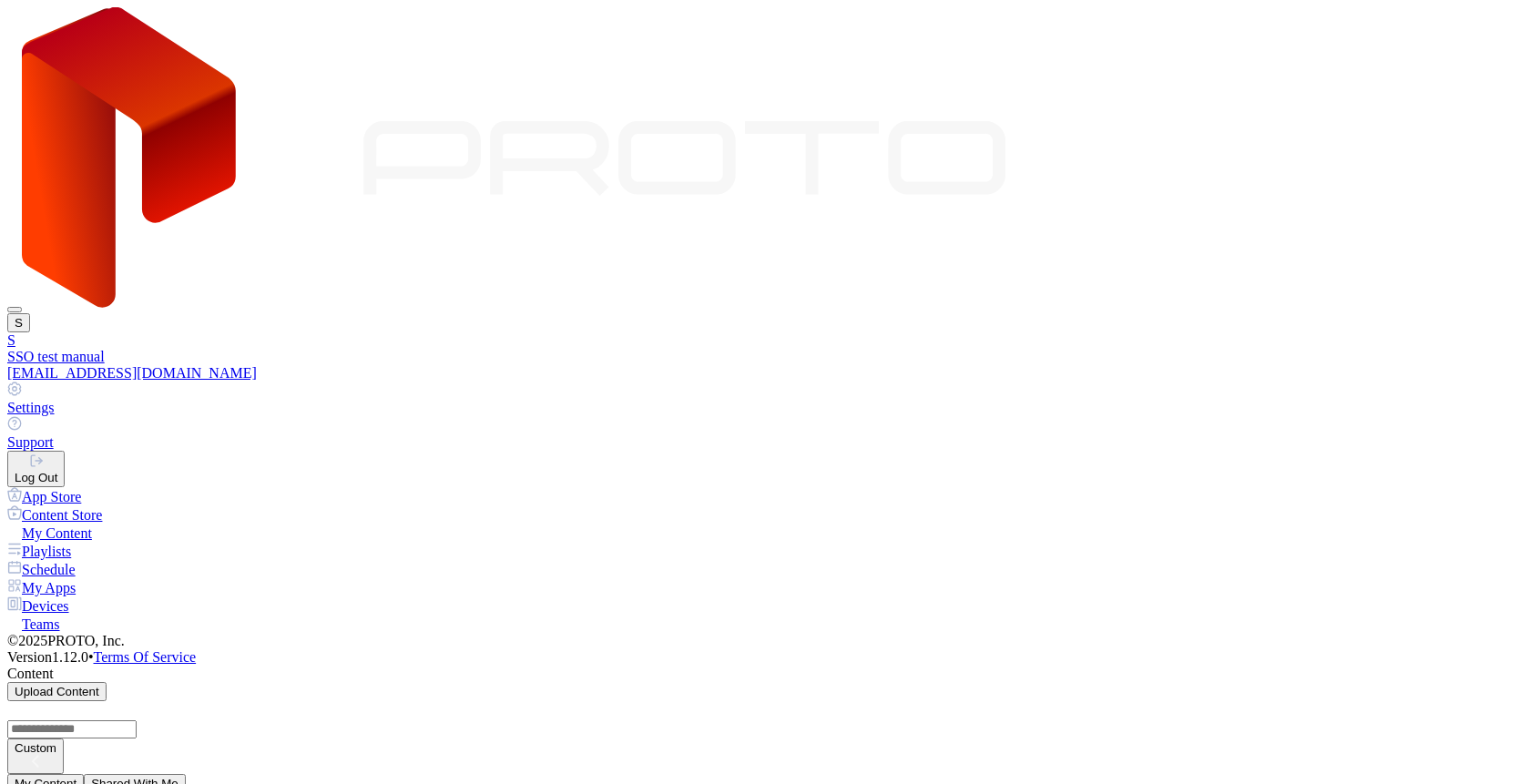
click at [1317, 365] on div "[EMAIL_ADDRESS][DOMAIN_NAME]" at bounding box center [765, 373] width 1515 height 16
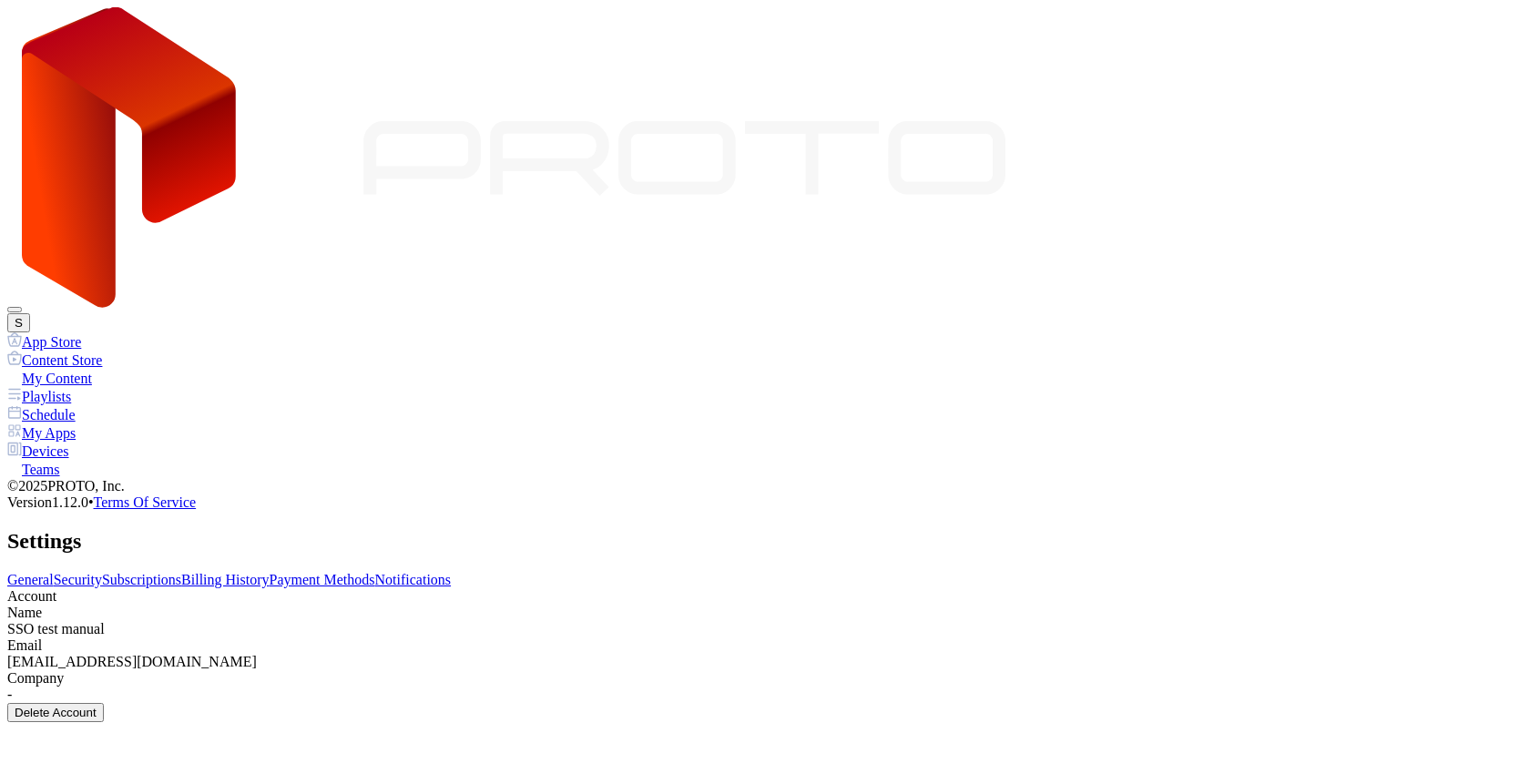
click at [1501, 36] on div "S" at bounding box center [765, 170] width 1515 height 325
click at [30, 313] on button "S" at bounding box center [19, 322] width 22 height 19
click at [1191, 571] on div "General Security Subscriptions Billing History Payment Methods Notifications Ac…" at bounding box center [765, 646] width 1515 height 150
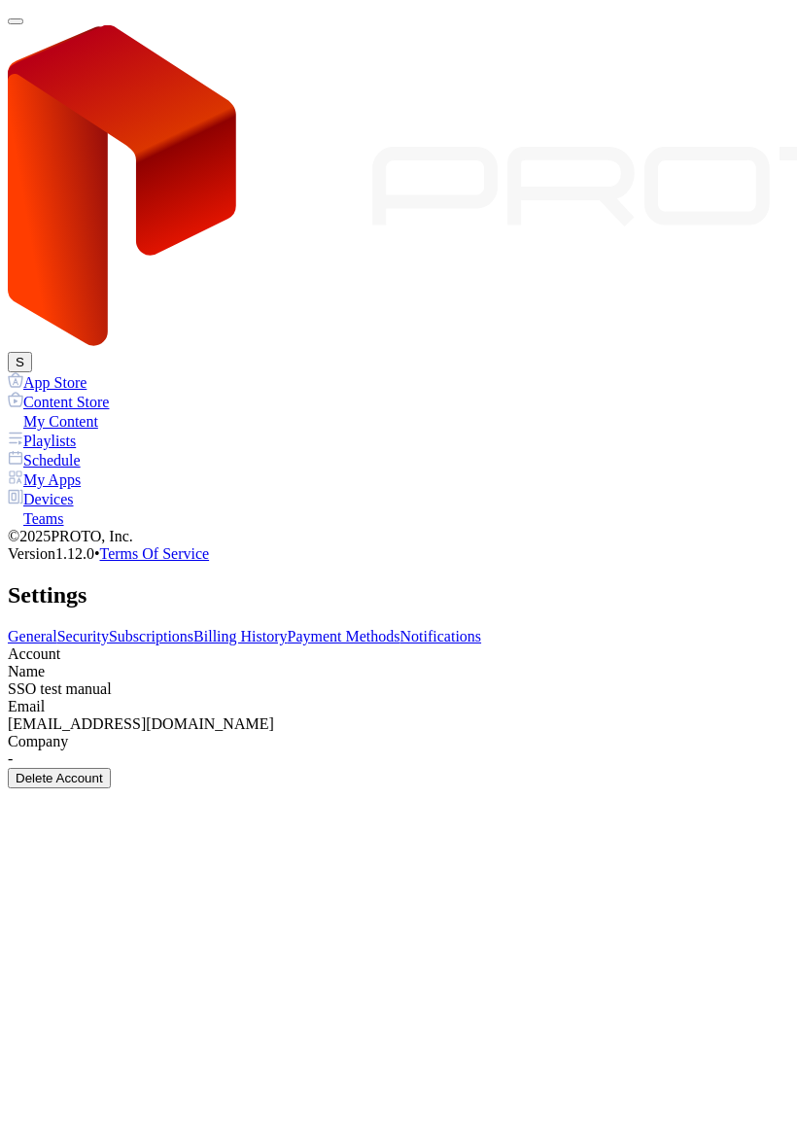
click at [16, 21] on div "button" at bounding box center [16, 21] width 0 height 0
click at [193, 628] on link "Subscriptions" at bounding box center [151, 636] width 85 height 17
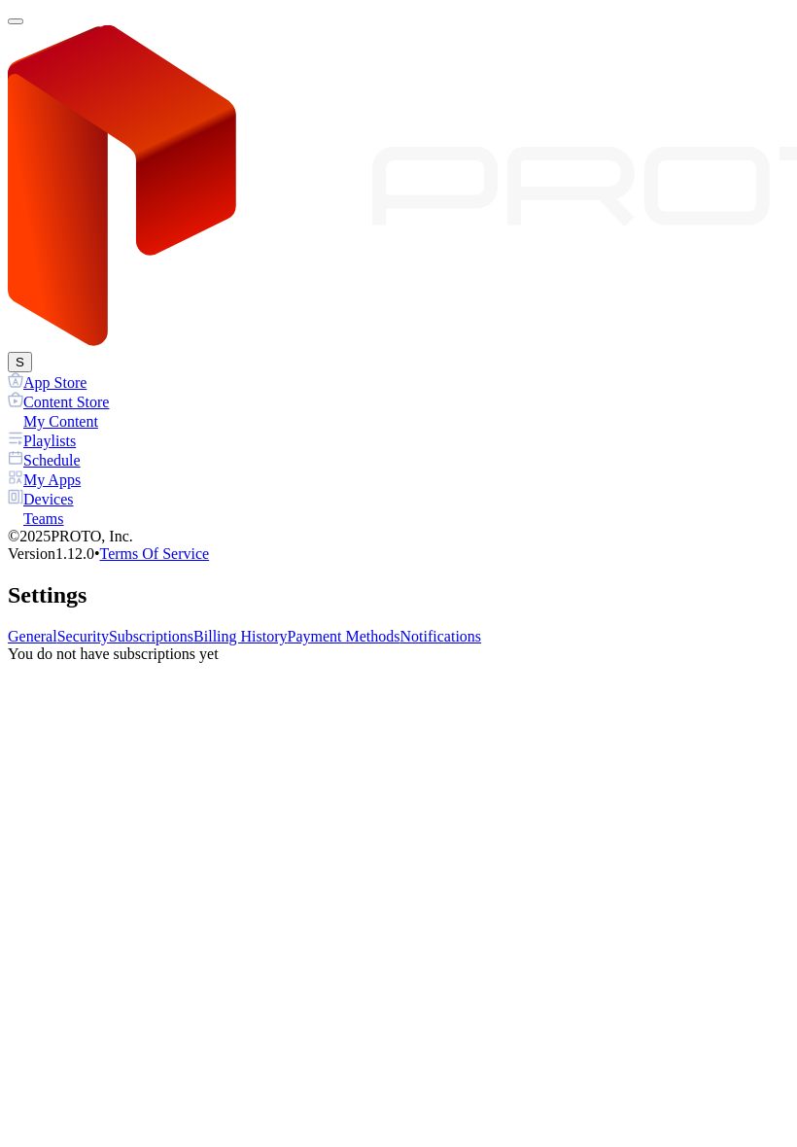
click at [57, 628] on link "General" at bounding box center [33, 636] width 50 height 17
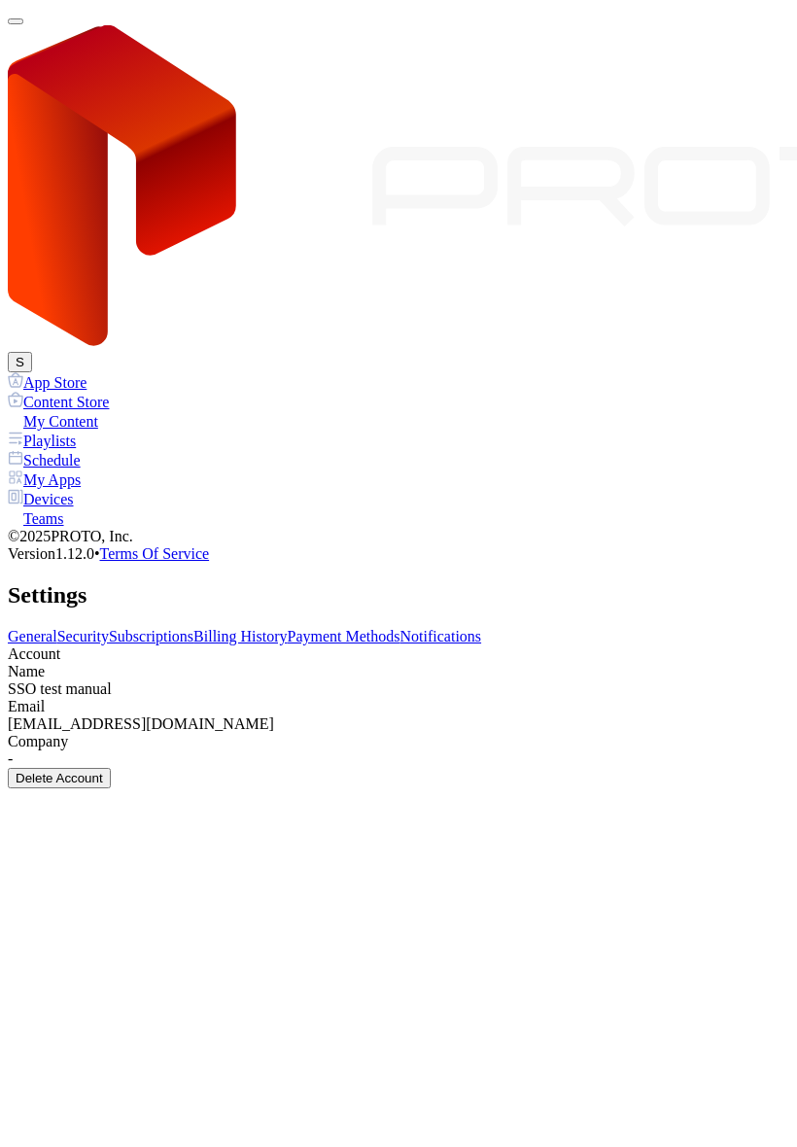
click at [32, 352] on button "S" at bounding box center [20, 362] width 24 height 20
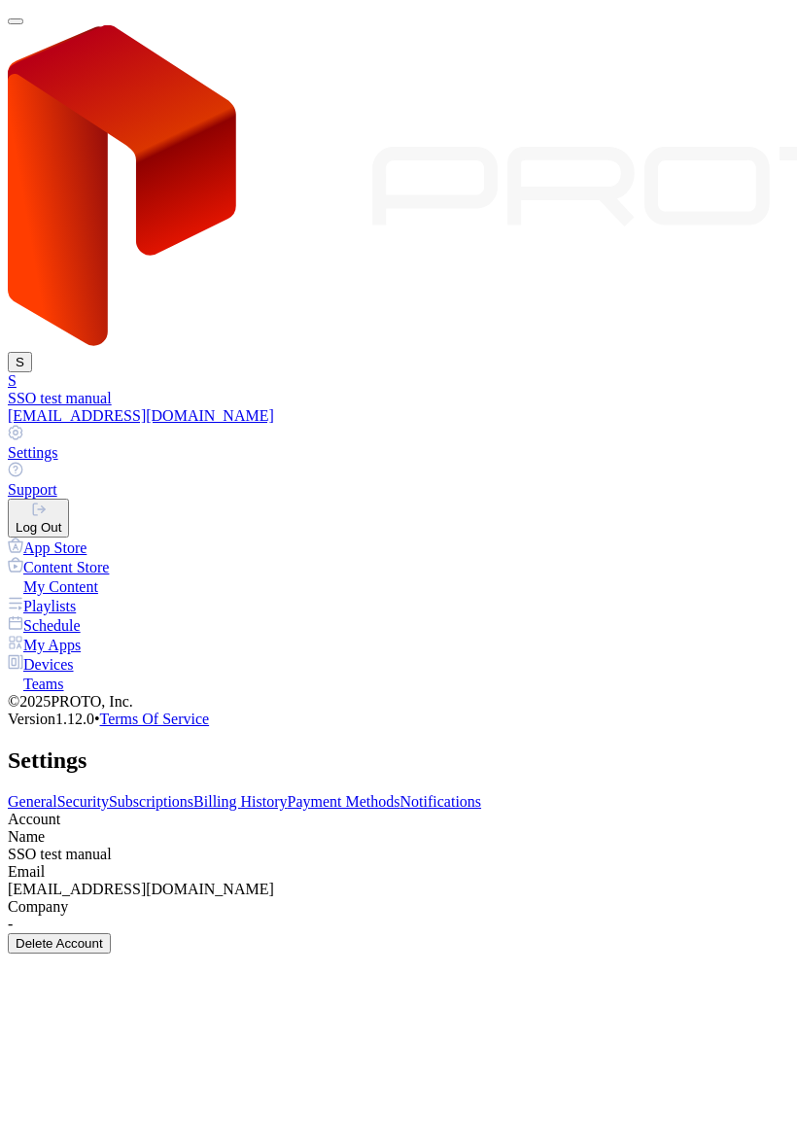
click at [61, 520] on div "Log Out" at bounding box center [39, 527] width 46 height 15
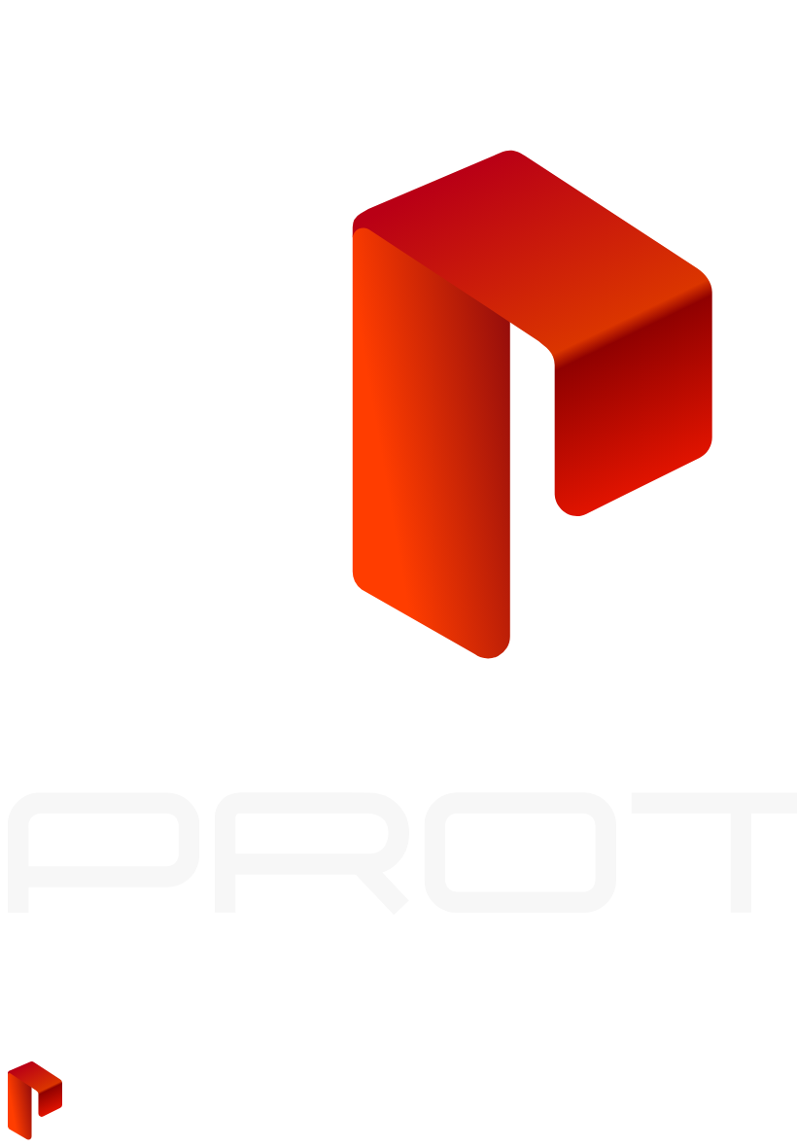
type input "**********"
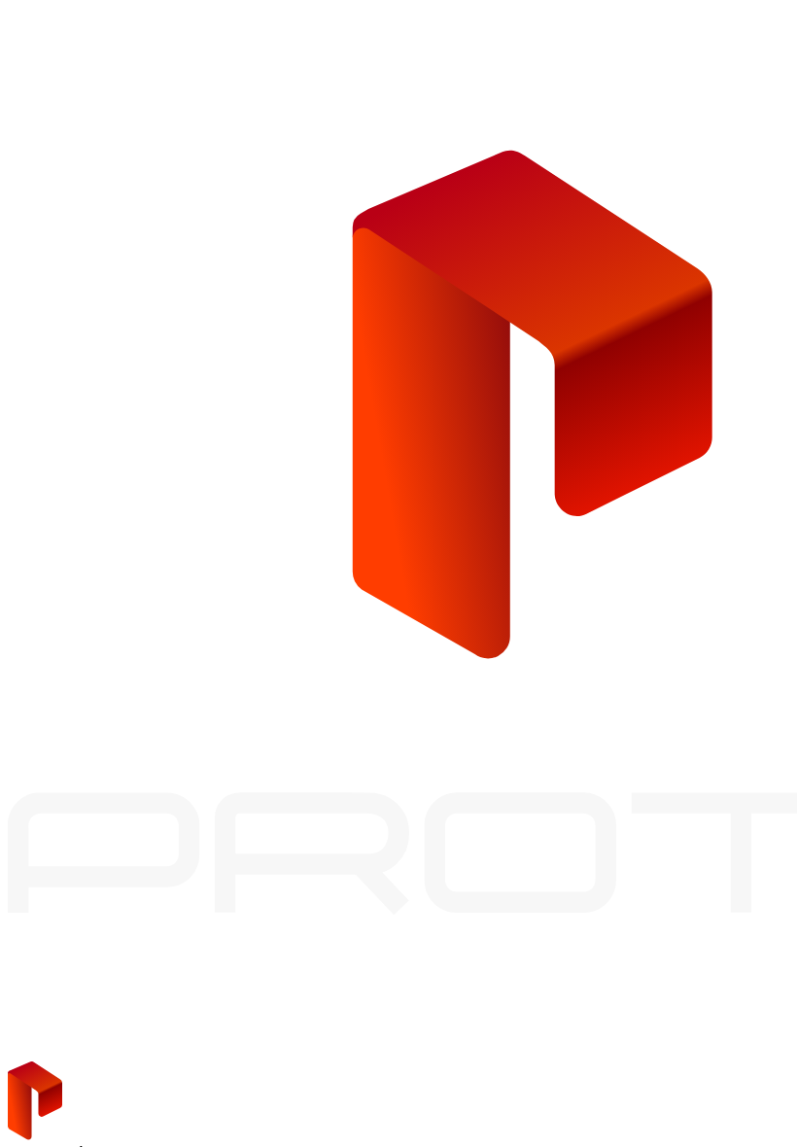
type input "*"
type input "**********"
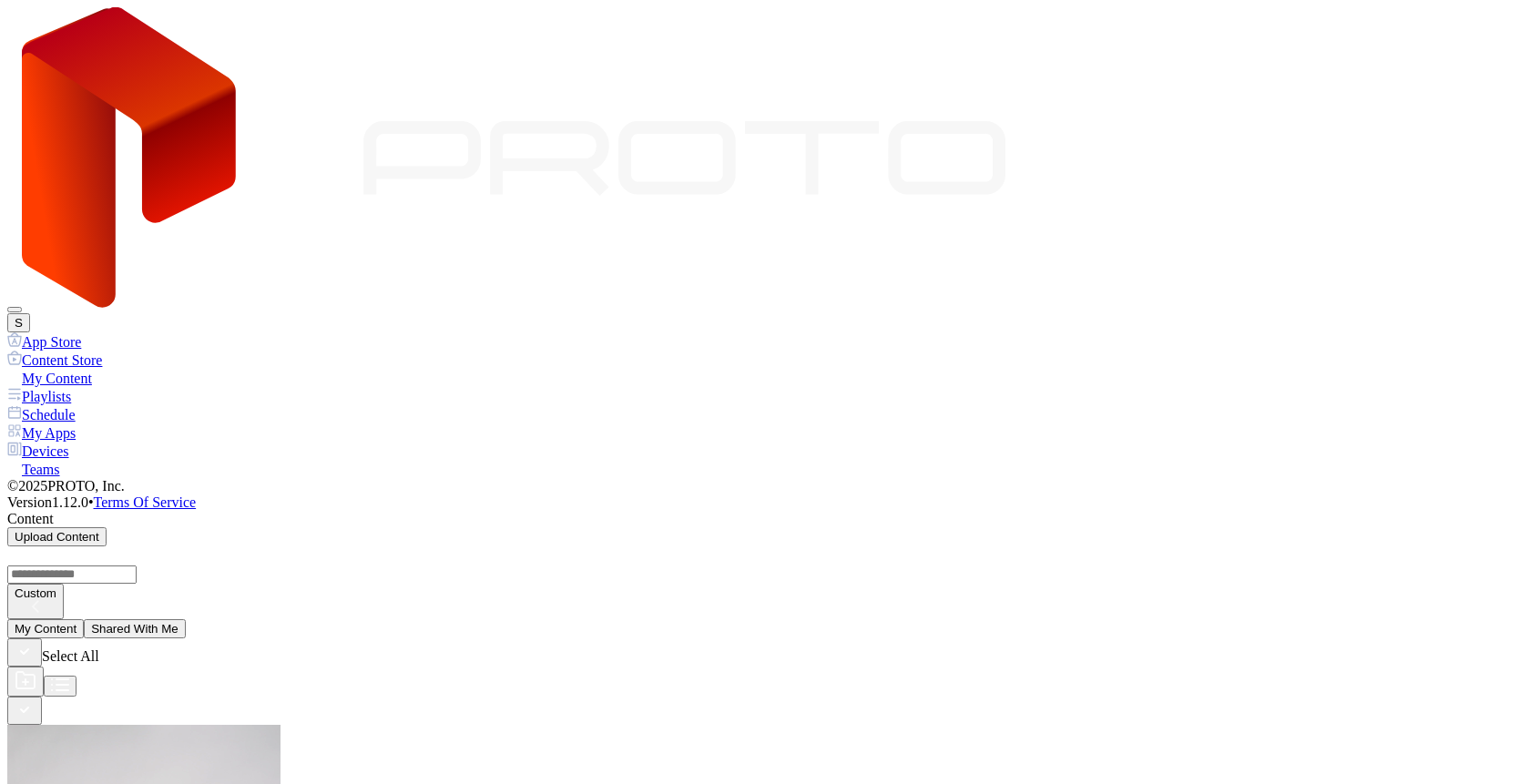
click at [56, 441] on div "Devices" at bounding box center [765, 450] width 1515 height 18
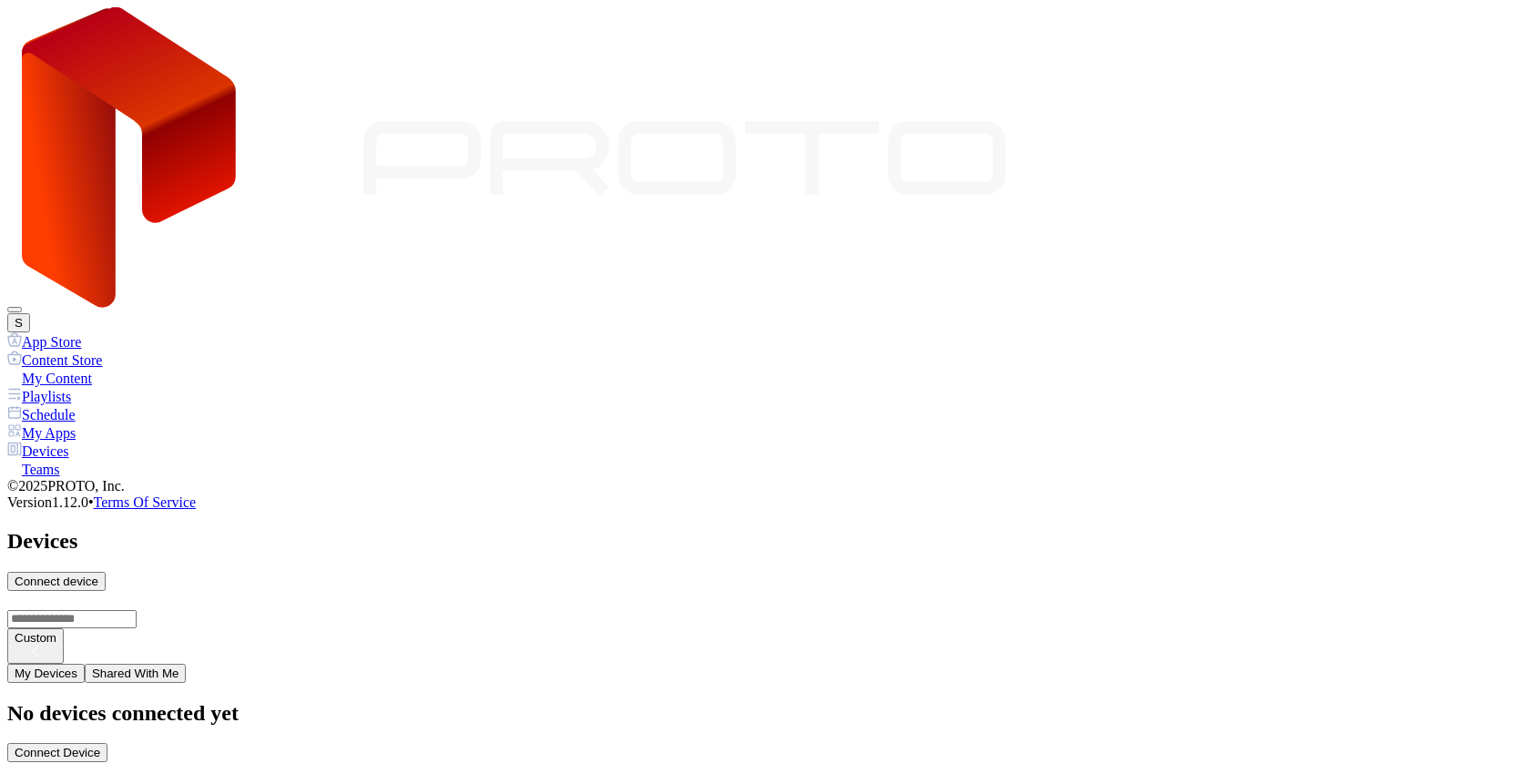
click at [30, 313] on button "S" at bounding box center [19, 322] width 22 height 19
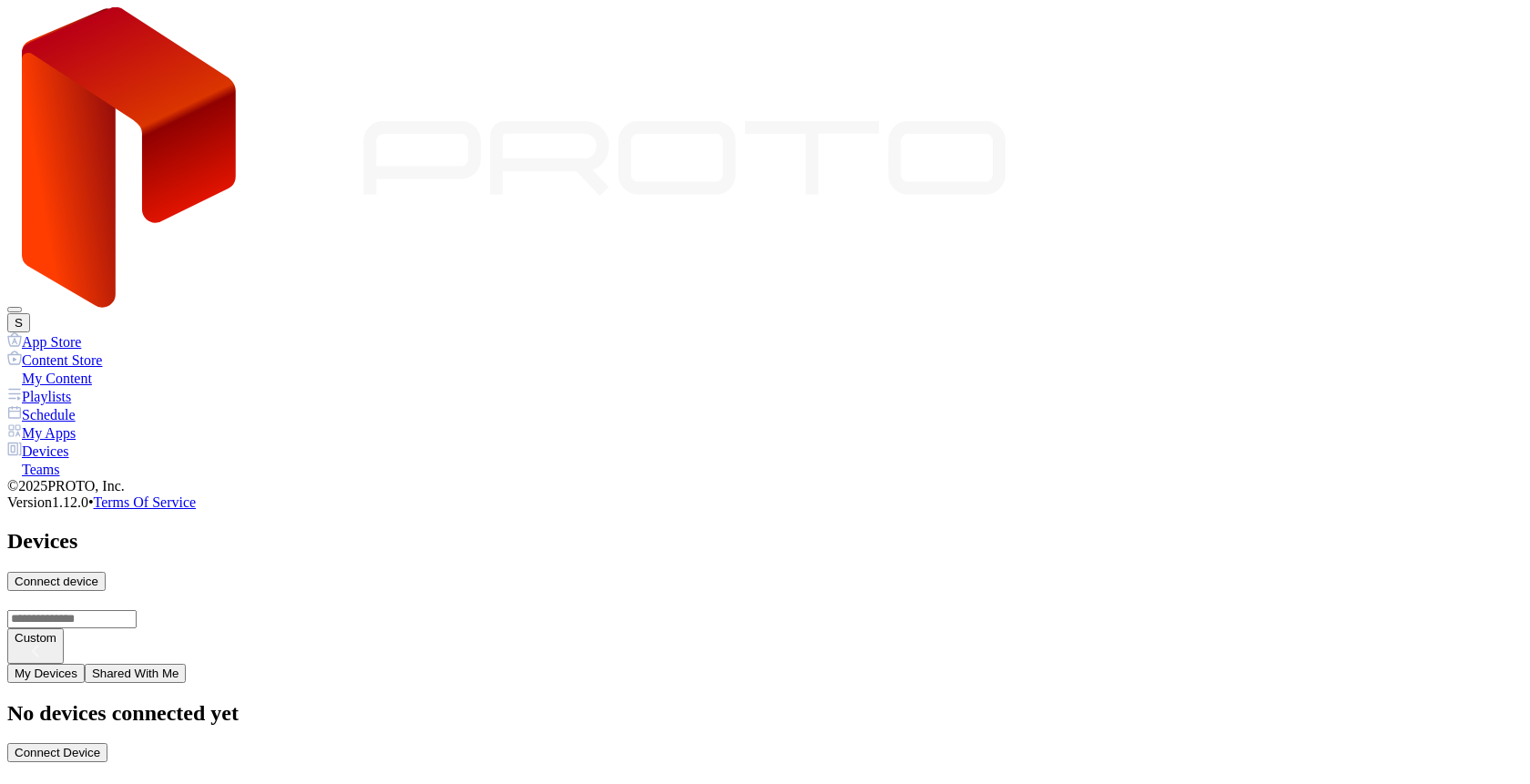
click at [746, 38] on div "S" at bounding box center [765, 170] width 1515 height 325
click at [30, 313] on button "S" at bounding box center [19, 322] width 22 height 19
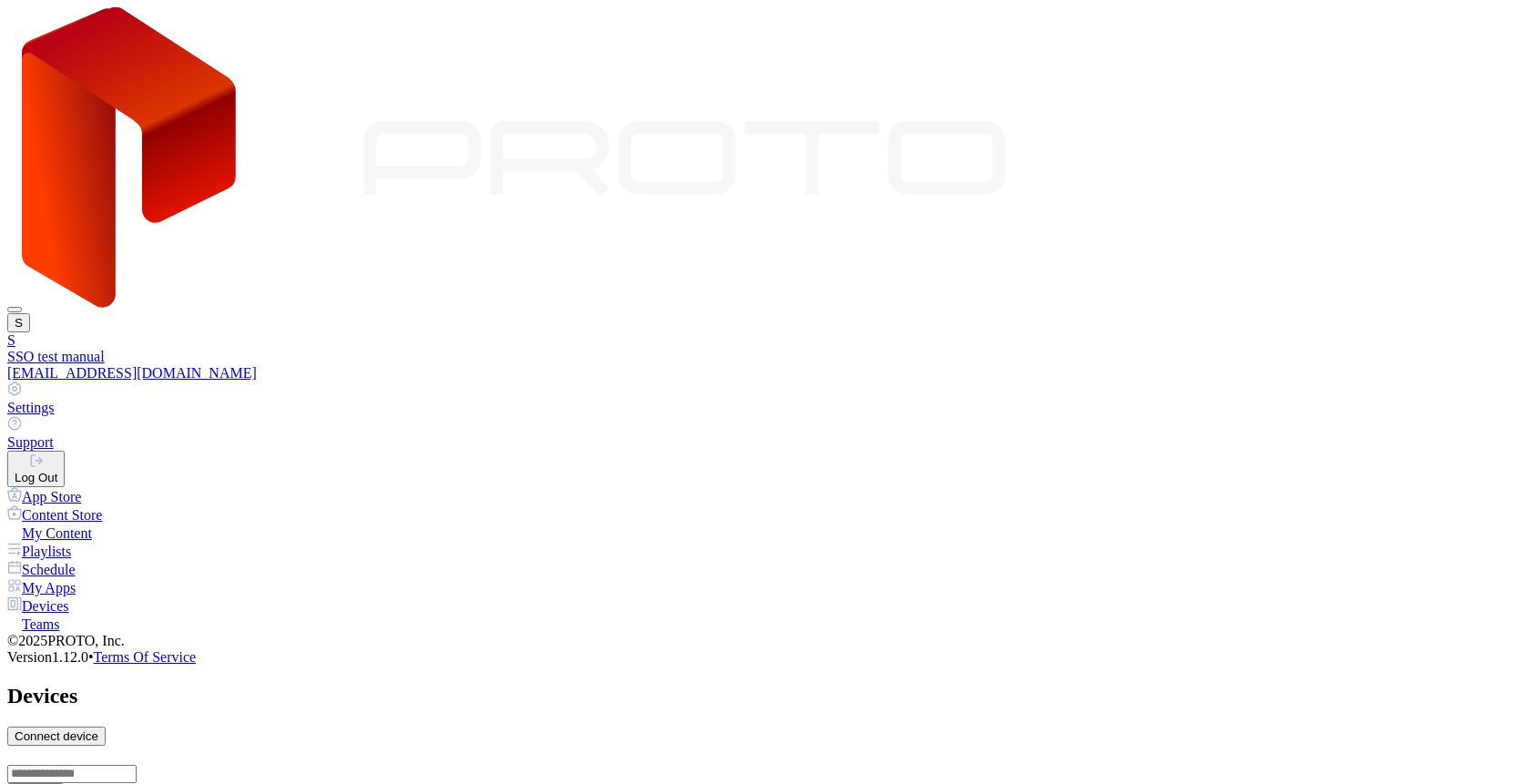
click at [746, 381] on link "Settings" at bounding box center [765, 398] width 1515 height 35
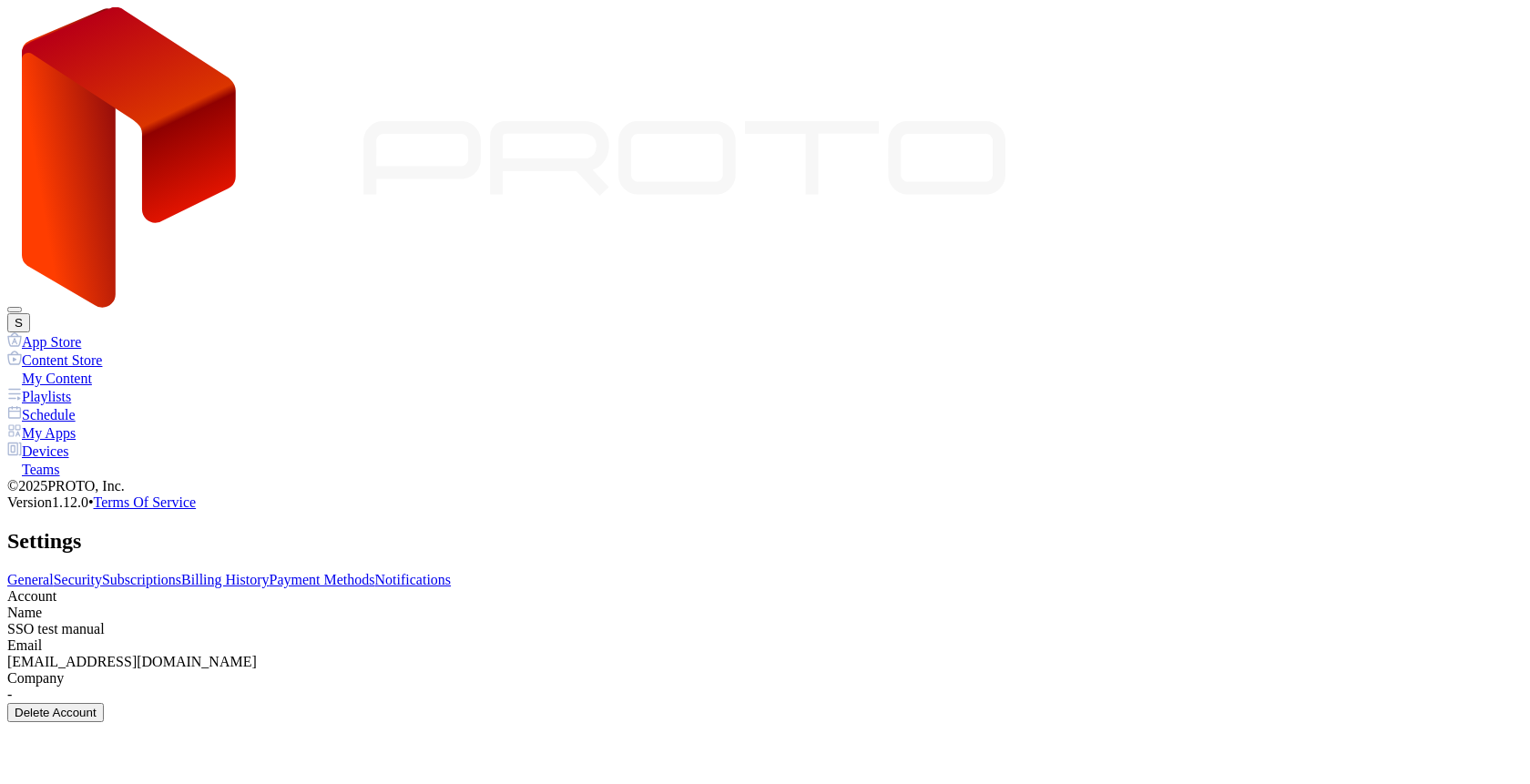
click at [327, 621] on div "SSO test manual" at bounding box center [765, 629] width 1515 height 16
click at [318, 654] on div "alexw@sx27r.onmicrosoft.com" at bounding box center [765, 661] width 1515 height 16
click at [102, 571] on link "Security" at bounding box center [78, 579] width 49 height 16
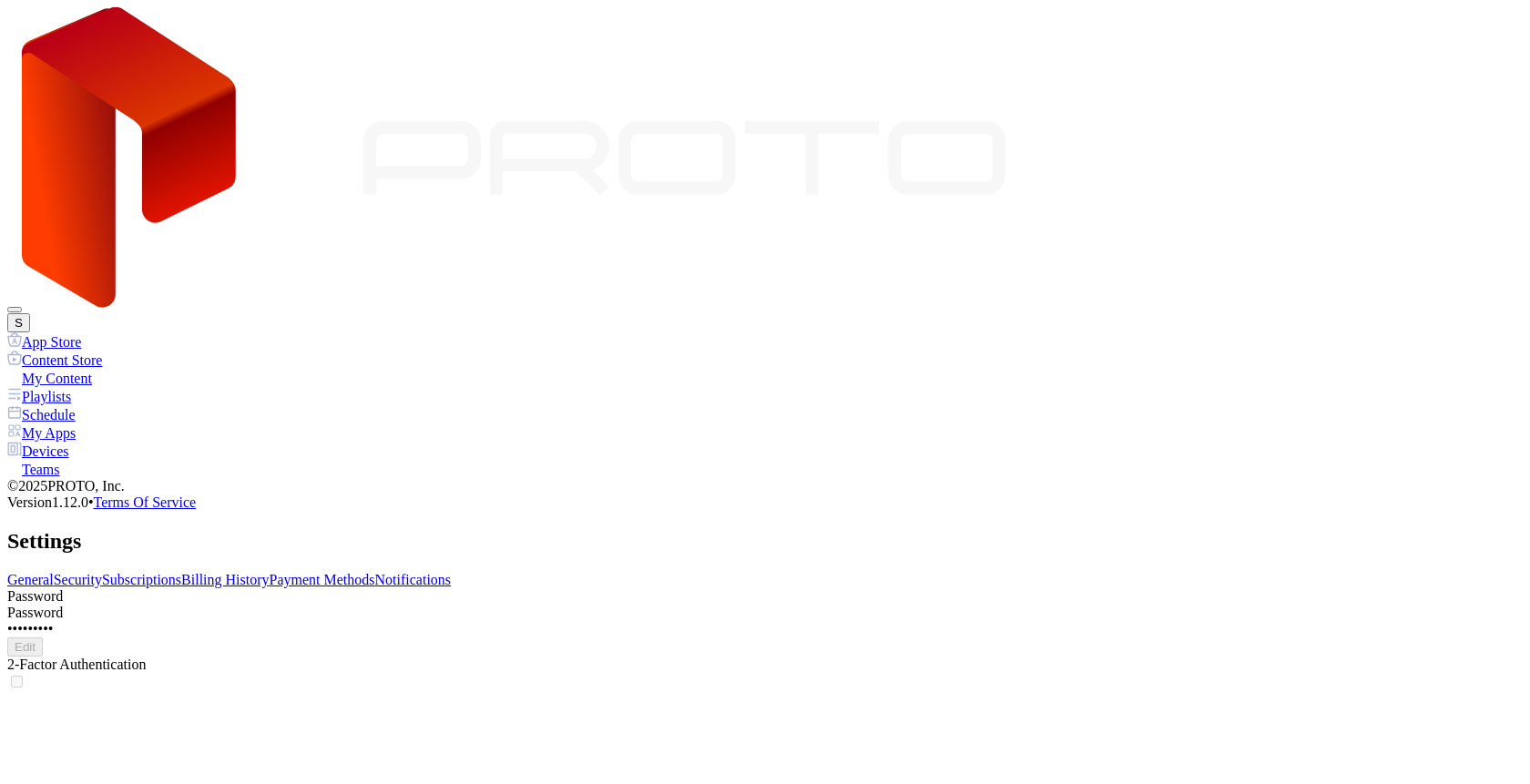
click at [53, 571] on link "General" at bounding box center [31, 579] width 47 height 16
click at [102, 571] on link "Security" at bounding box center [78, 579] width 49 height 16
click at [181, 571] on link "Subscriptions" at bounding box center [141, 579] width 80 height 16
click at [269, 571] on link "Billing History" at bounding box center [224, 579] width 87 height 16
click at [375, 571] on link "Payment Methods" at bounding box center [322, 579] width 106 height 16
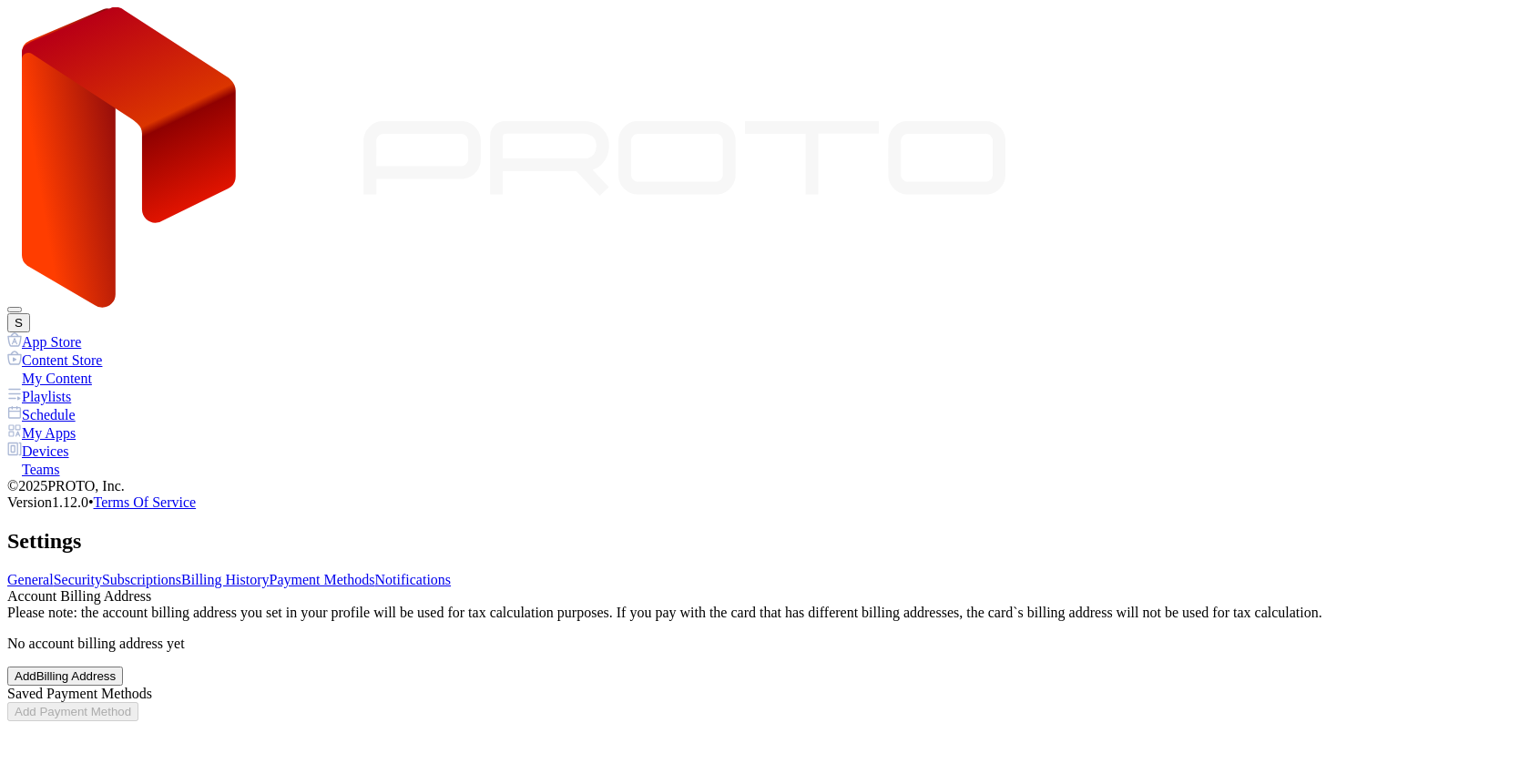
click at [452, 571] on link "Notifications" at bounding box center [413, 579] width 77 height 16
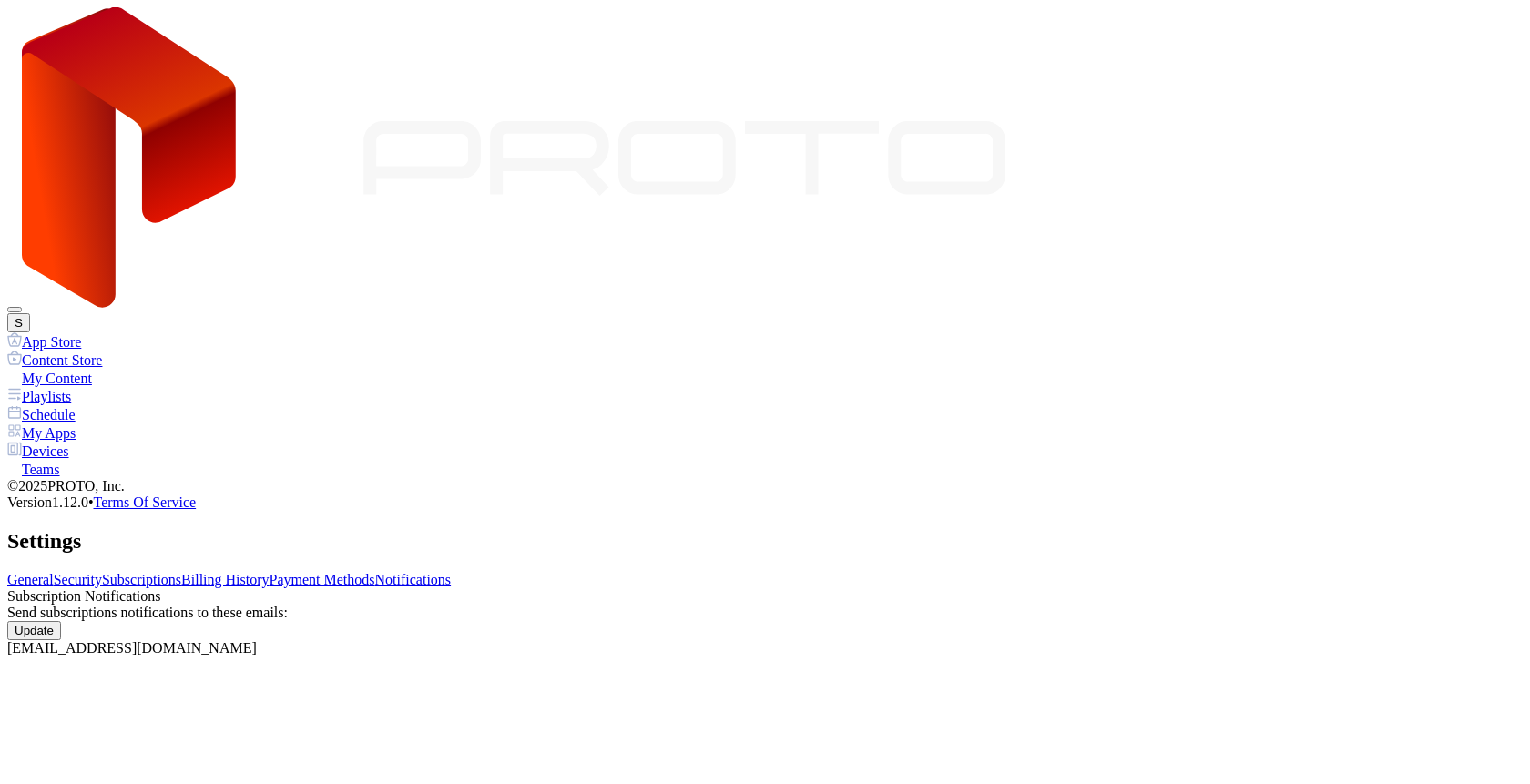
click at [375, 571] on link "Payment Methods" at bounding box center [322, 579] width 106 height 16
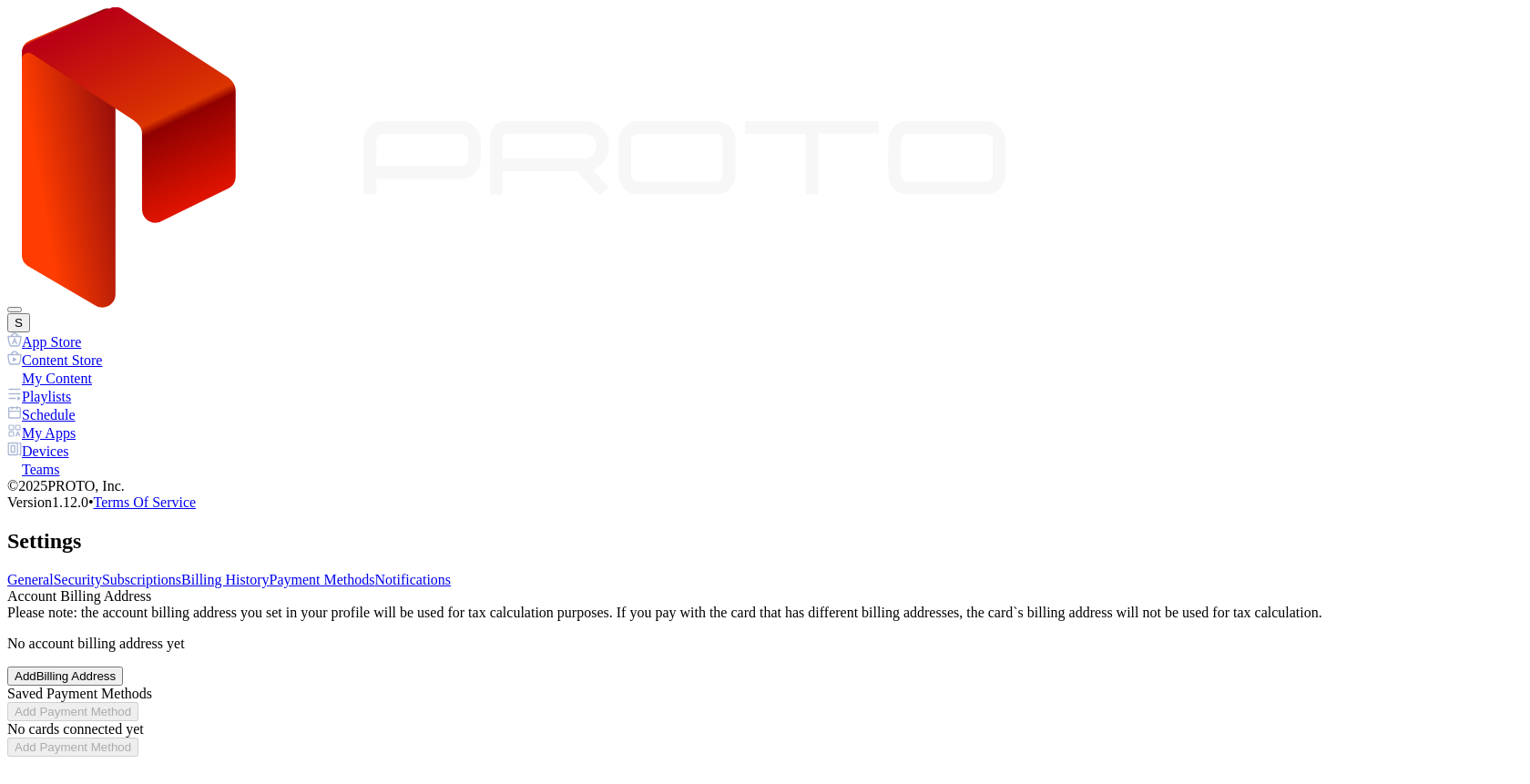
click at [115, 669] on div "Add Billing Address" at bounding box center [66, 675] width 101 height 14
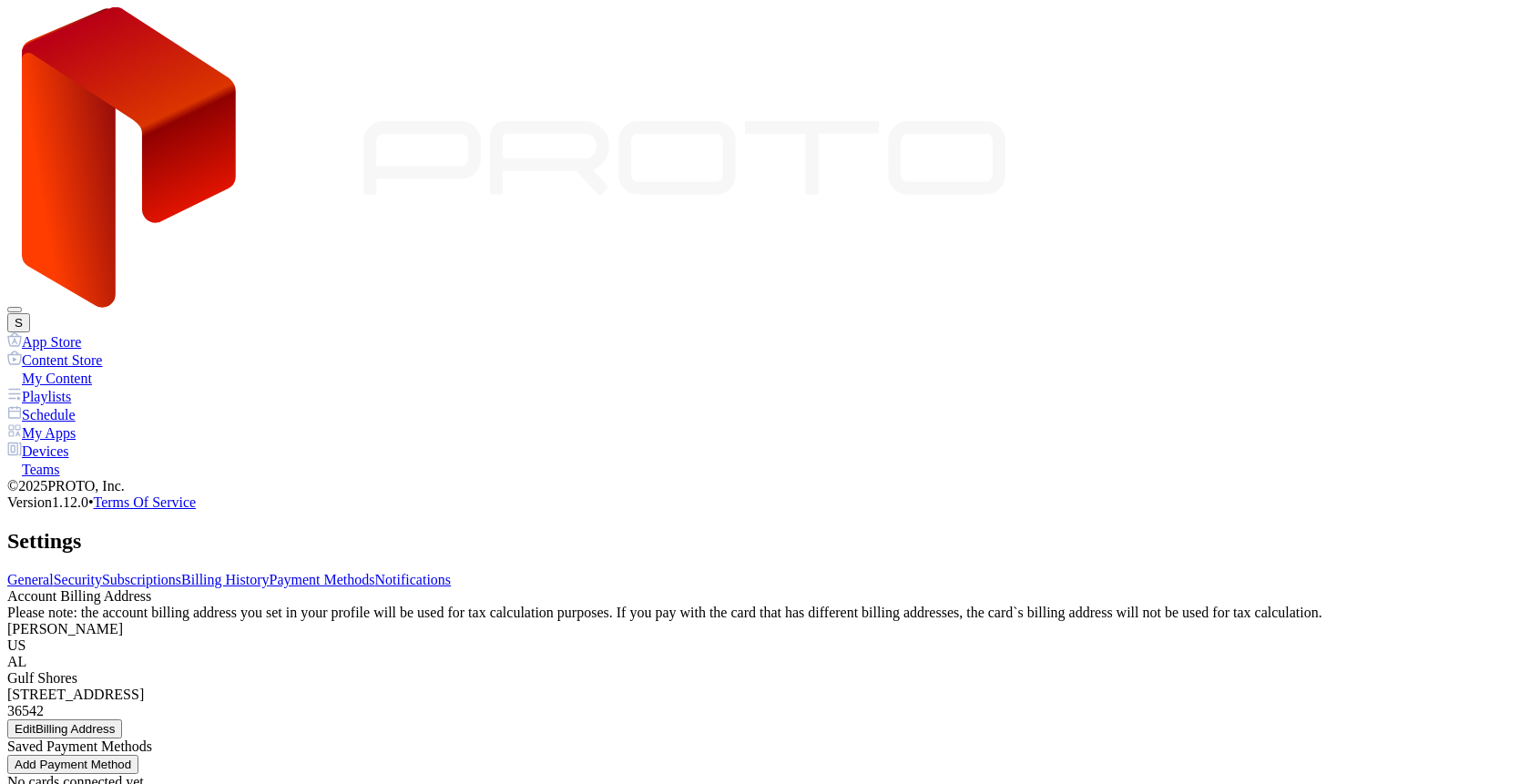
click at [53, 571] on link "General" at bounding box center [31, 579] width 47 height 16
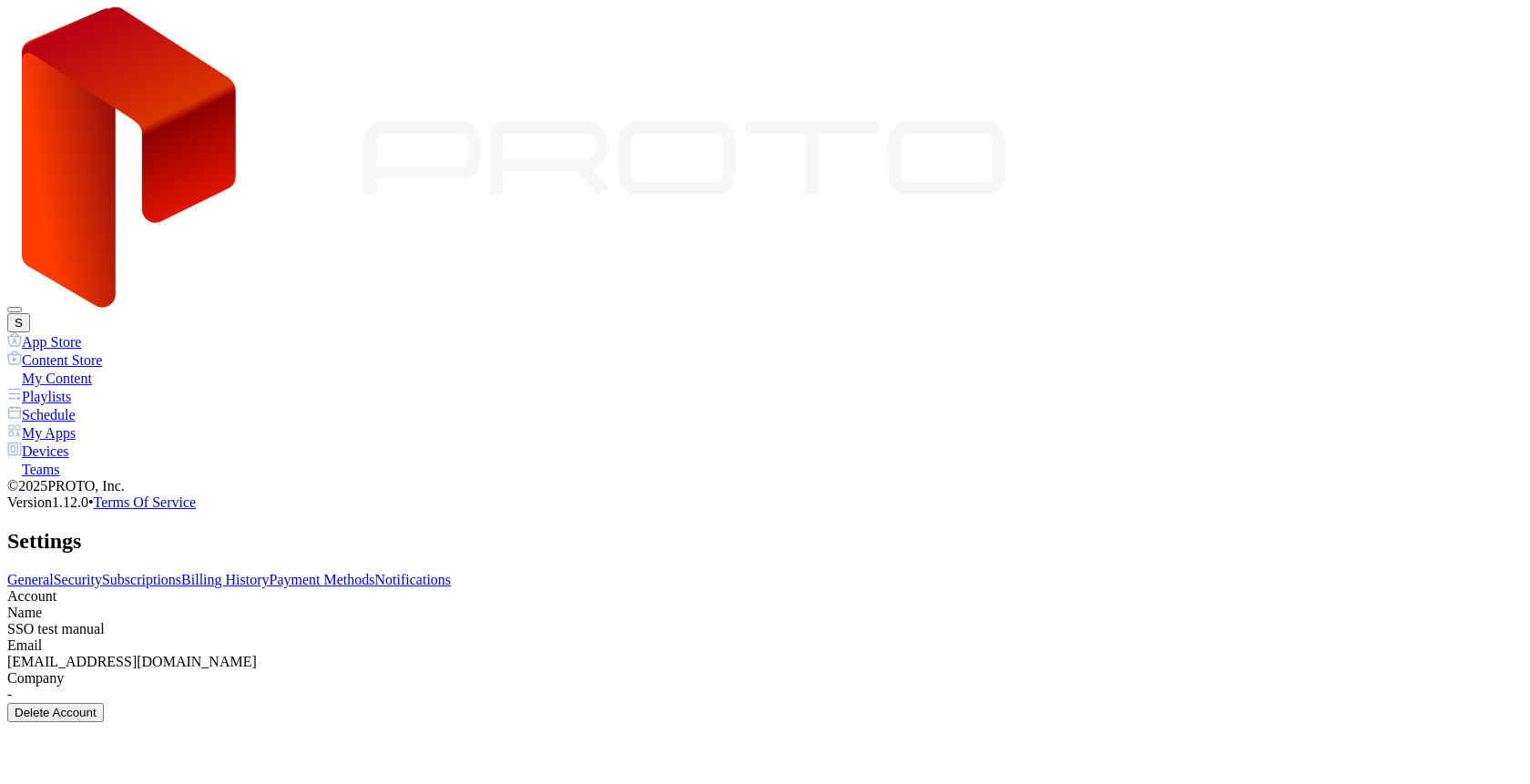
click at [102, 571] on link "Security" at bounding box center [78, 579] width 49 height 16
click at [53, 571] on link "General" at bounding box center [31, 579] width 47 height 16
click at [30, 313] on button "S" at bounding box center [19, 322] width 22 height 19
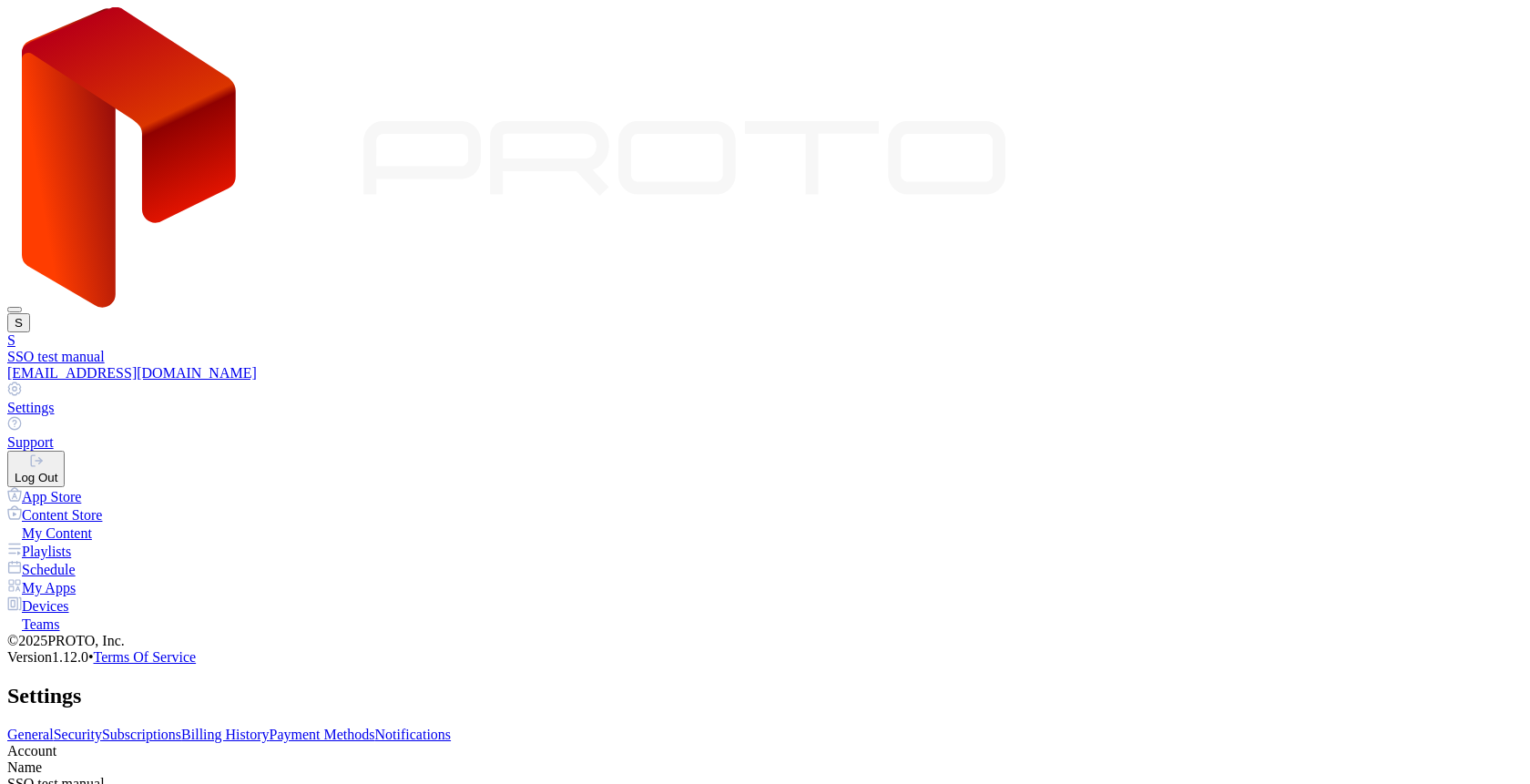
click at [65, 451] on button "Log Out" at bounding box center [36, 468] width 57 height 37
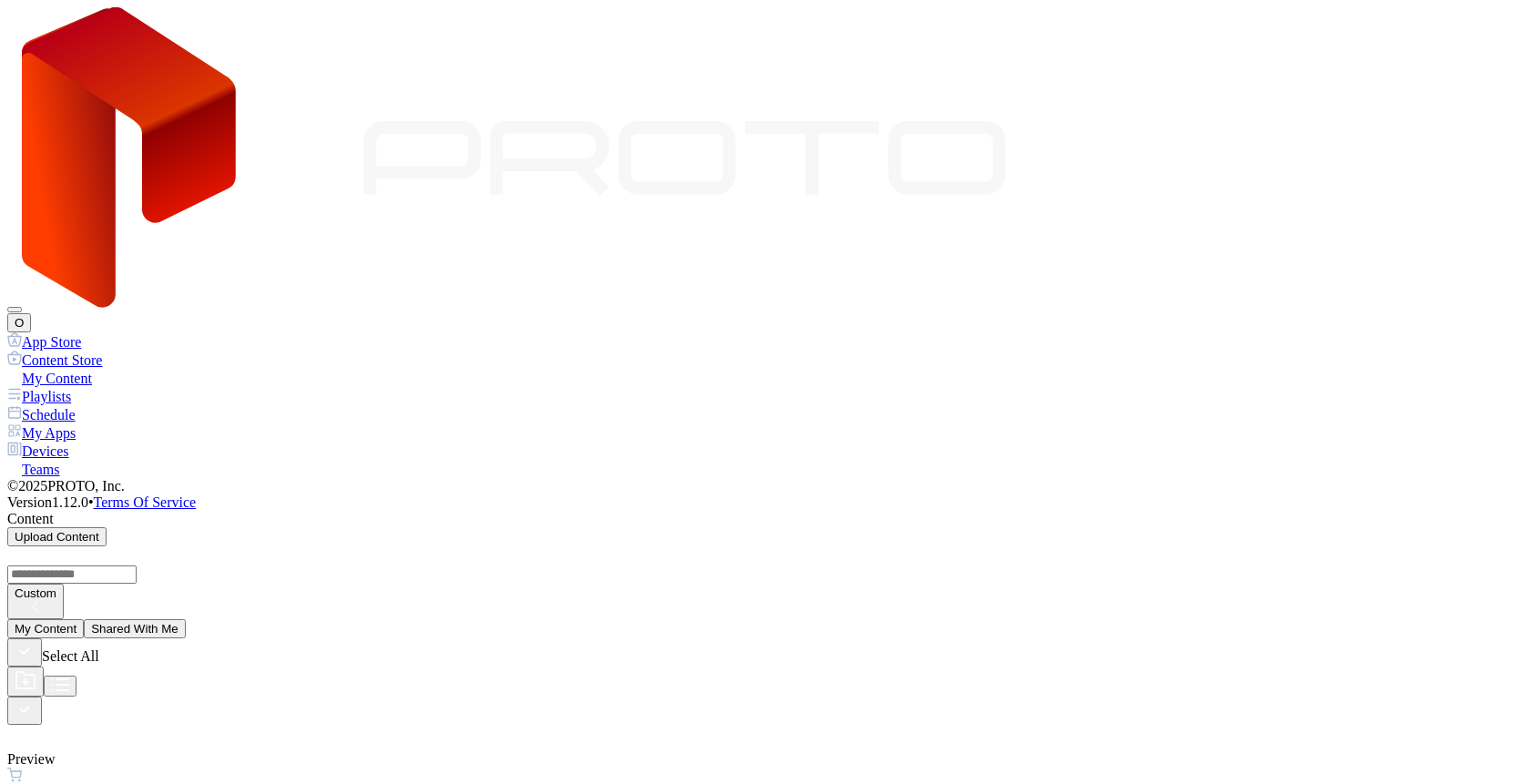
click at [746, 52] on div "O" at bounding box center [765, 170] width 1515 height 325
click at [31, 313] on button "O" at bounding box center [19, 322] width 23 height 19
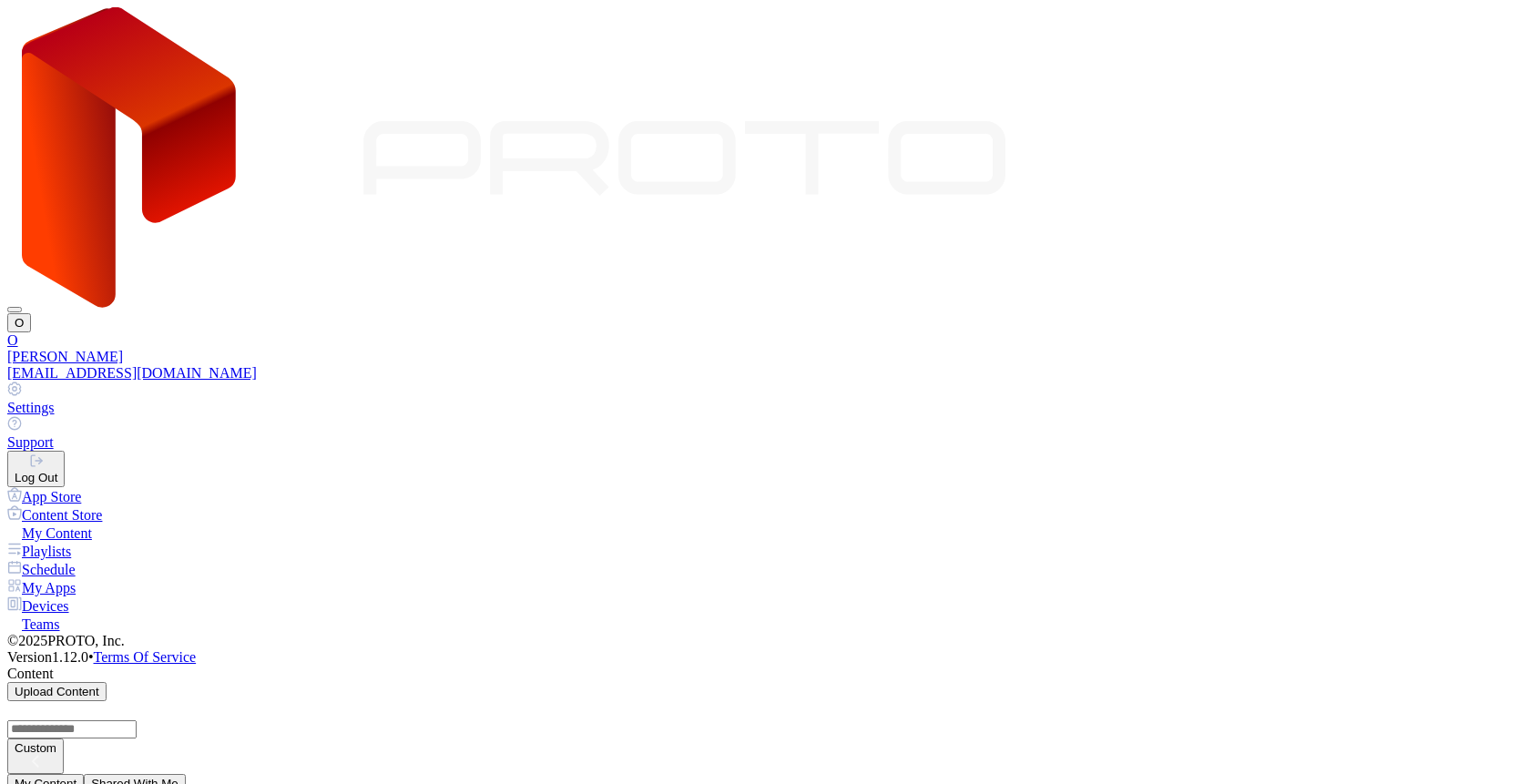
click at [746, 400] on div "Settings" at bounding box center [765, 407] width 1515 height 16
